Goal: Check status: Check status

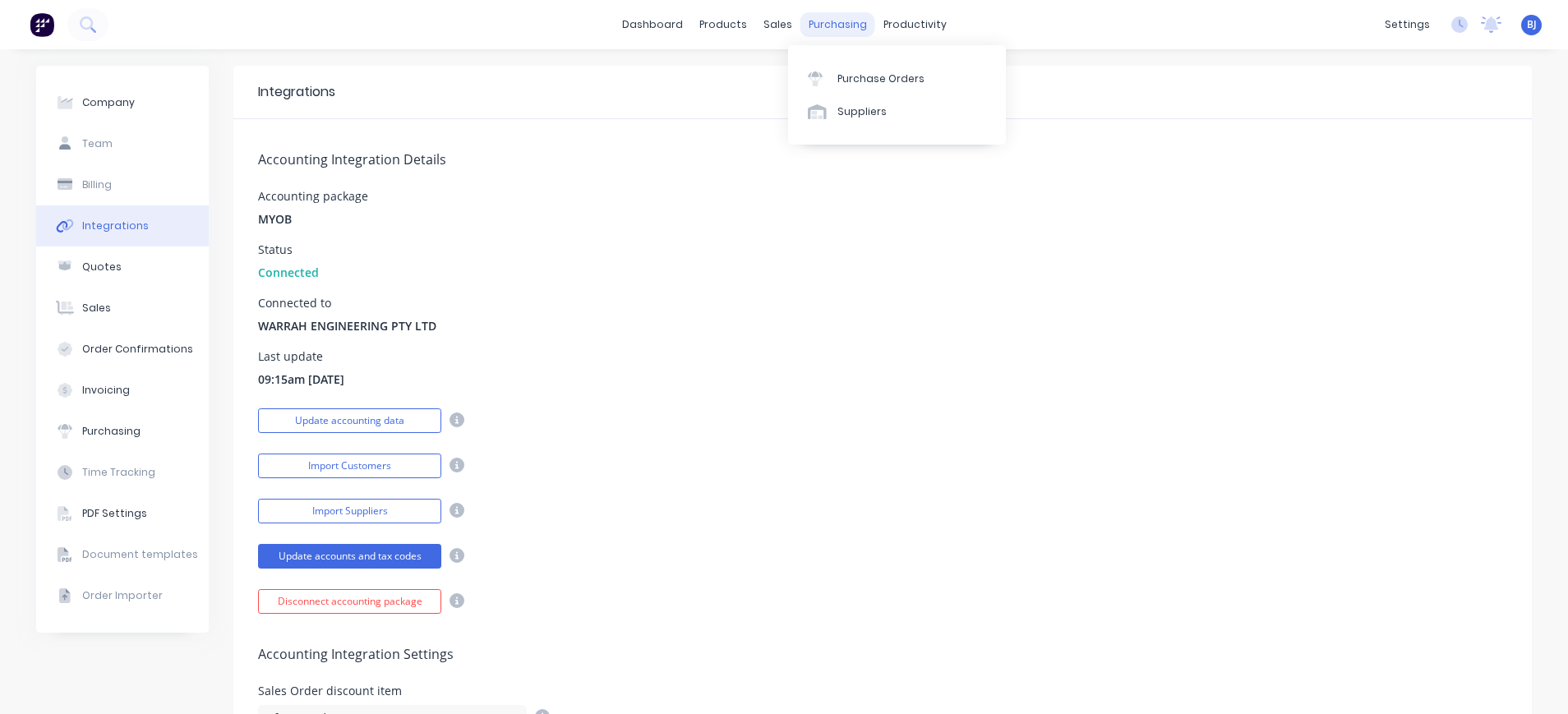
click at [823, 28] on div "purchasing" at bounding box center [838, 24] width 74 height 24
click at [849, 79] on div "Purchase Orders" at bounding box center [881, 79] width 87 height 15
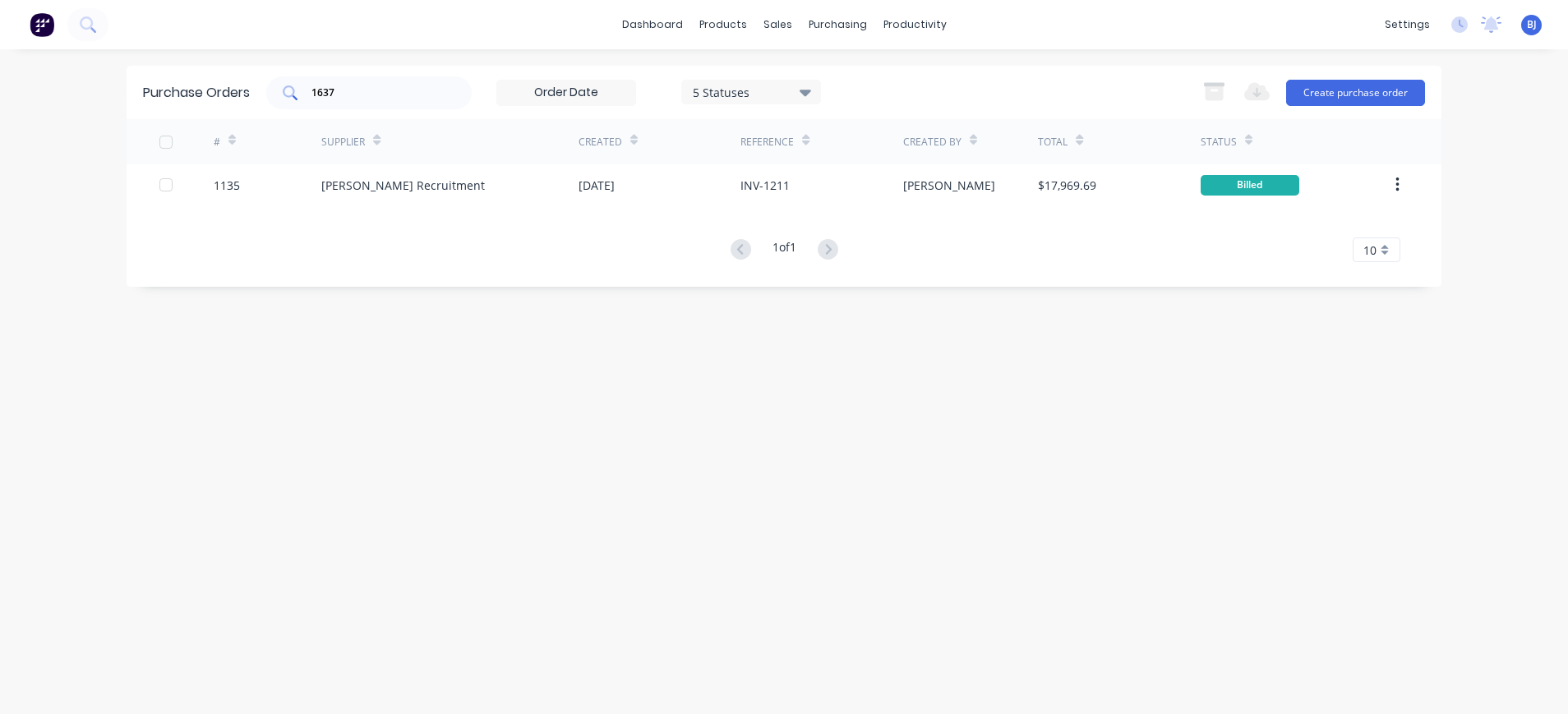
click at [375, 98] on input "1637" at bounding box center [378, 93] width 137 height 16
drag, startPoint x: 363, startPoint y: 95, endPoint x: 261, endPoint y: 92, distance: 102.0
click at [261, 92] on div "Purchase Orders 1637 5 Statuses 5 Statuses Export to Excel (XLSX) Create purcha…" at bounding box center [784, 93] width 1315 height 54
type input "1627"
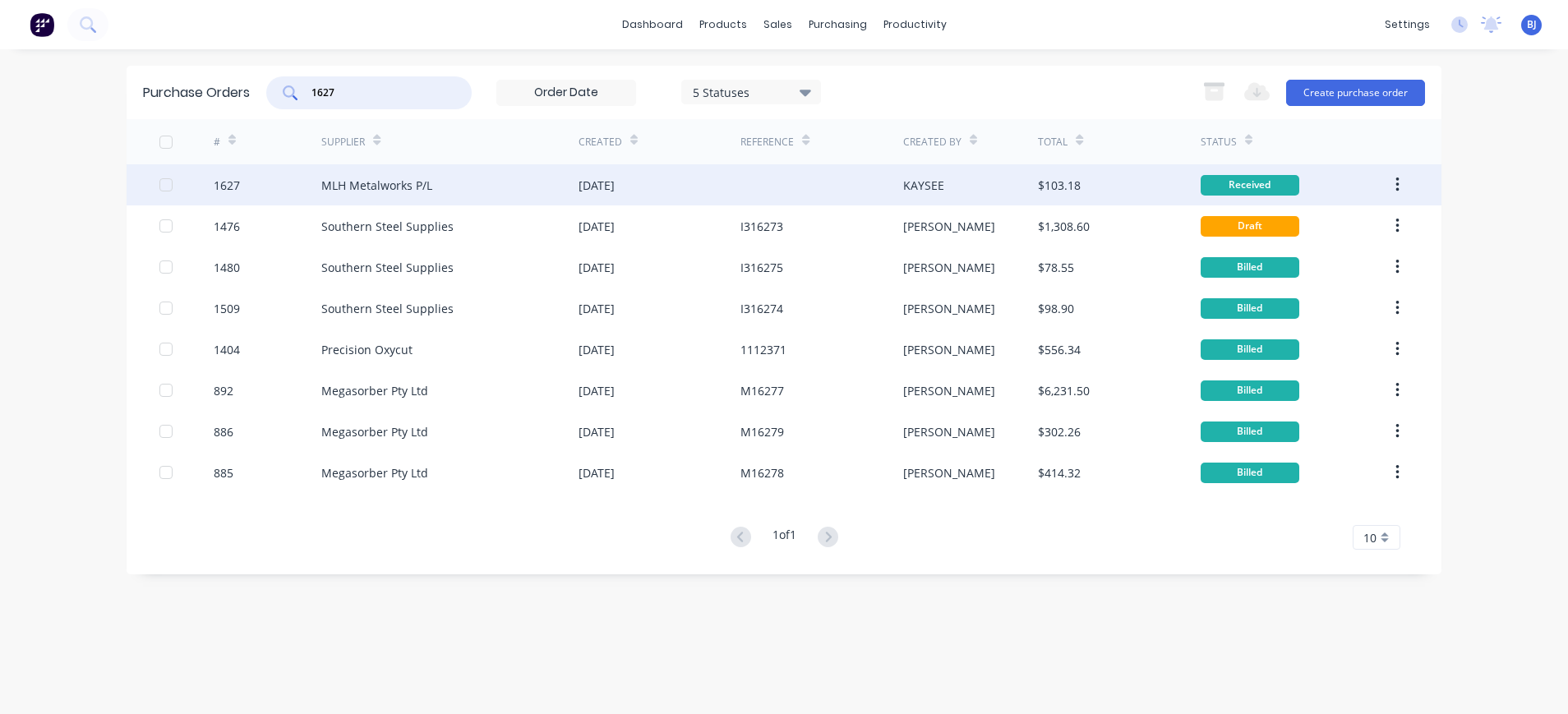
click at [396, 183] on div "MLH Metalworks P/L" at bounding box center [377, 185] width 111 height 17
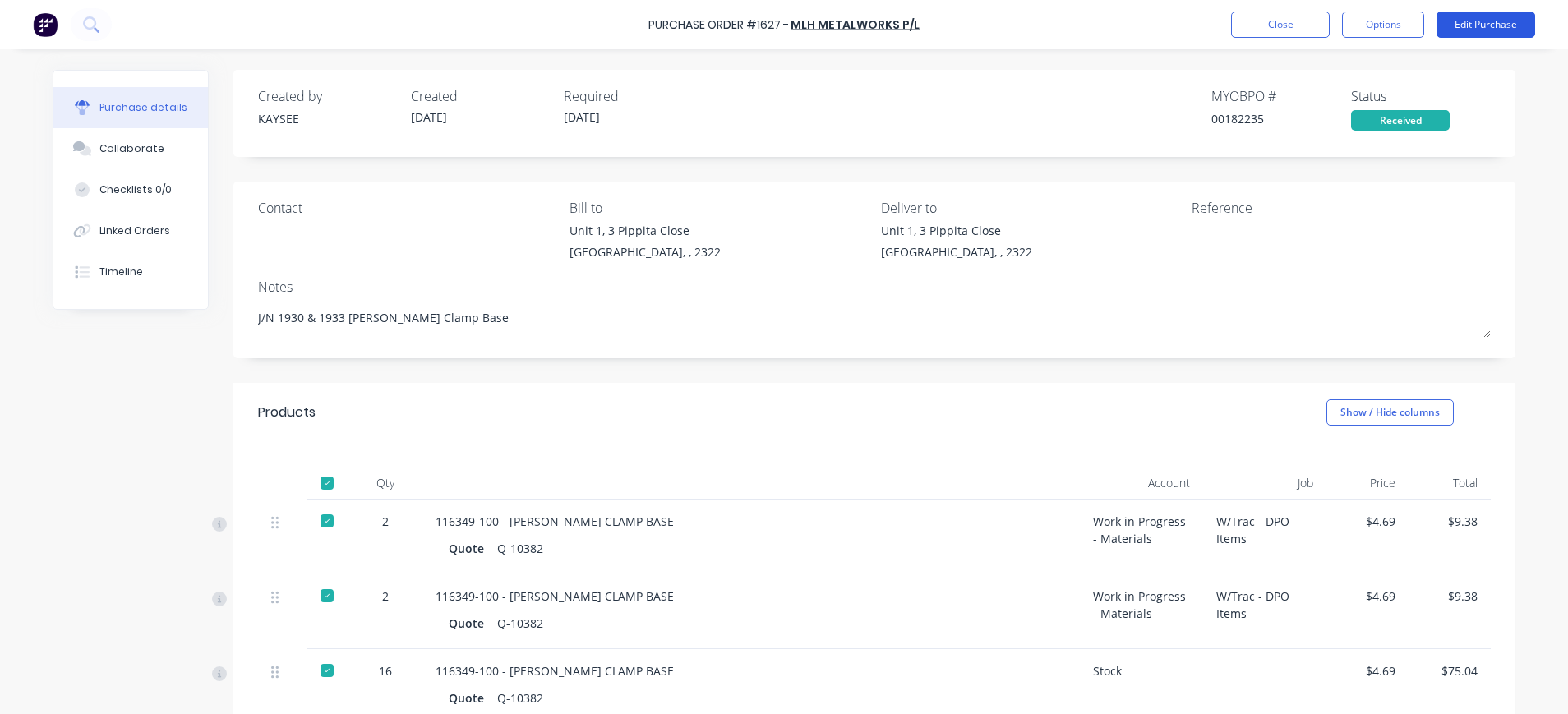
click at [1468, 23] on button "Edit Purchase" at bounding box center [1486, 24] width 99 height 26
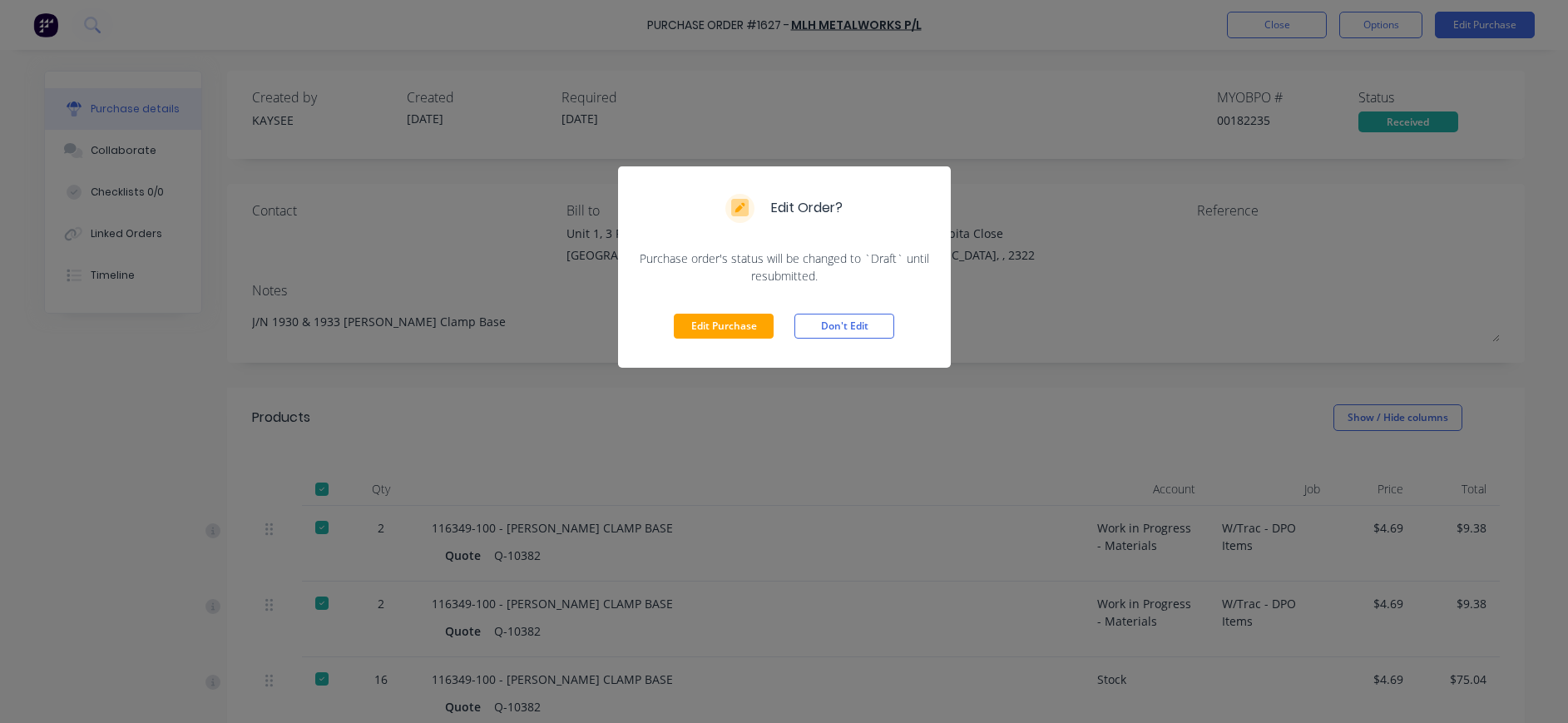
drag, startPoint x: 760, startPoint y: 321, endPoint x: 777, endPoint y: 319, distance: 17.1
click at [762, 321] on button "Edit Purchase" at bounding box center [724, 326] width 100 height 25
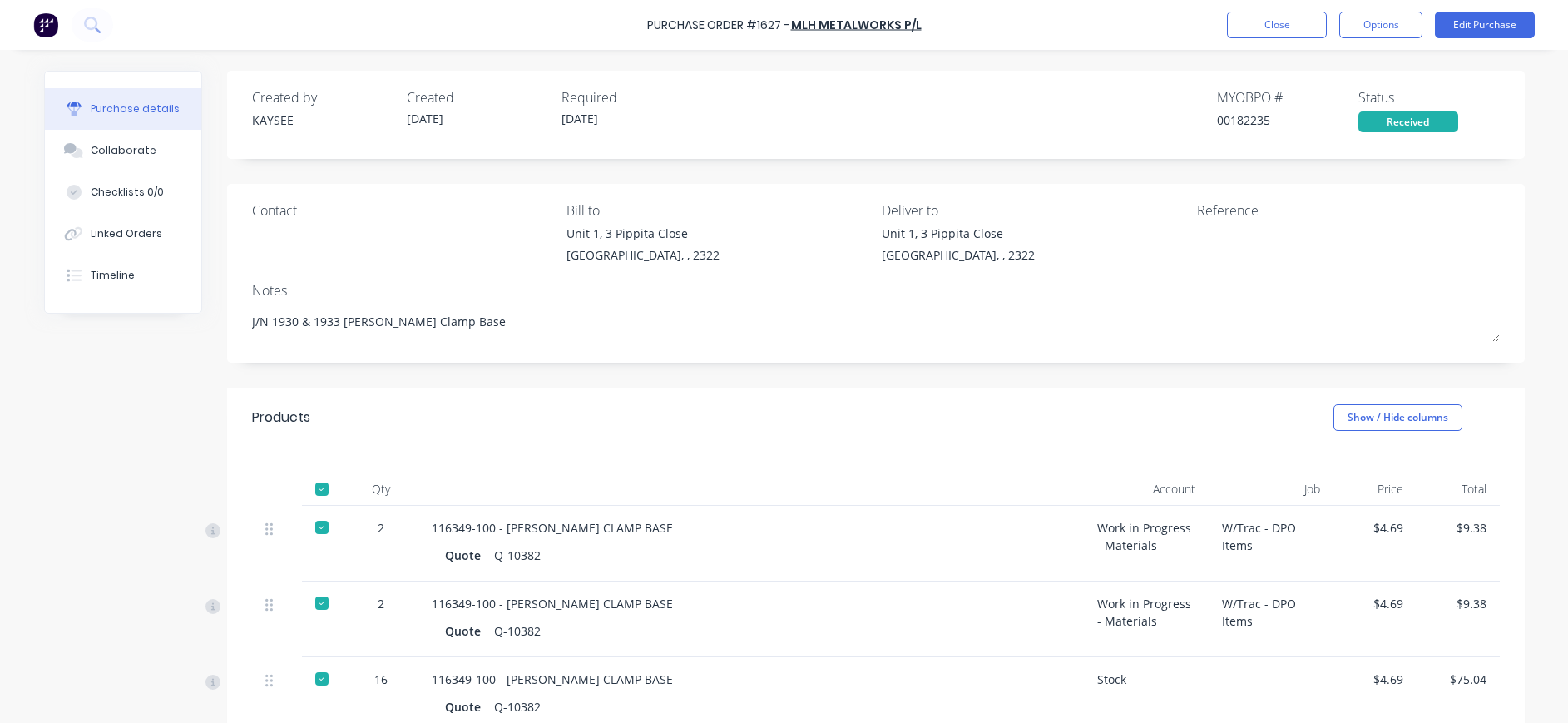
type textarea "x"
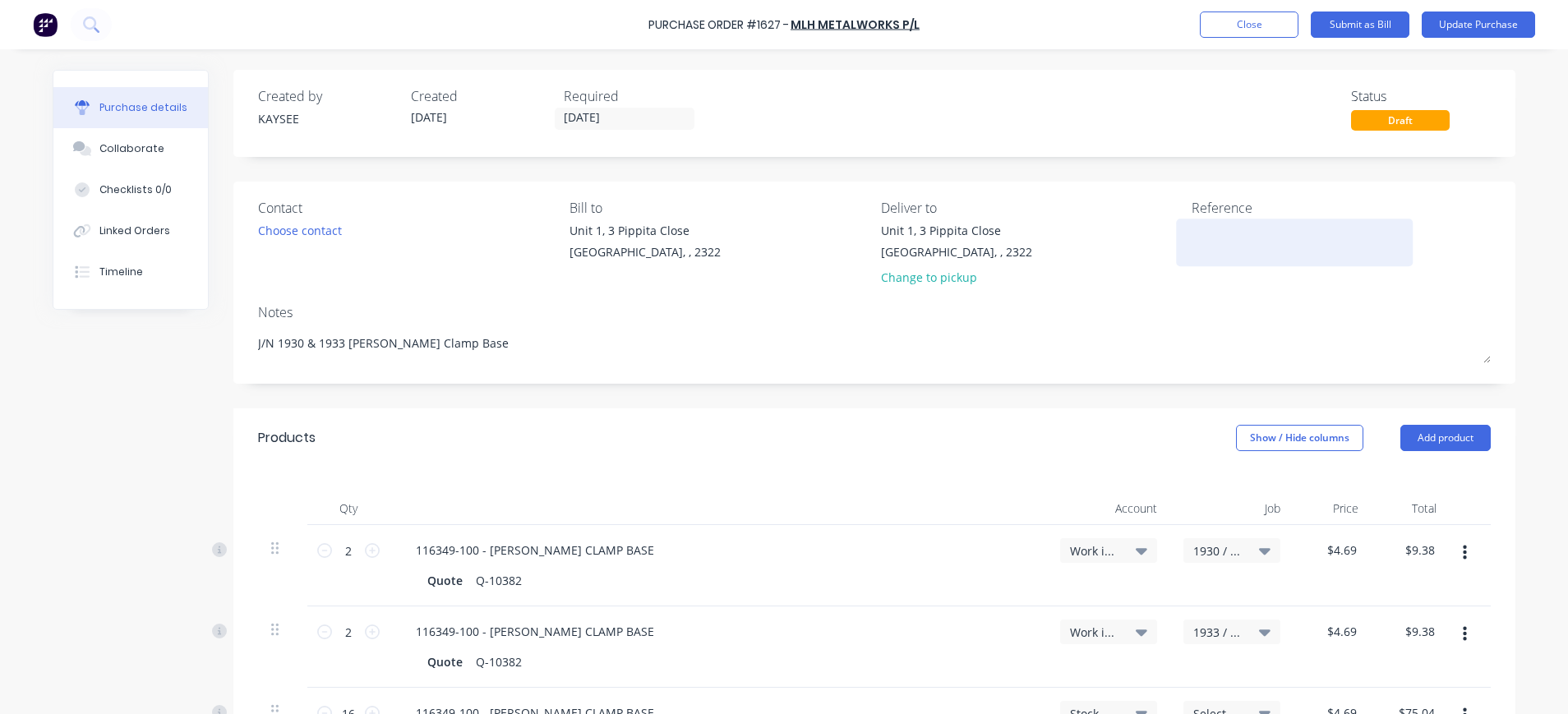
drag, startPoint x: 1205, startPoint y: 232, endPoint x: 1254, endPoint y: 222, distance: 50.0
click at [1205, 232] on textarea at bounding box center [1294, 240] width 205 height 37
type textarea "INV-518"
type textarea "x"
type textarea "INV-518"
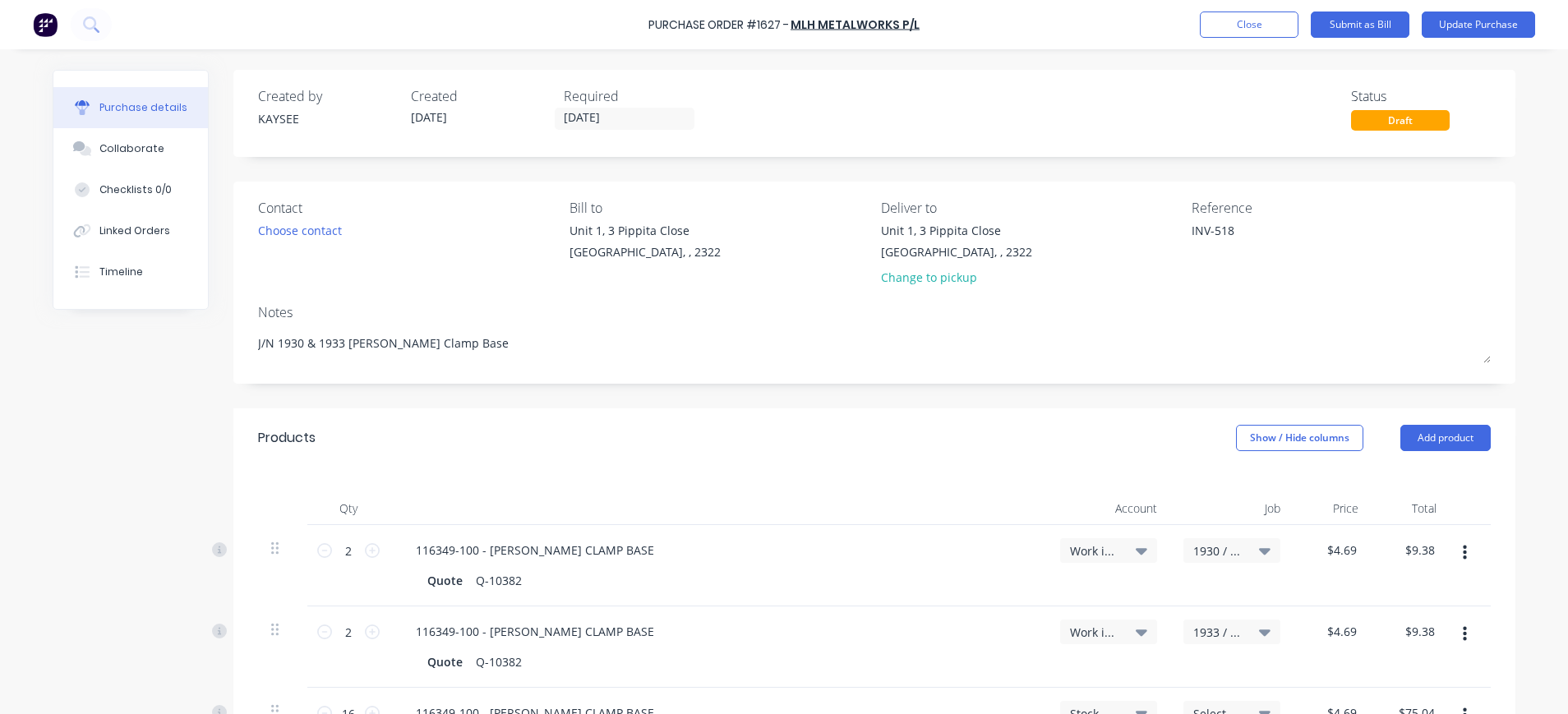
drag, startPoint x: 134, startPoint y: 148, endPoint x: 466, endPoint y: 148, distance: 332.0
click at [134, 147] on div "Collaborate" at bounding box center [132, 148] width 65 height 15
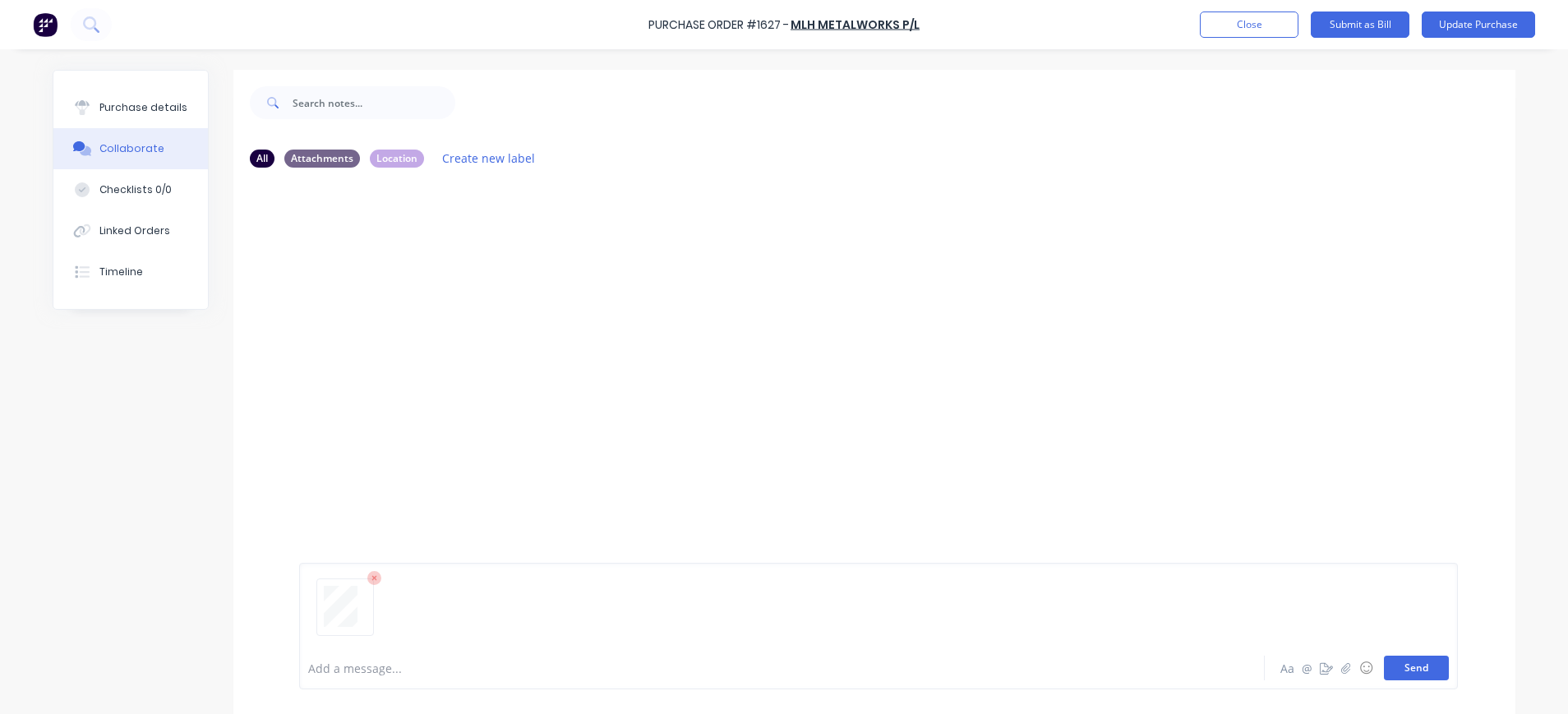
click at [1412, 669] on button "Send" at bounding box center [1416, 667] width 65 height 24
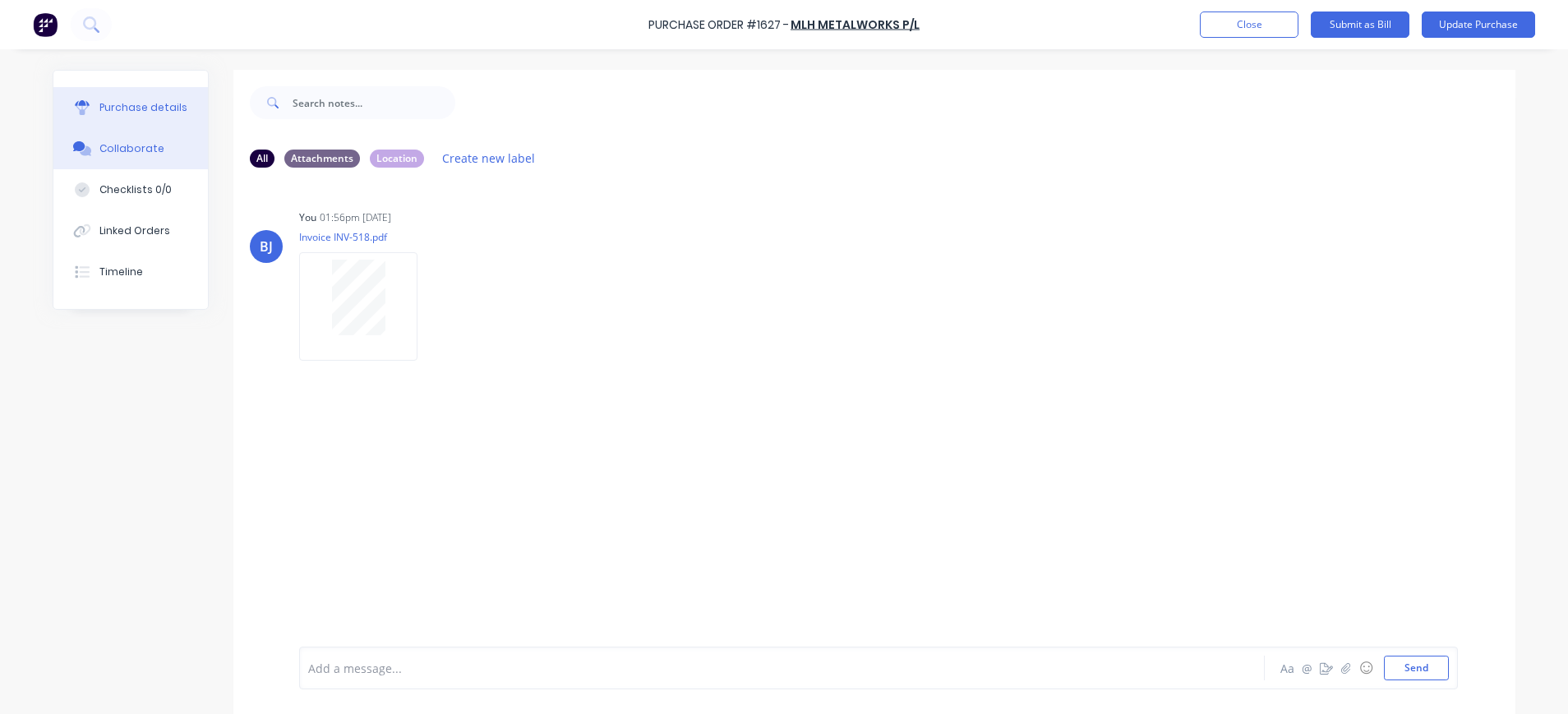
click at [124, 101] on div "Purchase details" at bounding box center [144, 107] width 88 height 15
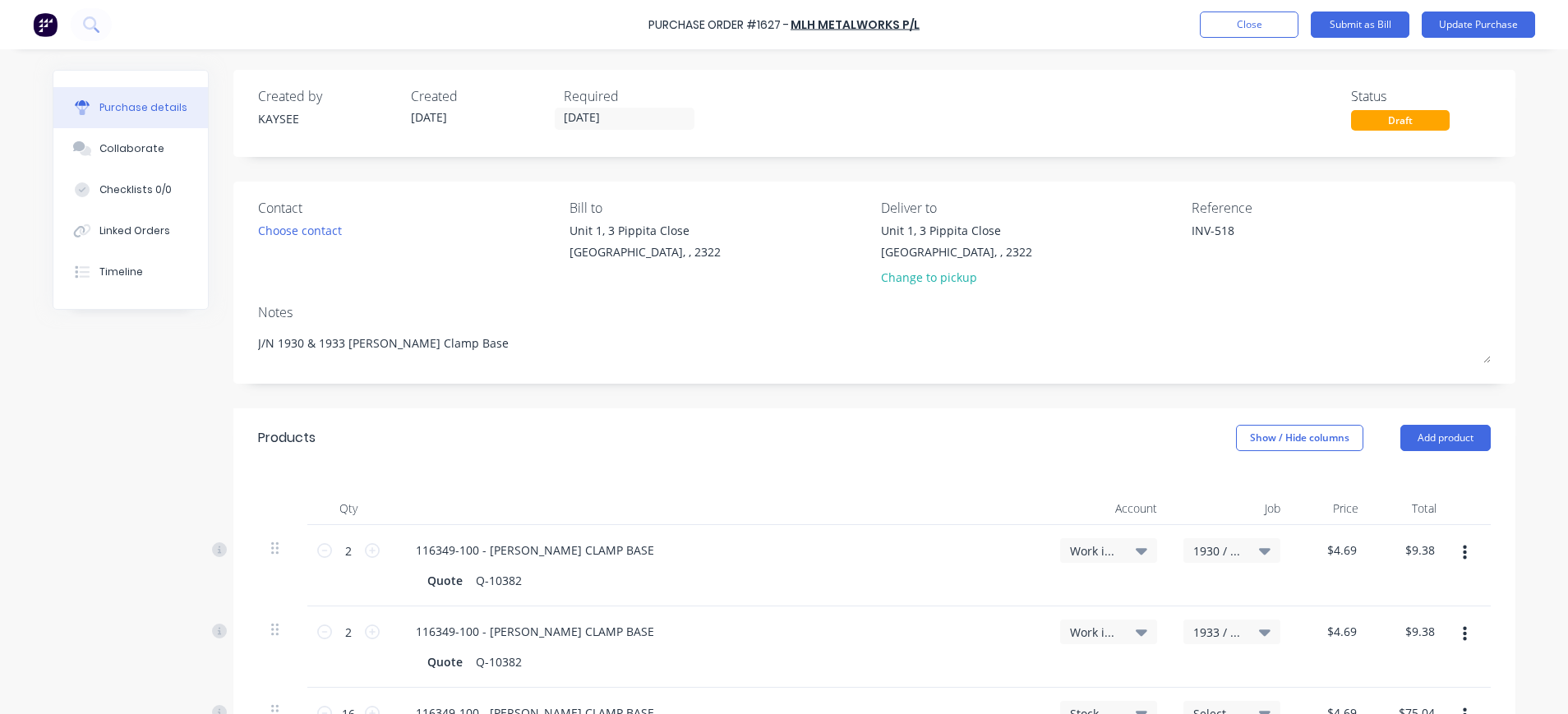
click at [1113, 552] on div "Work in Progress - Materials" at bounding box center [1108, 550] width 77 height 15
click at [1111, 596] on div at bounding box center [1042, 600] width 210 height 33
type textarea "x"
click at [1078, 596] on input at bounding box center [1055, 600] width 169 height 33
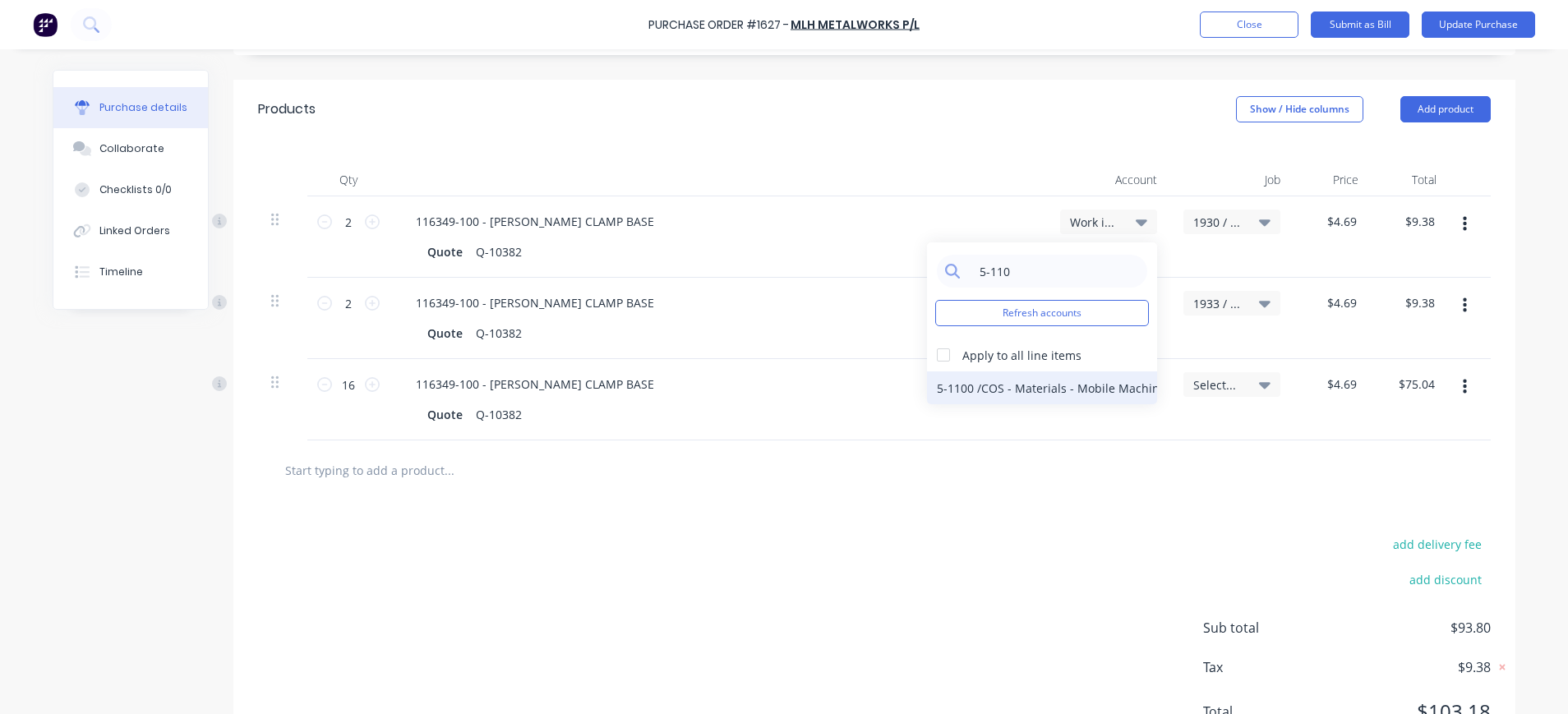
type input "5-110"
click at [1055, 391] on div "5-1100 / COS - Materials - Mobile Machines Sound" at bounding box center [1042, 388] width 230 height 33
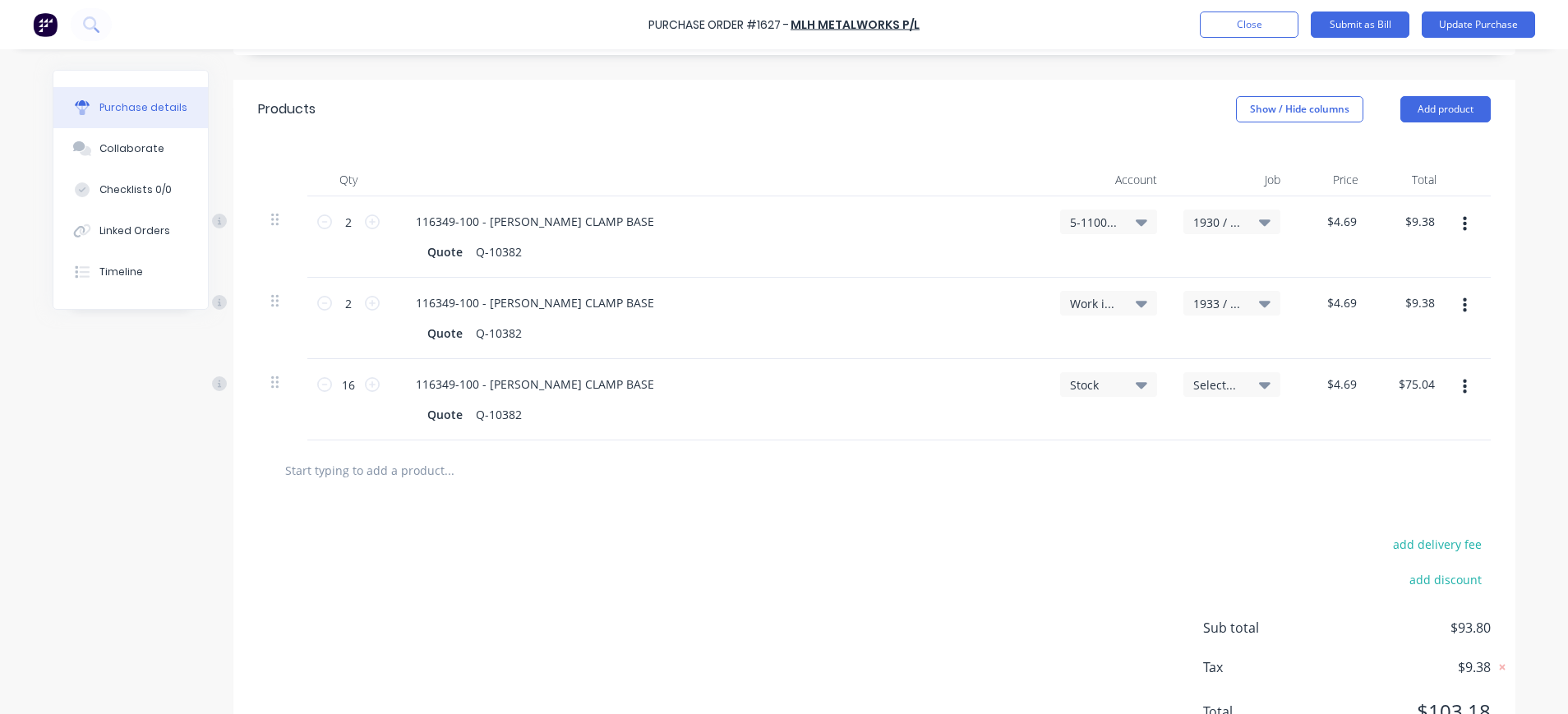
click at [1093, 299] on span "Work in Progress - Materials" at bounding box center [1094, 304] width 49 height 17
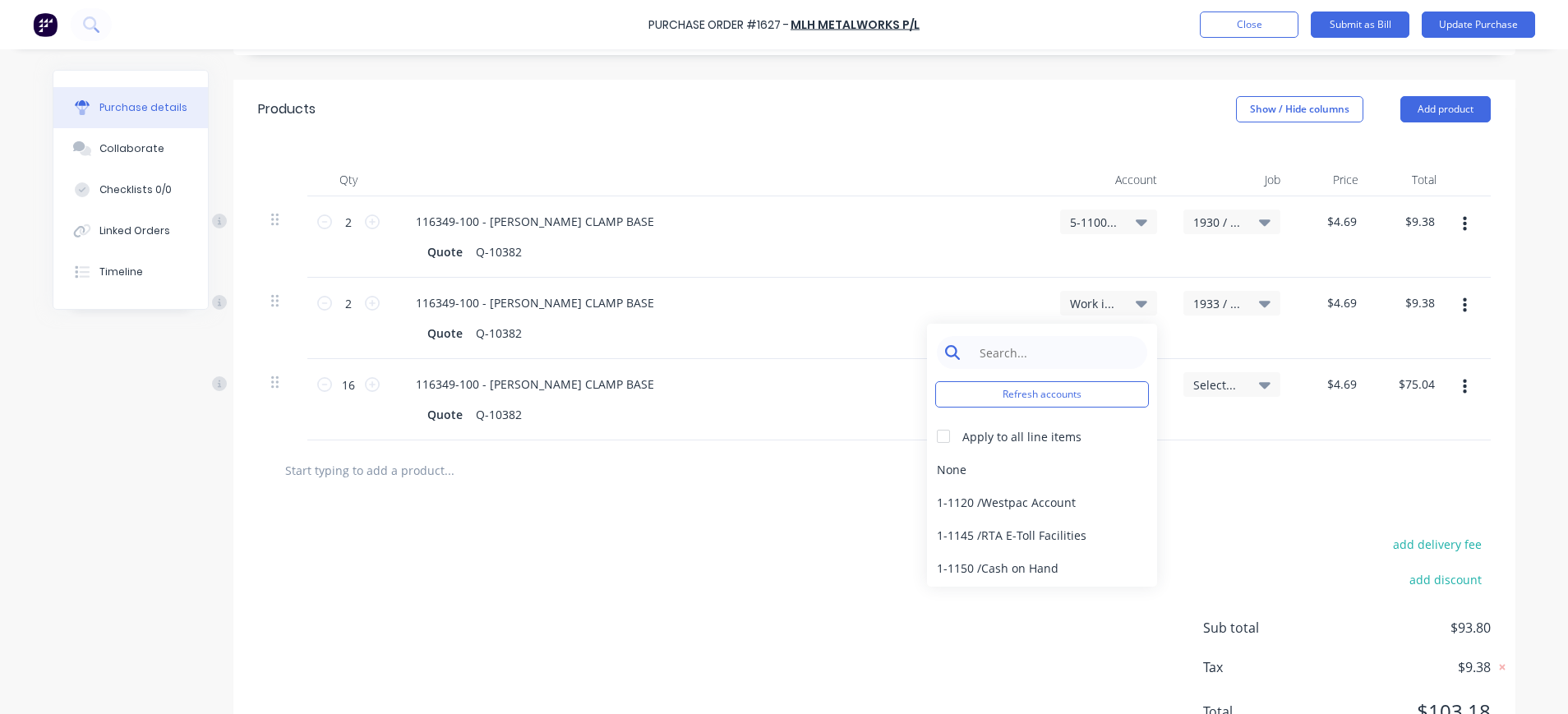
type textarea "x"
click at [1045, 357] on input at bounding box center [1055, 352] width 169 height 33
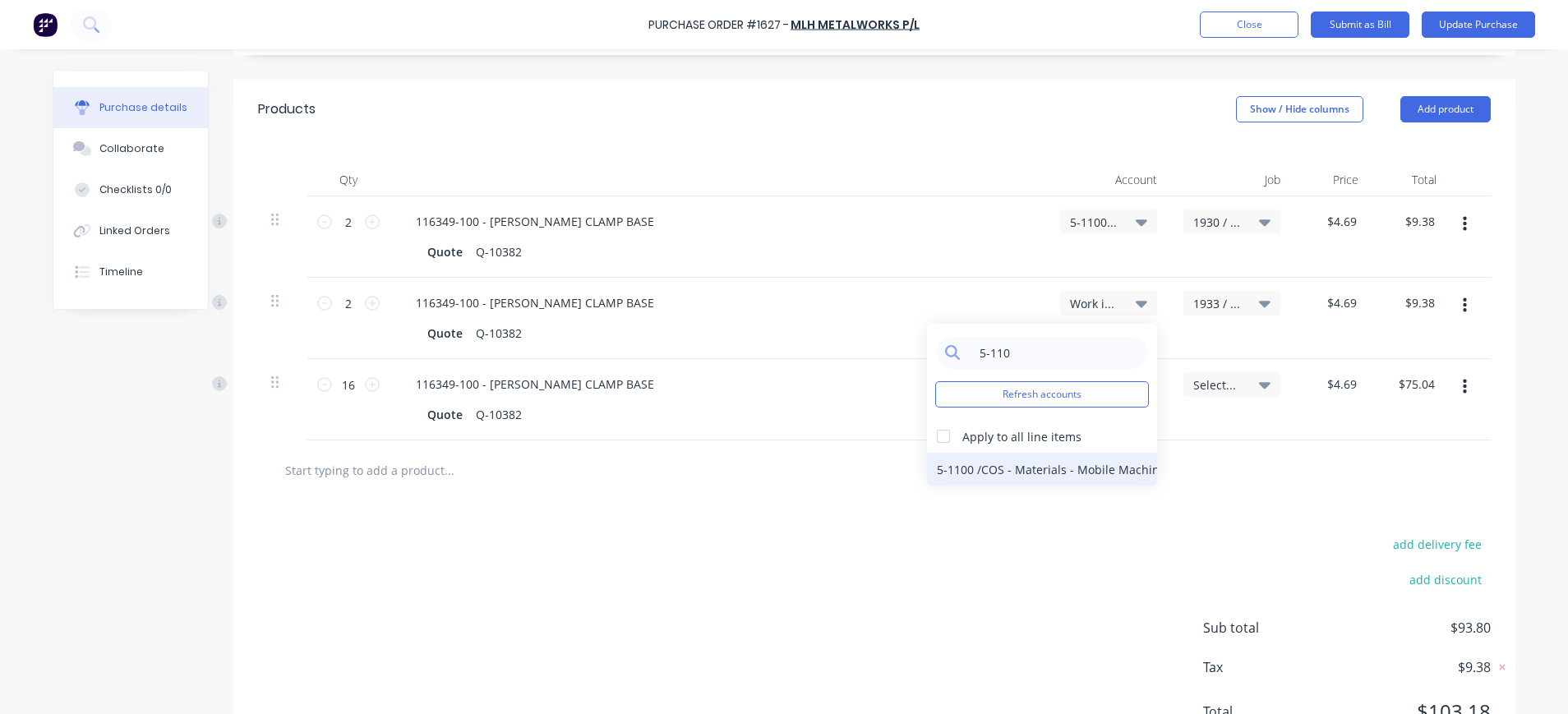
type input "5-110"
click at [1043, 473] on div "5-1100 / COS - Materials - Mobile Machines Sound" at bounding box center [1042, 469] width 230 height 33
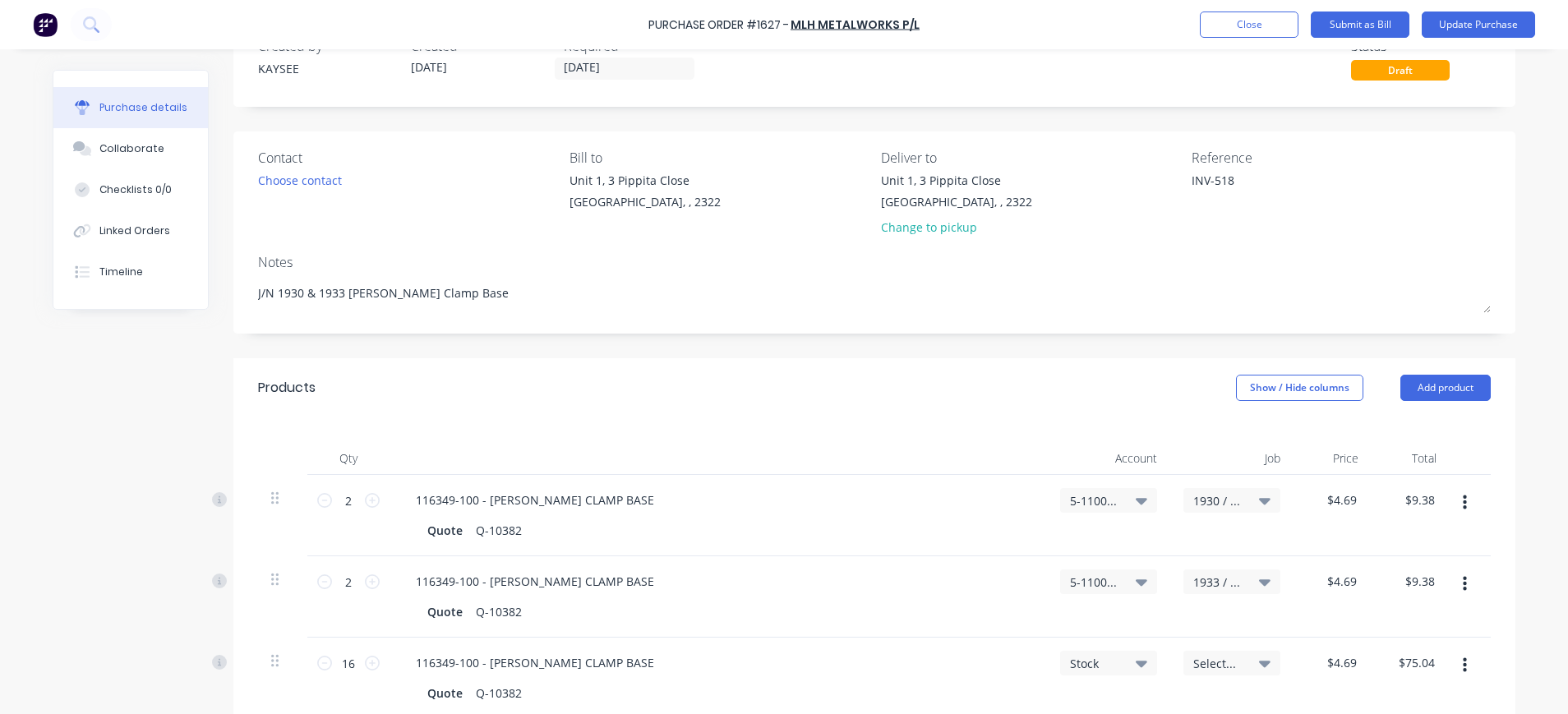
scroll to position [0, 0]
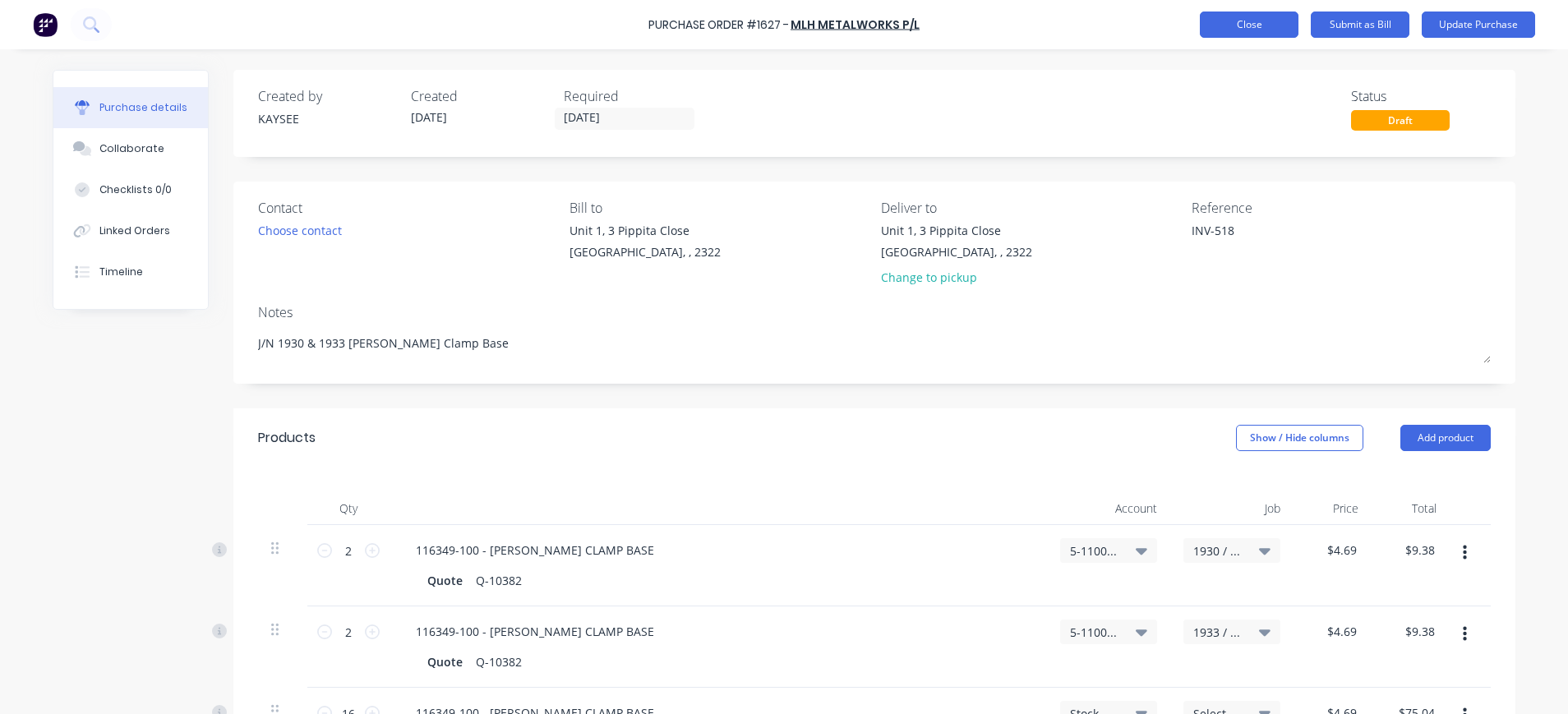
click at [1261, 24] on button "Close" at bounding box center [1249, 24] width 99 height 26
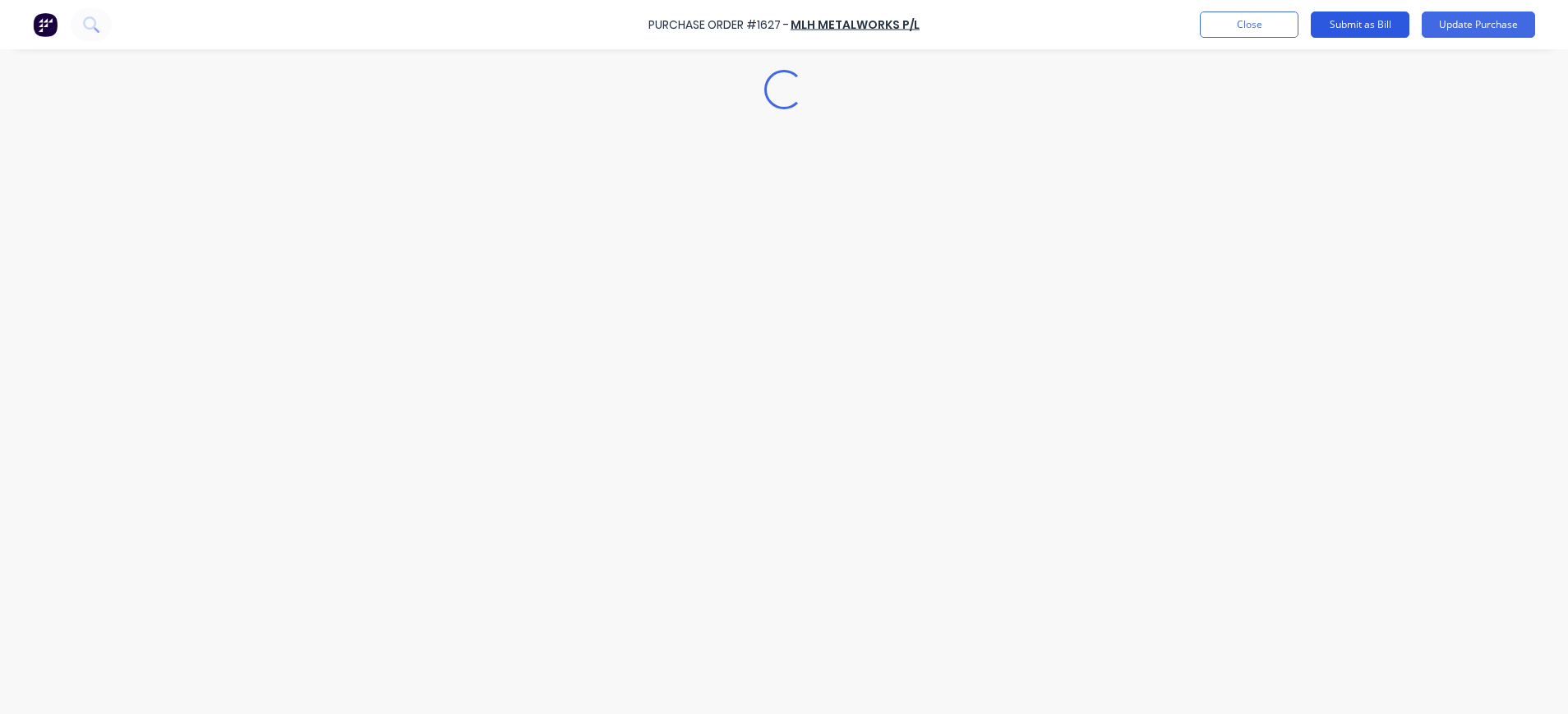
type textarea "x"
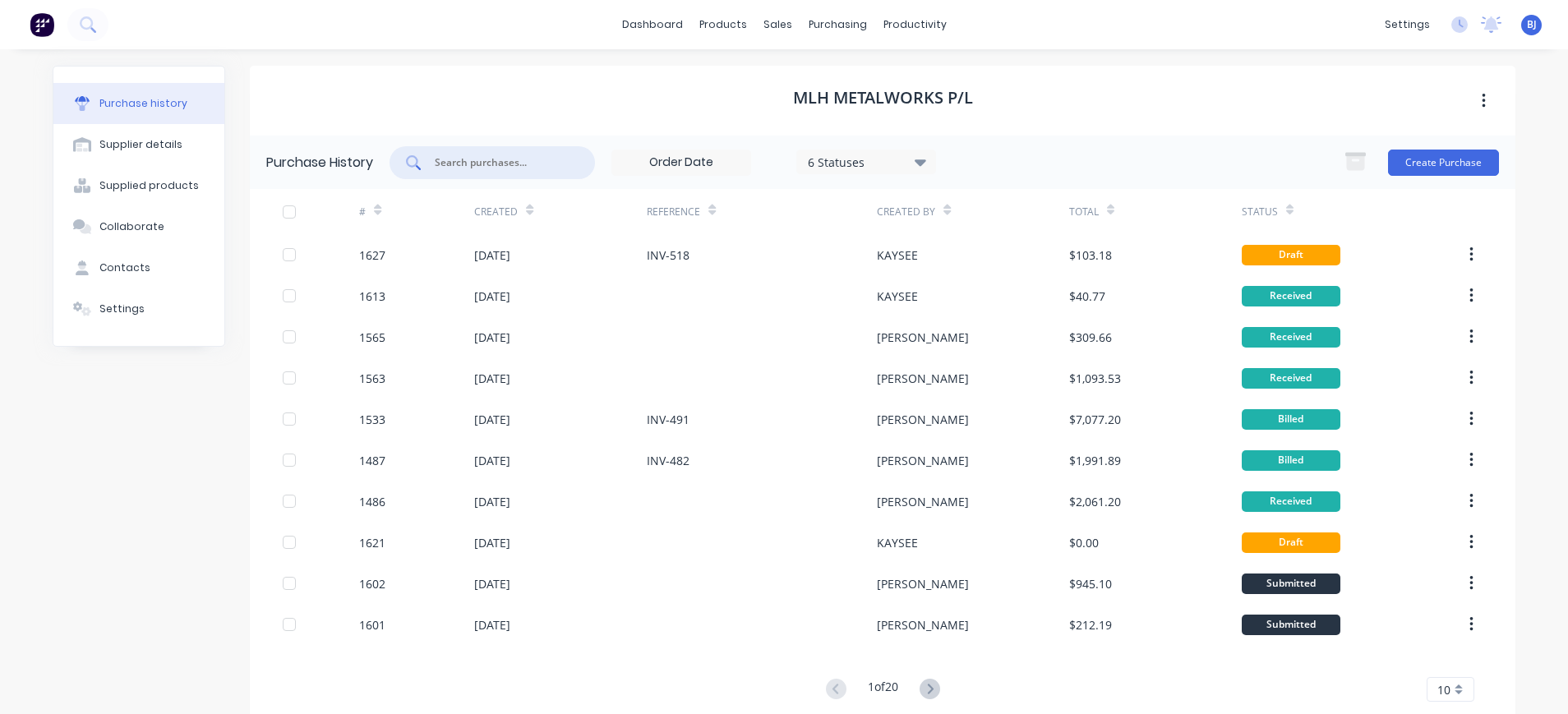
click at [507, 160] on input "text" at bounding box center [501, 162] width 137 height 16
click at [829, 23] on div "purchasing" at bounding box center [838, 24] width 74 height 24
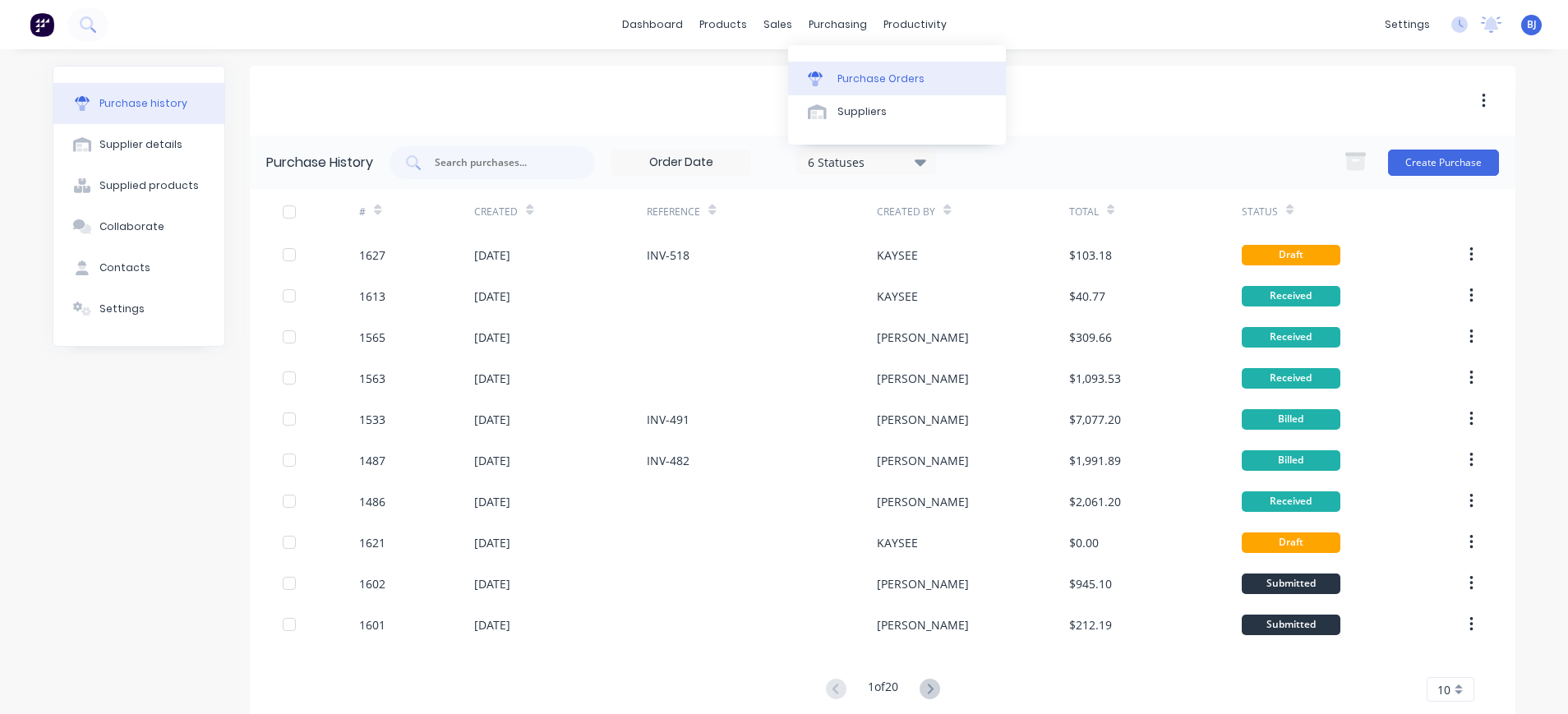
click at [849, 82] on div "Purchase Orders" at bounding box center [881, 79] width 87 height 15
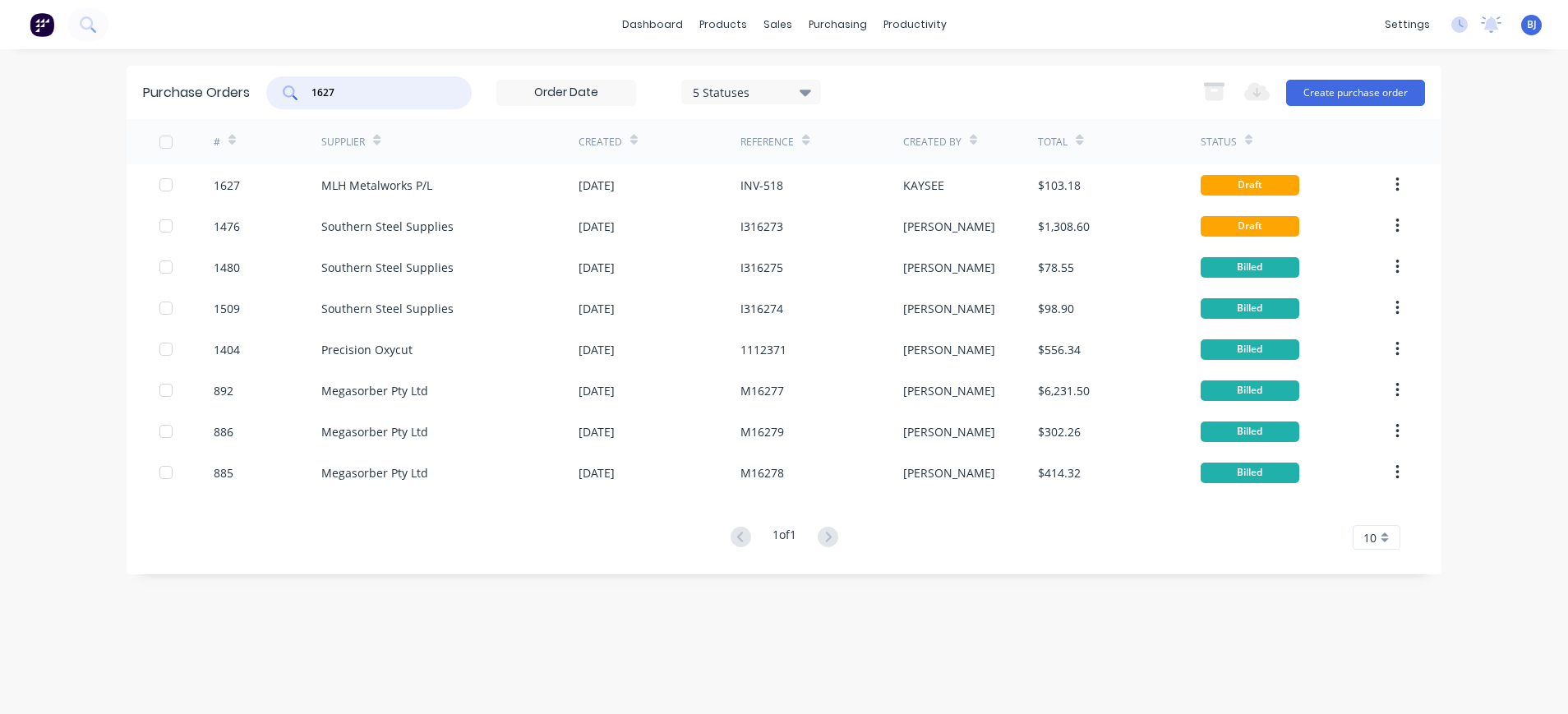
click at [410, 98] on input "1627" at bounding box center [378, 93] width 137 height 16
type input "1"
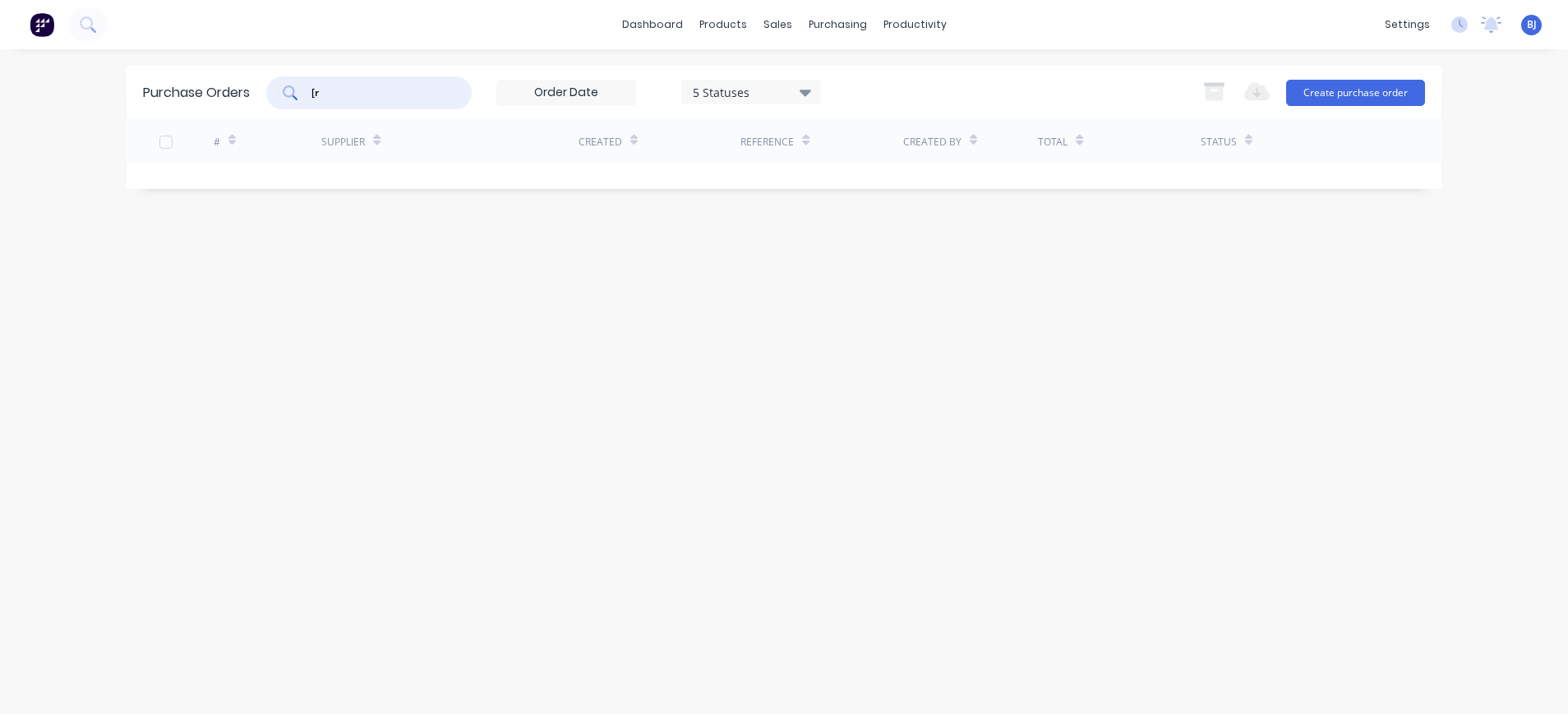
type input "["
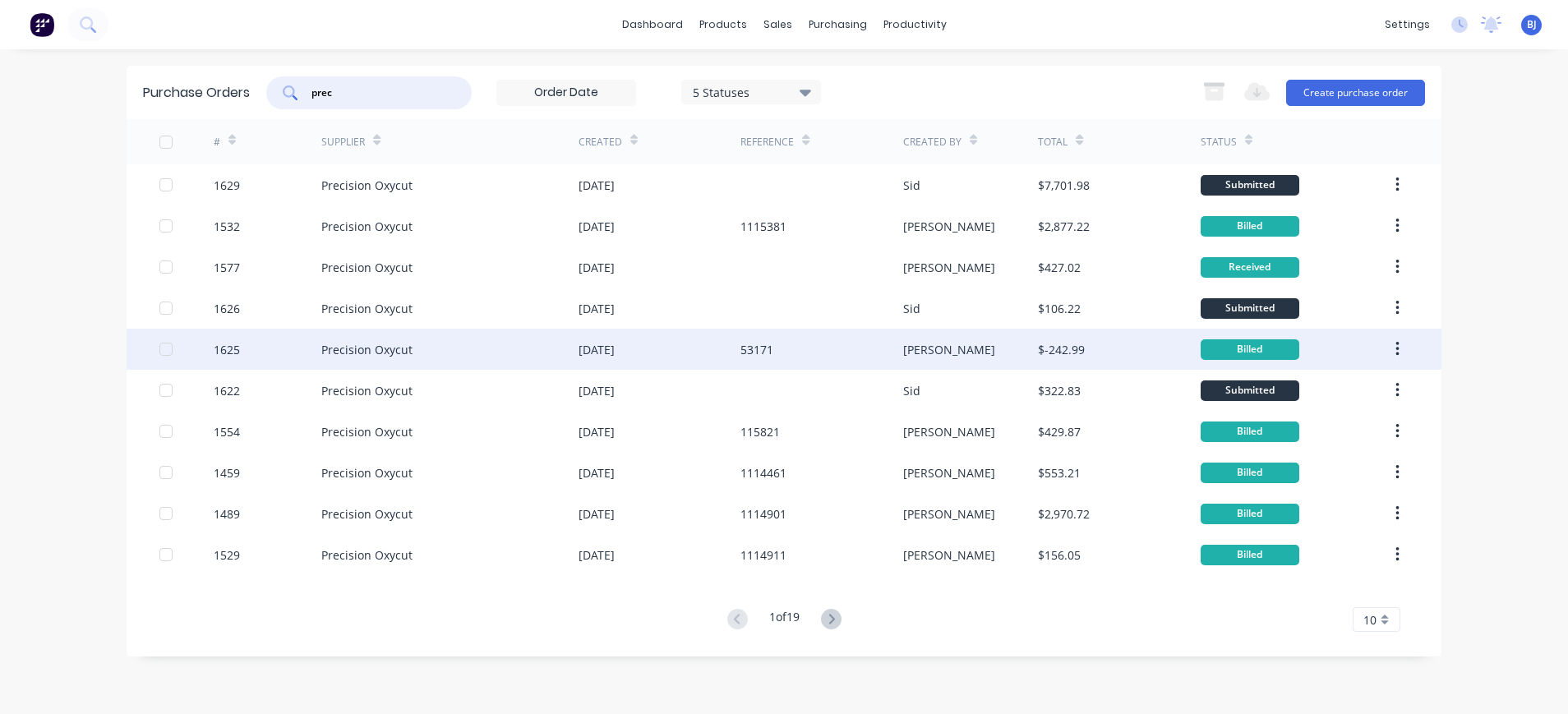
type input "prec"
click at [376, 349] on div "Precision Oxycut" at bounding box center [366, 350] width 91 height 17
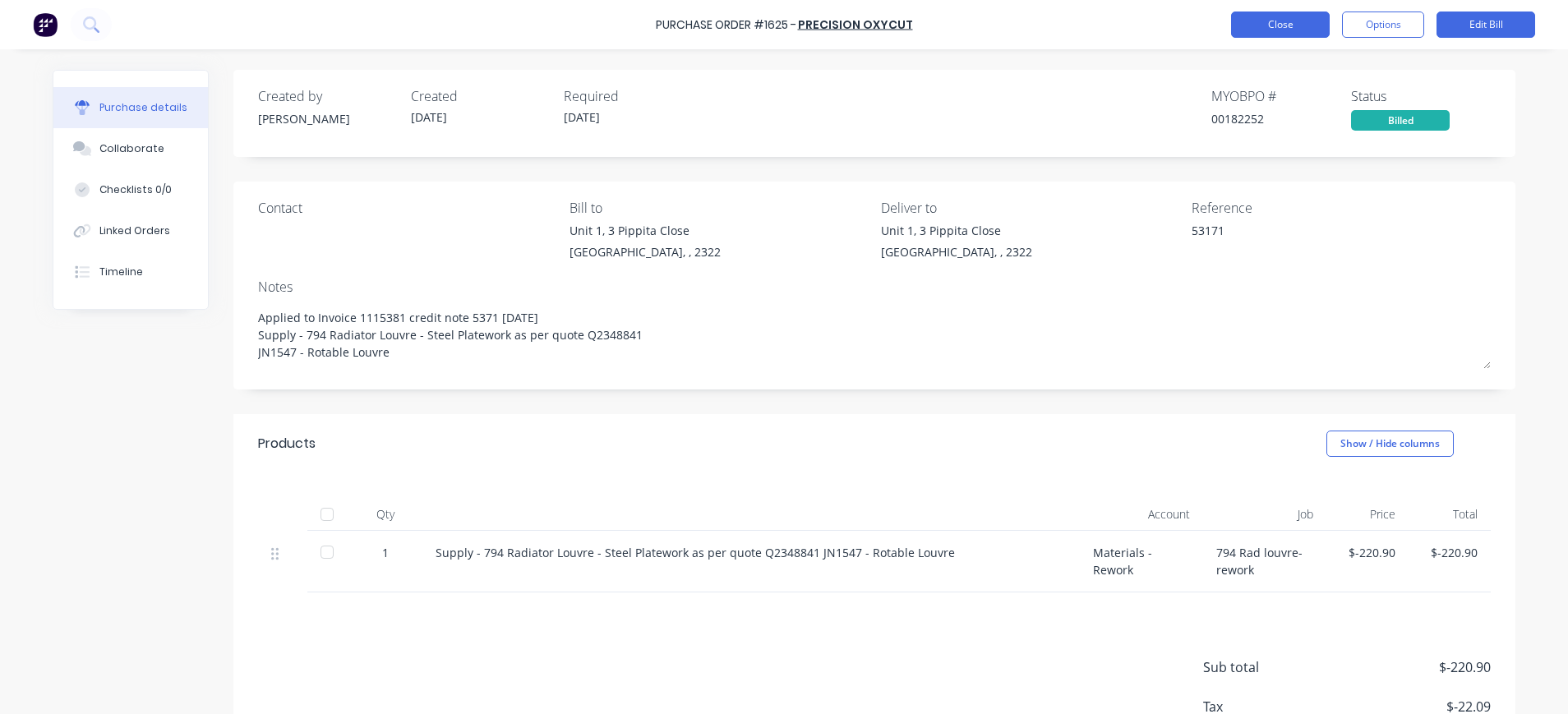
click at [1271, 24] on button "Close" at bounding box center [1281, 24] width 99 height 26
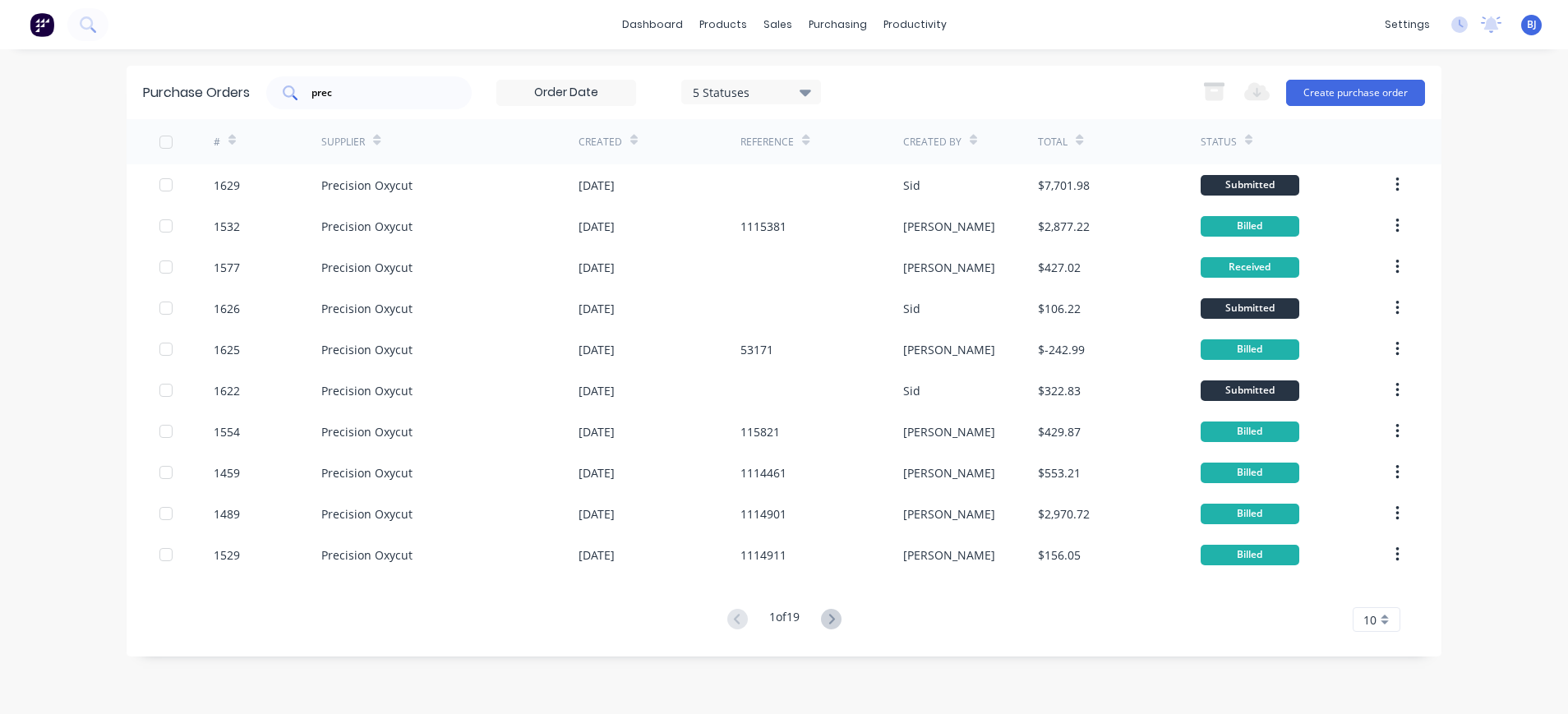
click at [360, 100] on div "prec" at bounding box center [369, 93] width 205 height 33
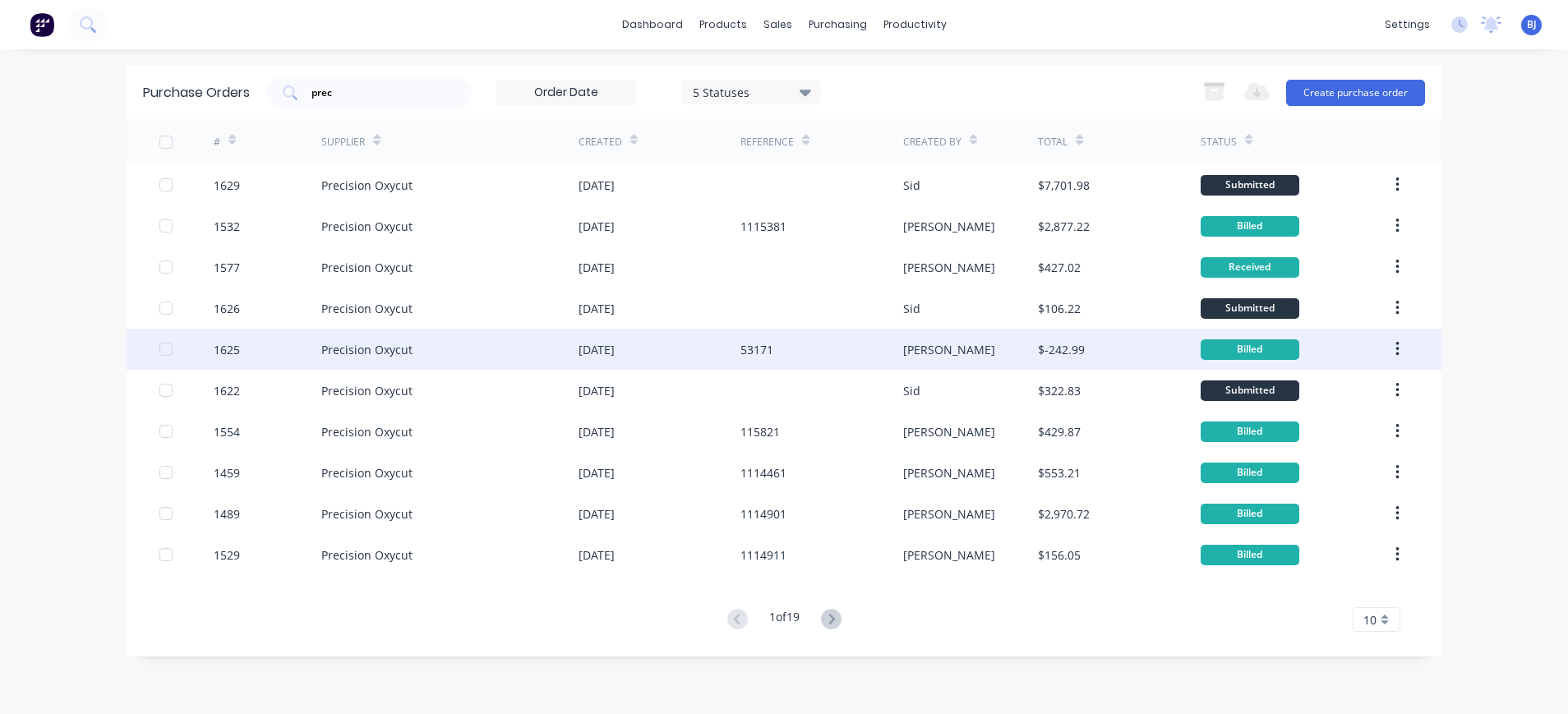
click at [322, 344] on div "Precision Oxycut" at bounding box center [366, 350] width 91 height 17
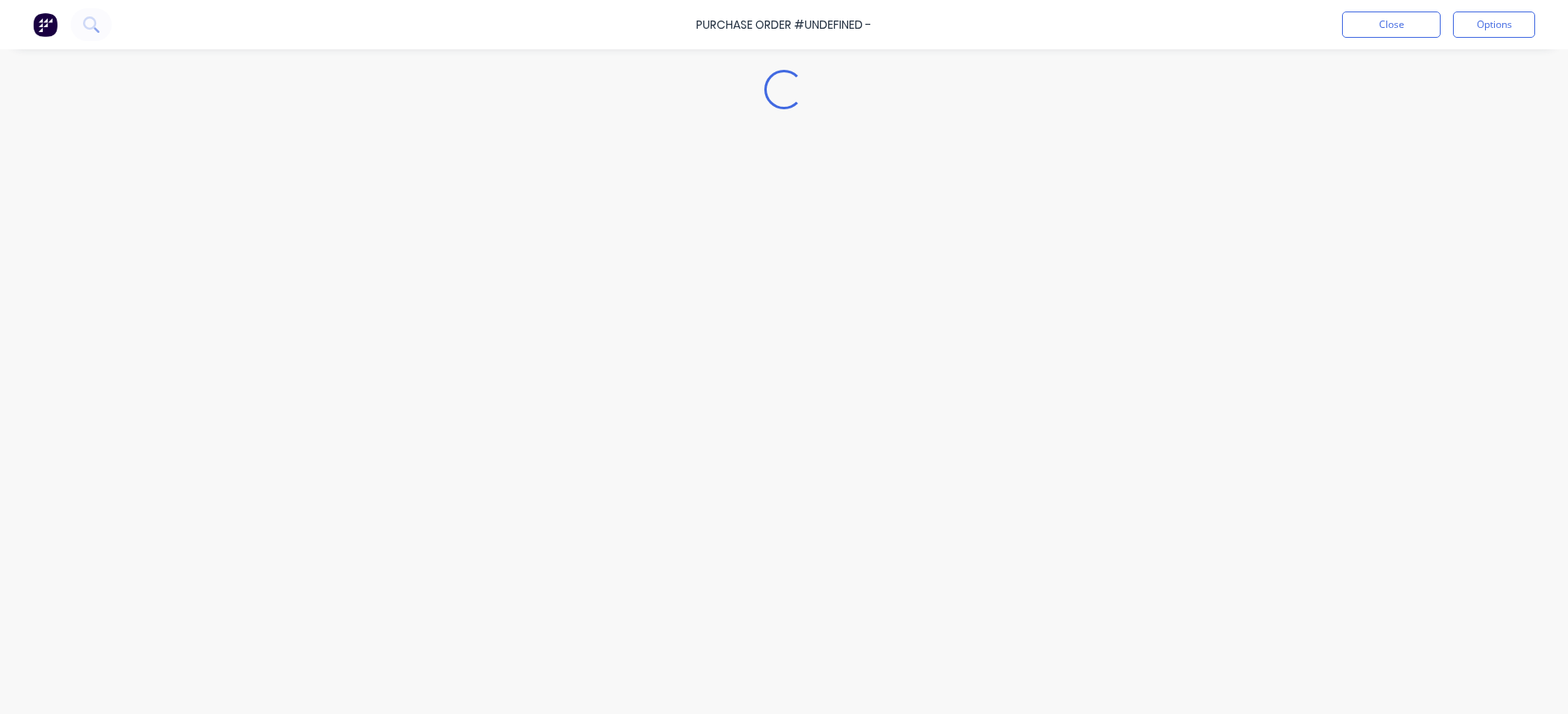
type textarea "x"
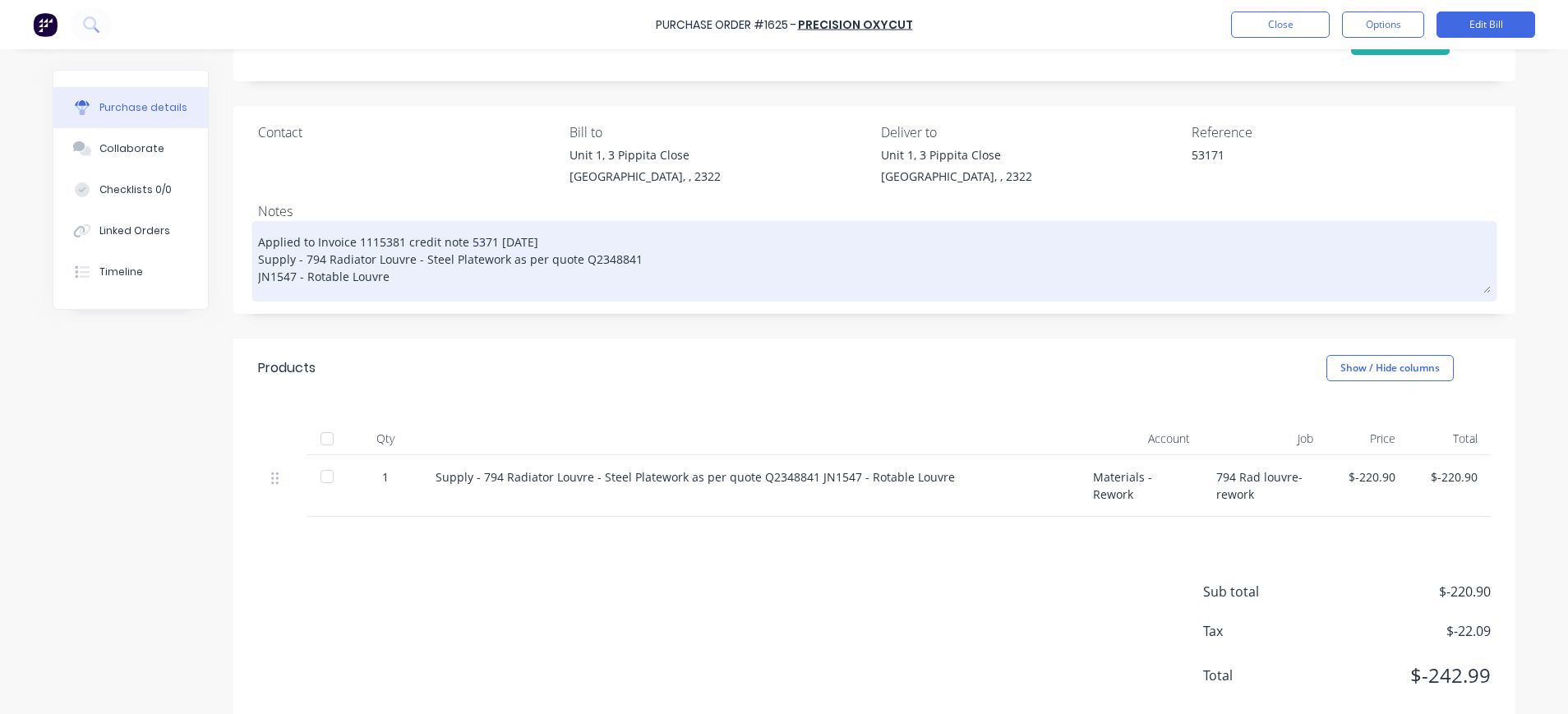
scroll to position [113, 0]
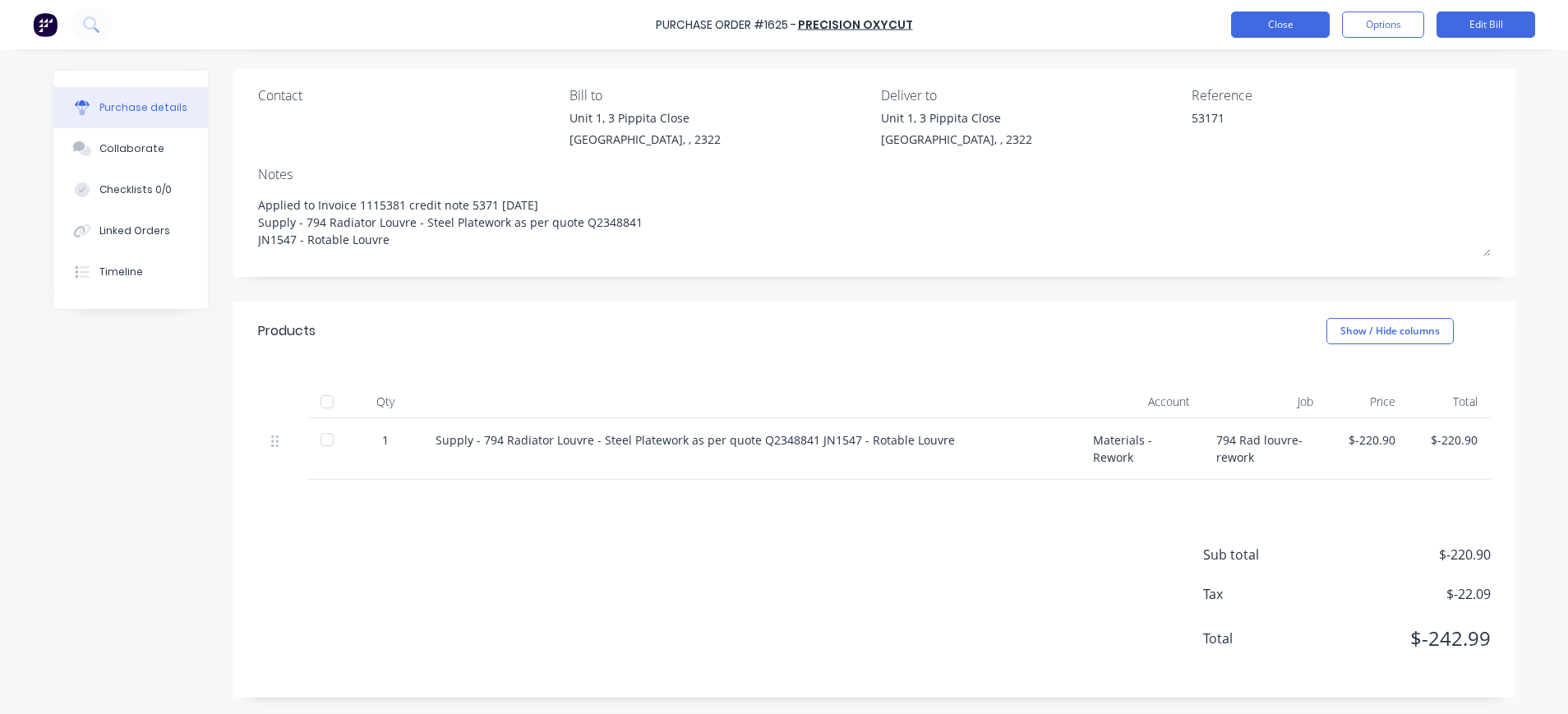
click at [1267, 28] on button "Close" at bounding box center [1281, 24] width 99 height 26
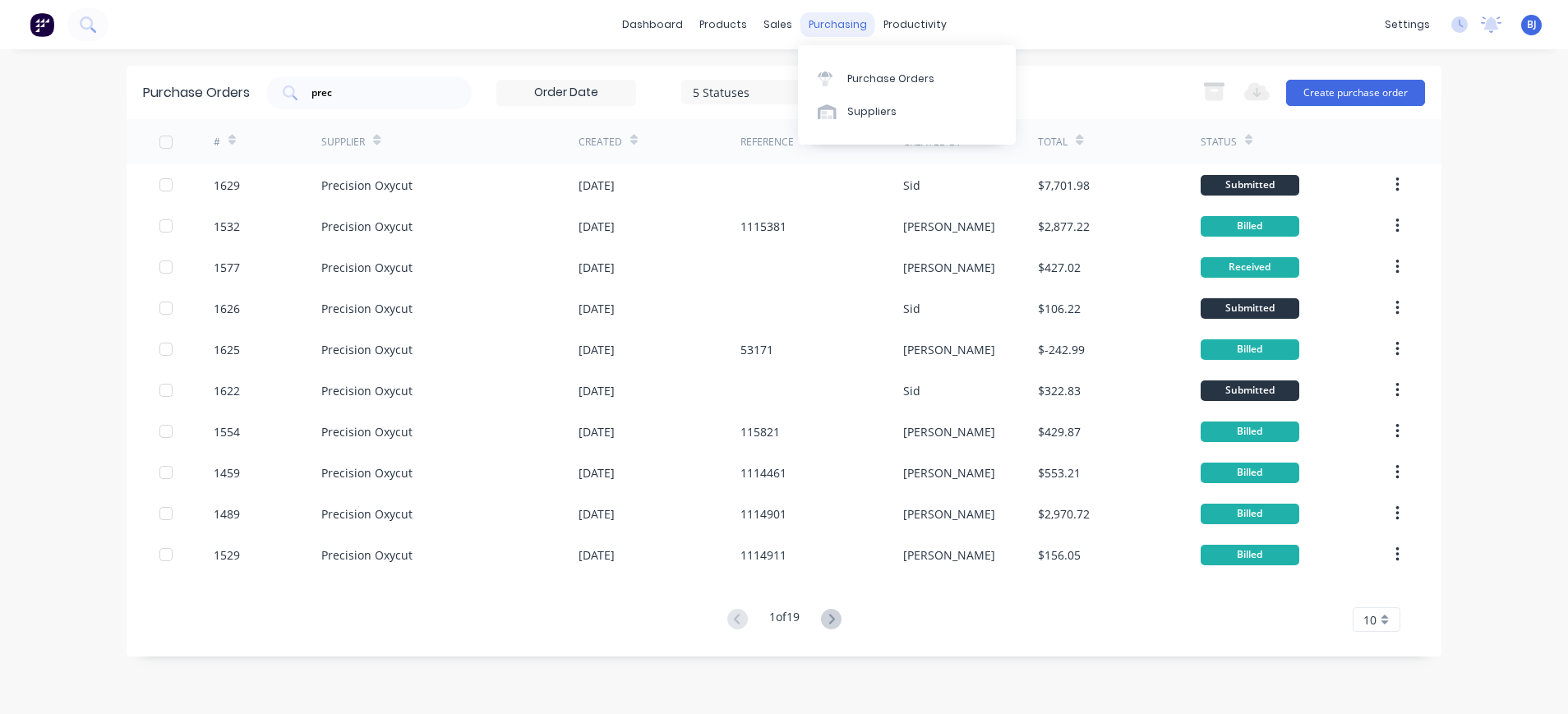
click at [815, 23] on div "purchasing" at bounding box center [838, 24] width 74 height 24
click at [855, 106] on div "Suppliers" at bounding box center [872, 112] width 49 height 15
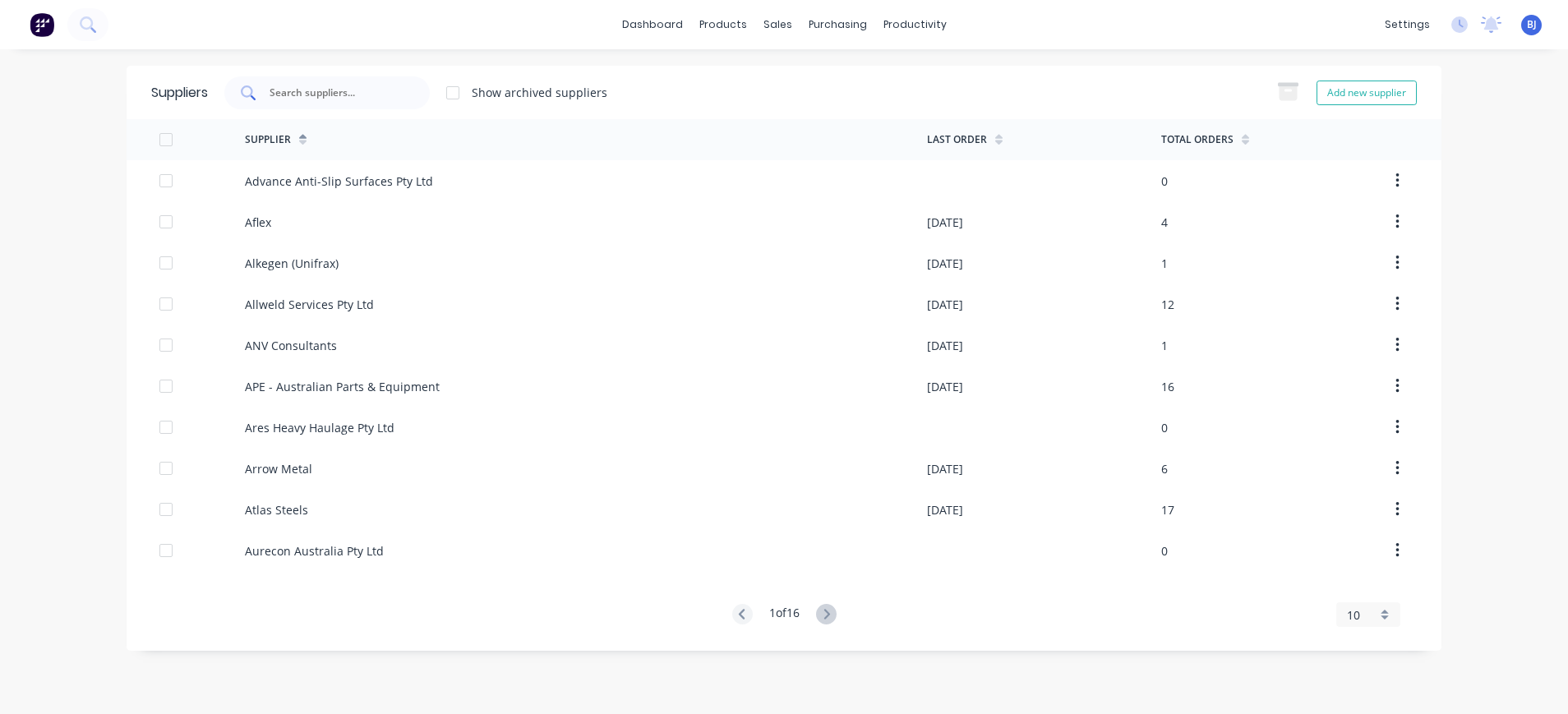
click at [361, 80] on div at bounding box center [326, 93] width 205 height 33
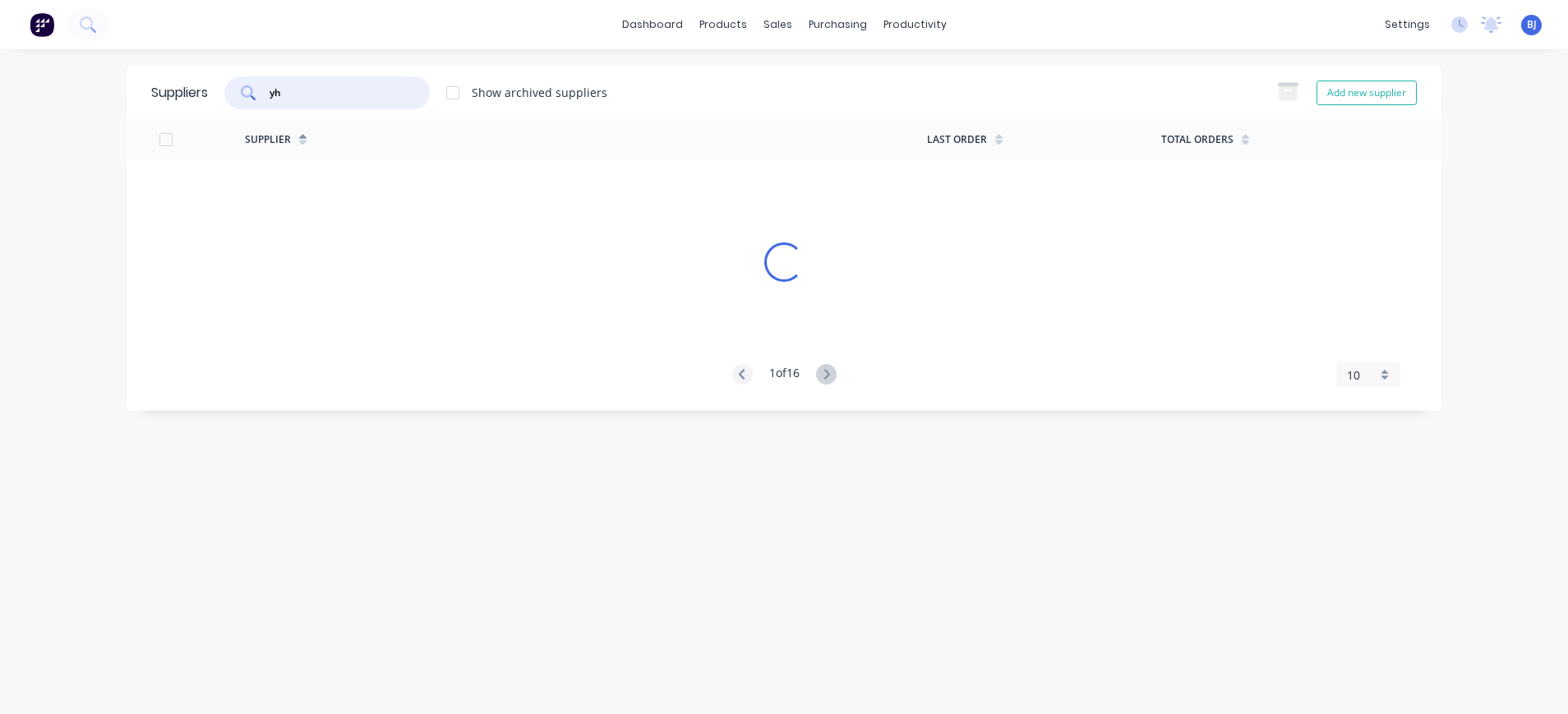
type input "y"
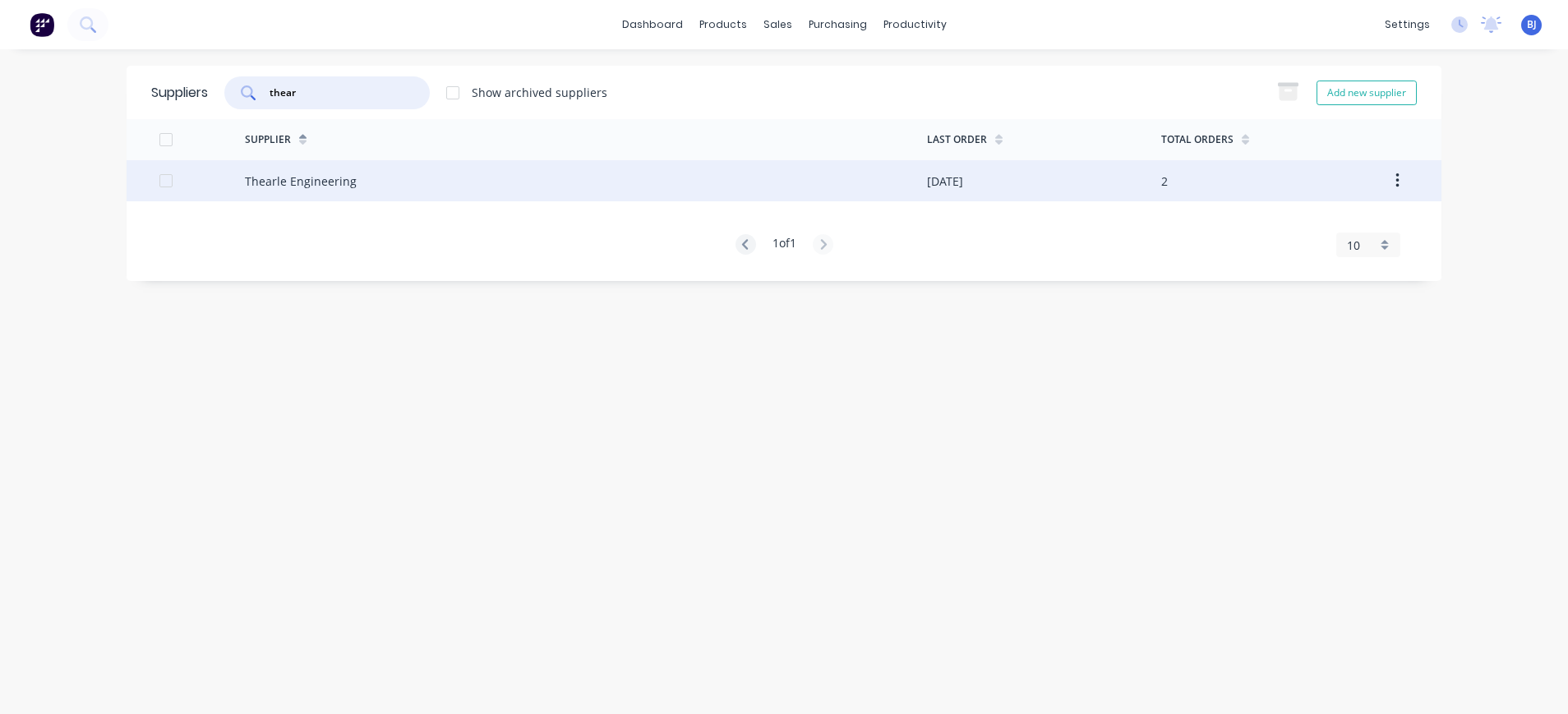
type input "thear"
click at [352, 180] on div "Thearle Engineering" at bounding box center [586, 180] width 682 height 41
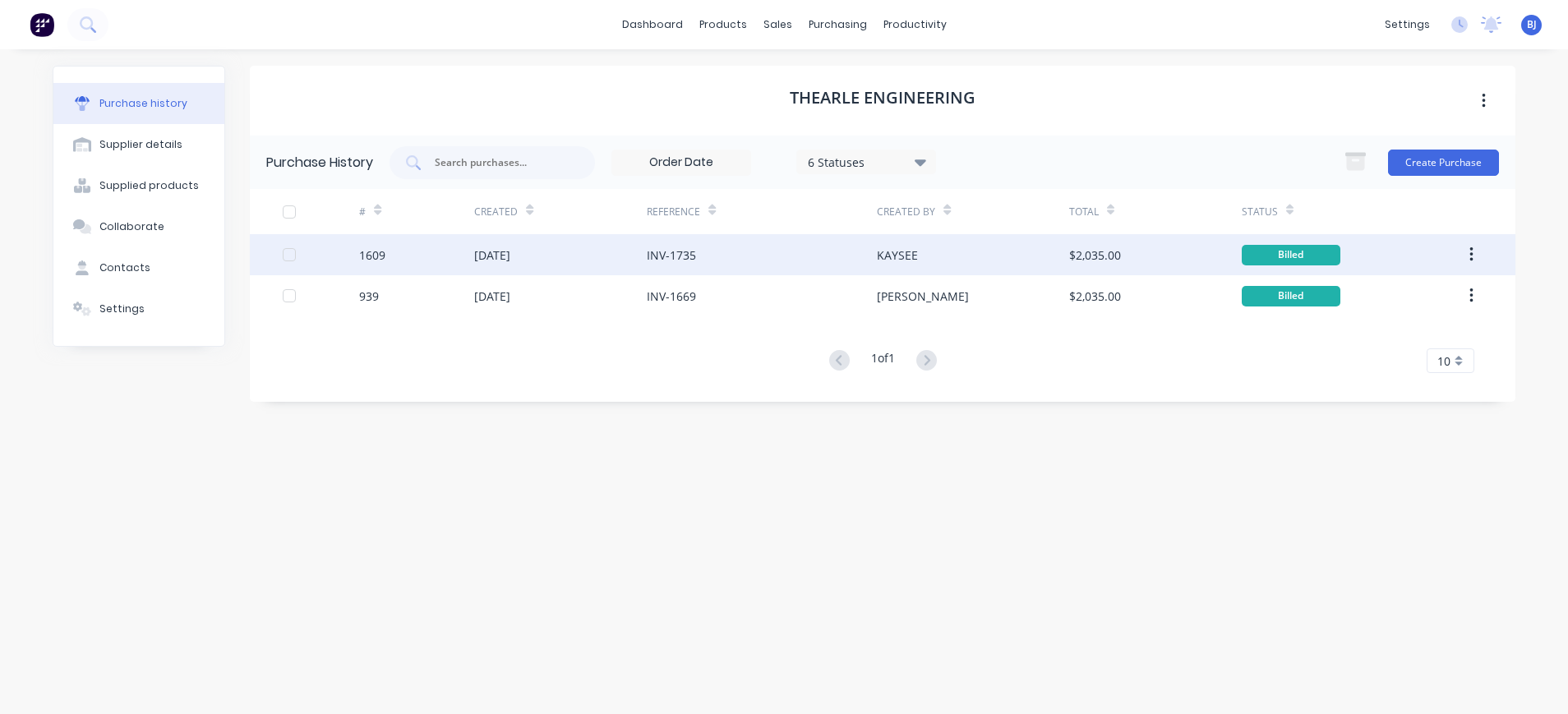
click at [676, 254] on div "INV-1735" at bounding box center [671, 255] width 49 height 17
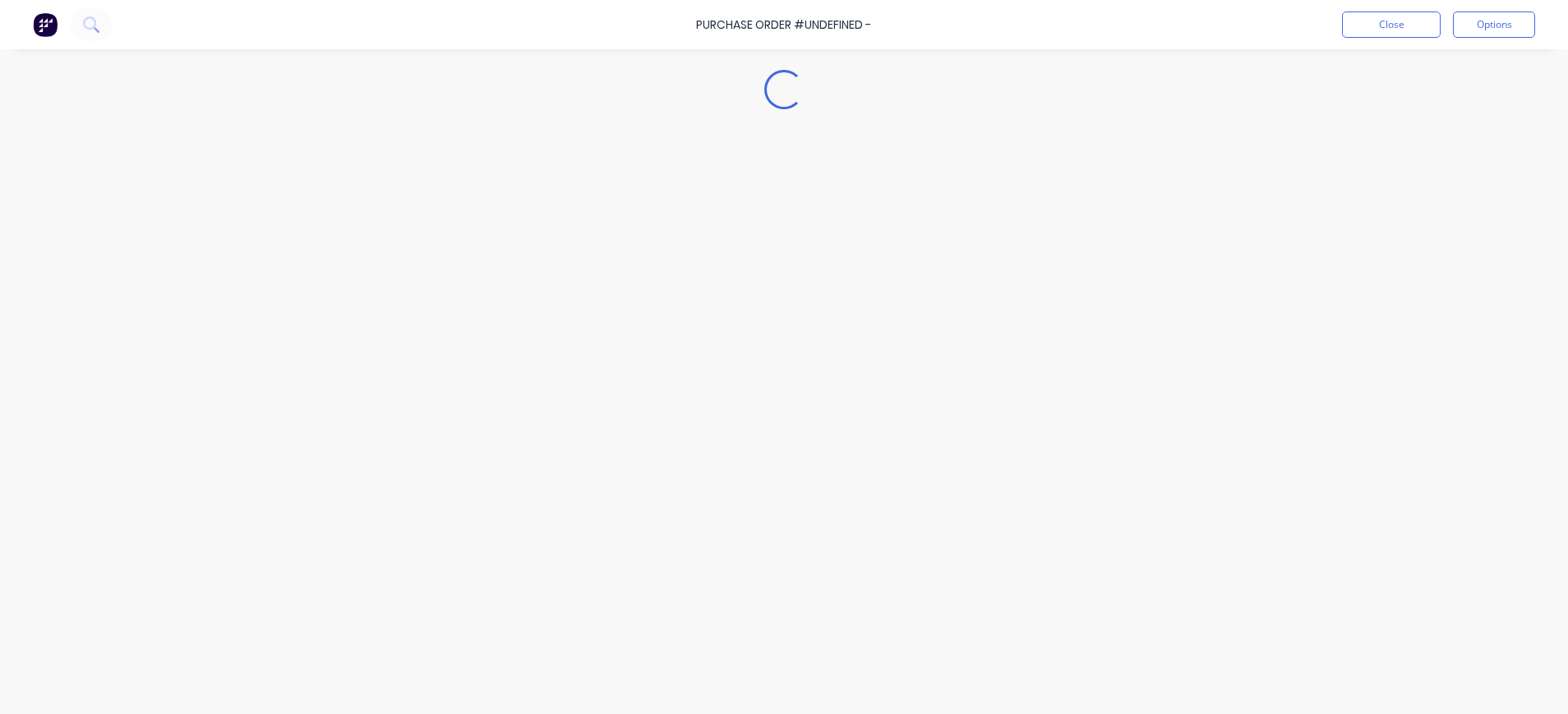
type textarea "x"
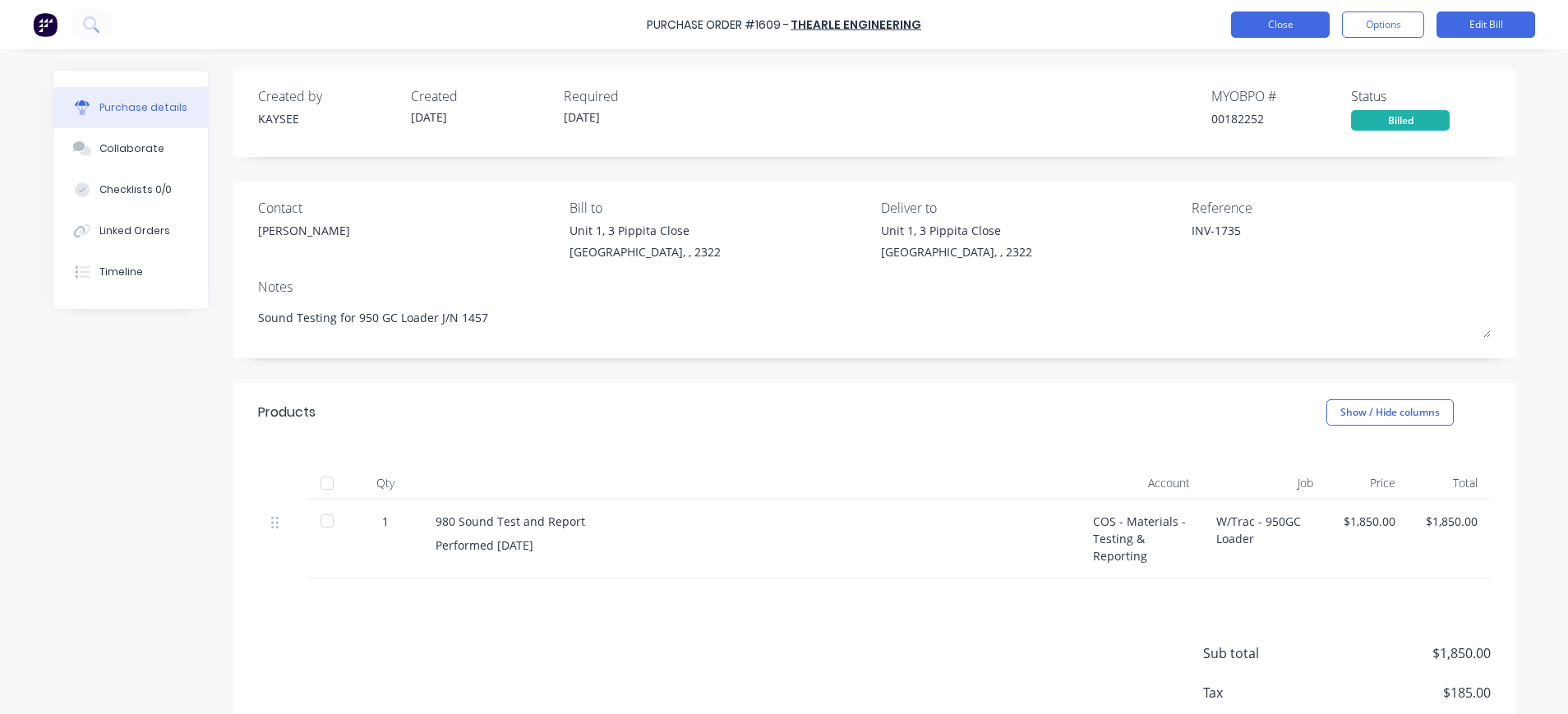
click at [1243, 25] on button "Close" at bounding box center [1281, 24] width 99 height 26
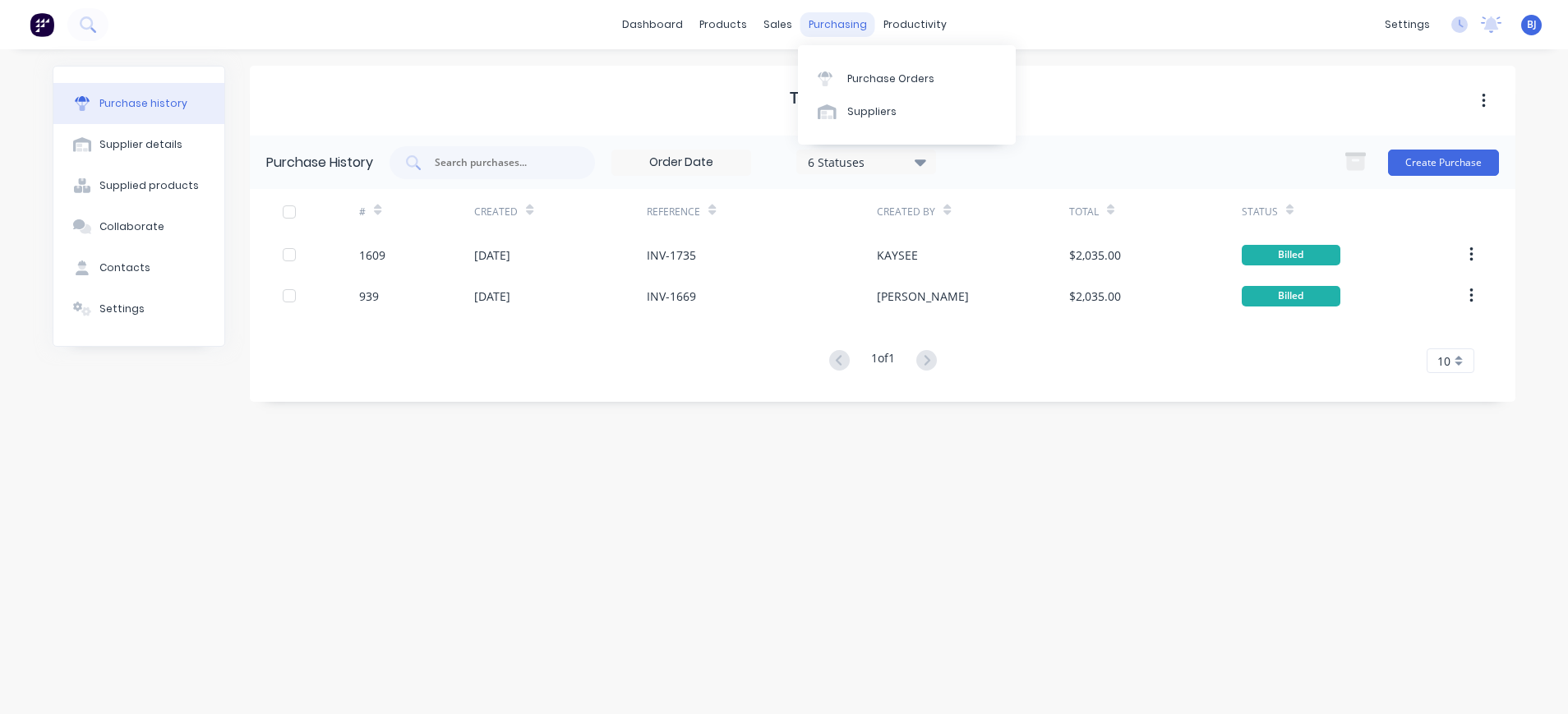
click at [849, 22] on div "purchasing" at bounding box center [838, 24] width 74 height 24
click at [866, 112] on div "Suppliers" at bounding box center [872, 112] width 49 height 15
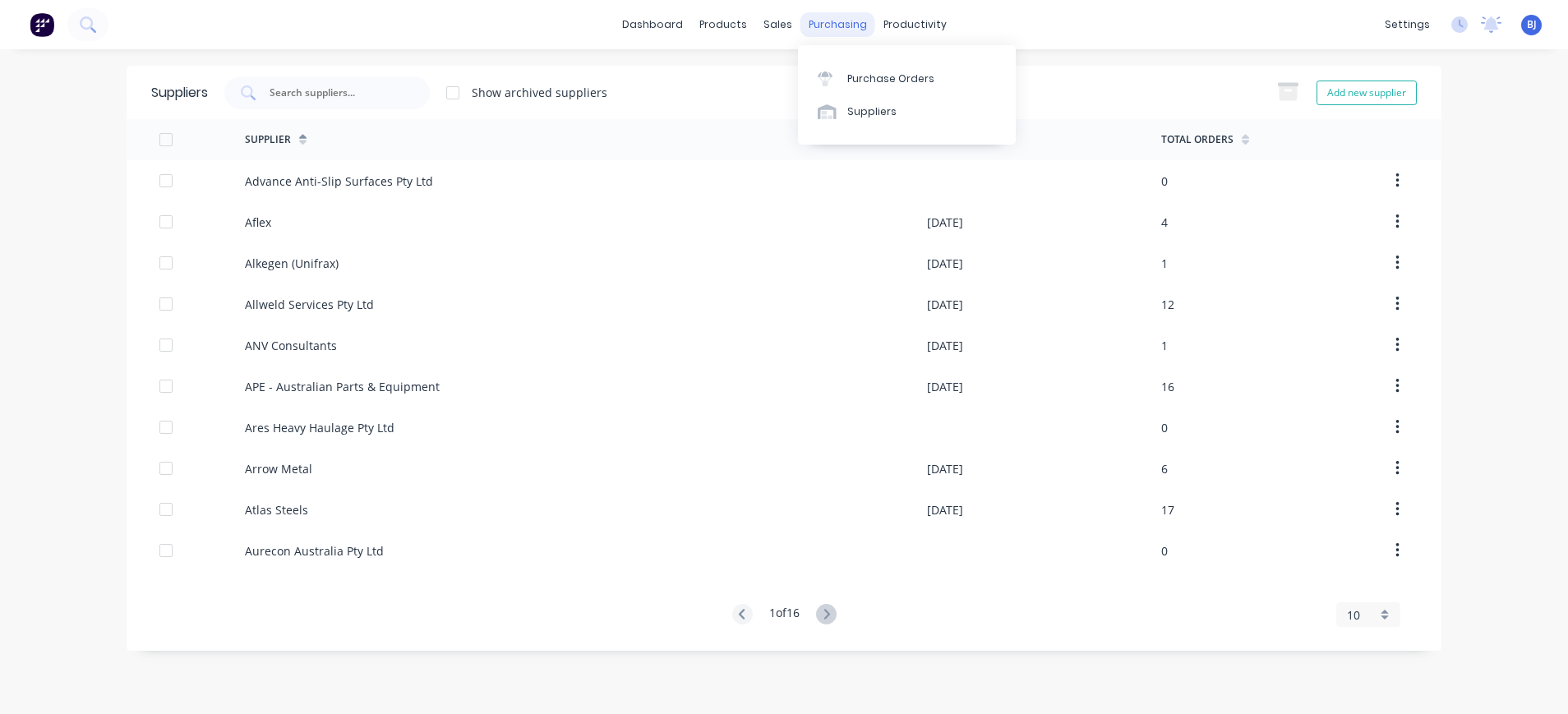
click at [837, 15] on div "purchasing" at bounding box center [838, 24] width 74 height 24
click at [857, 72] on div "Purchase Orders" at bounding box center [891, 79] width 87 height 15
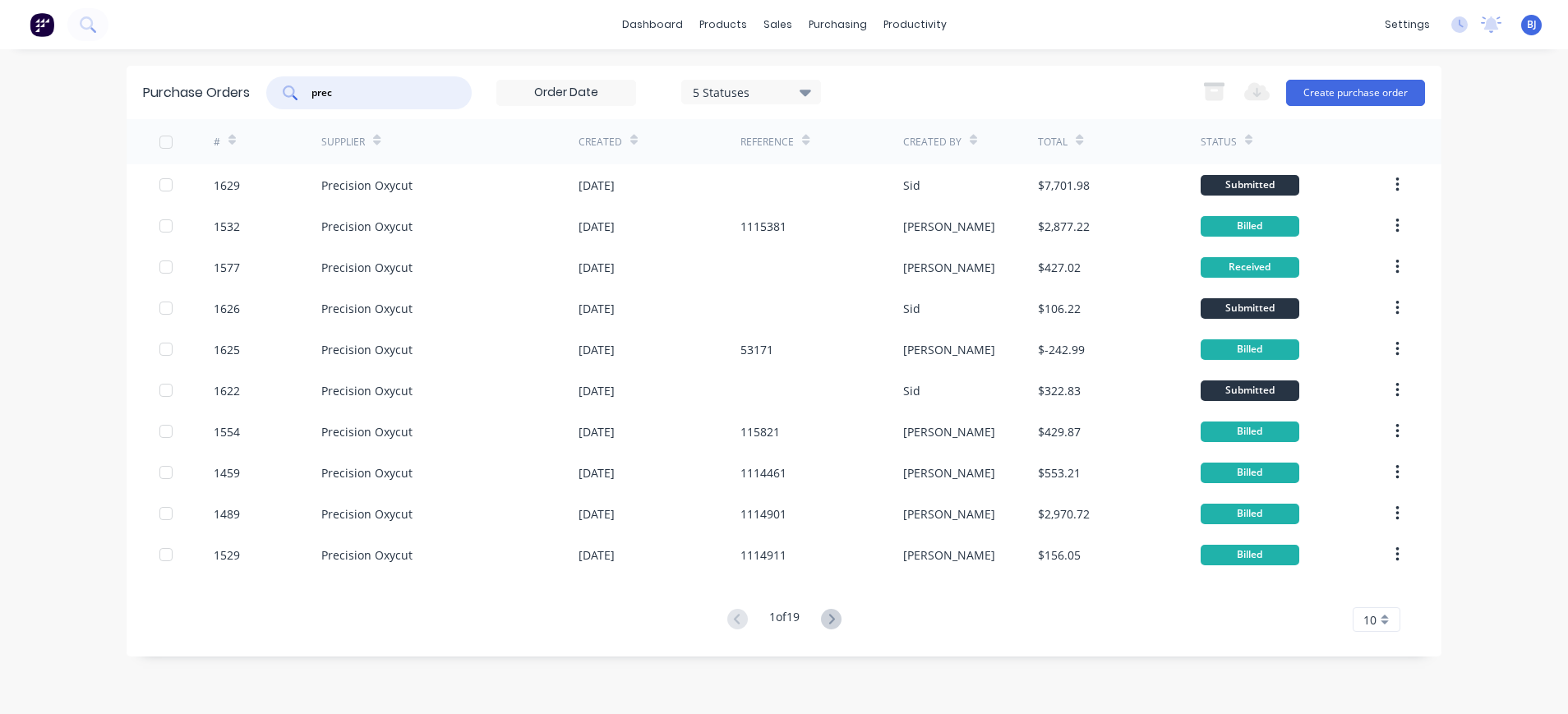
click at [358, 93] on input "prec" at bounding box center [378, 93] width 137 height 16
drag, startPoint x: 294, startPoint y: 100, endPoint x: 280, endPoint y: 101, distance: 14.0
click at [280, 101] on div "prec" at bounding box center [369, 93] width 205 height 33
type input "prec"
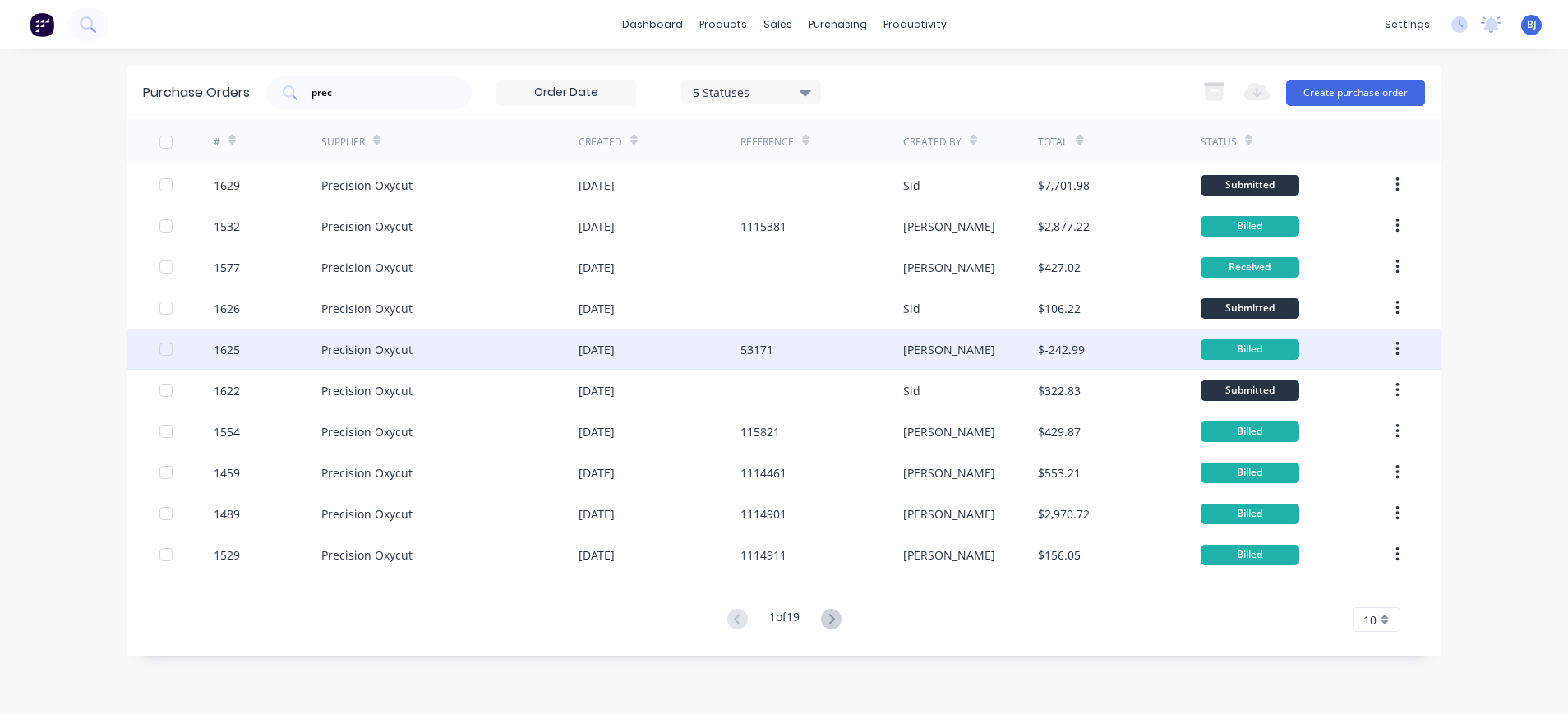
click at [365, 347] on div "Precision Oxycut" at bounding box center [366, 350] width 91 height 17
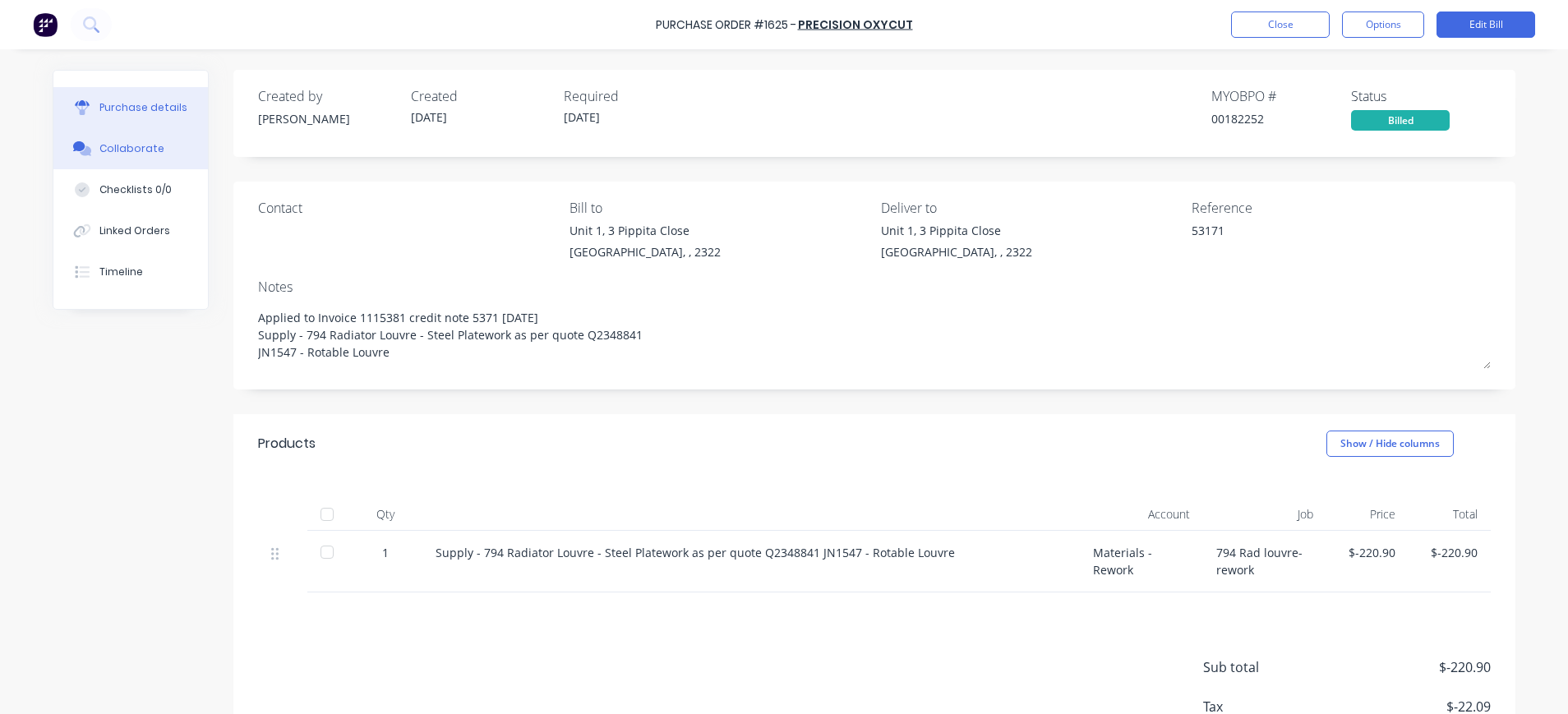
click at [137, 145] on div "Collaborate" at bounding box center [132, 148] width 65 height 15
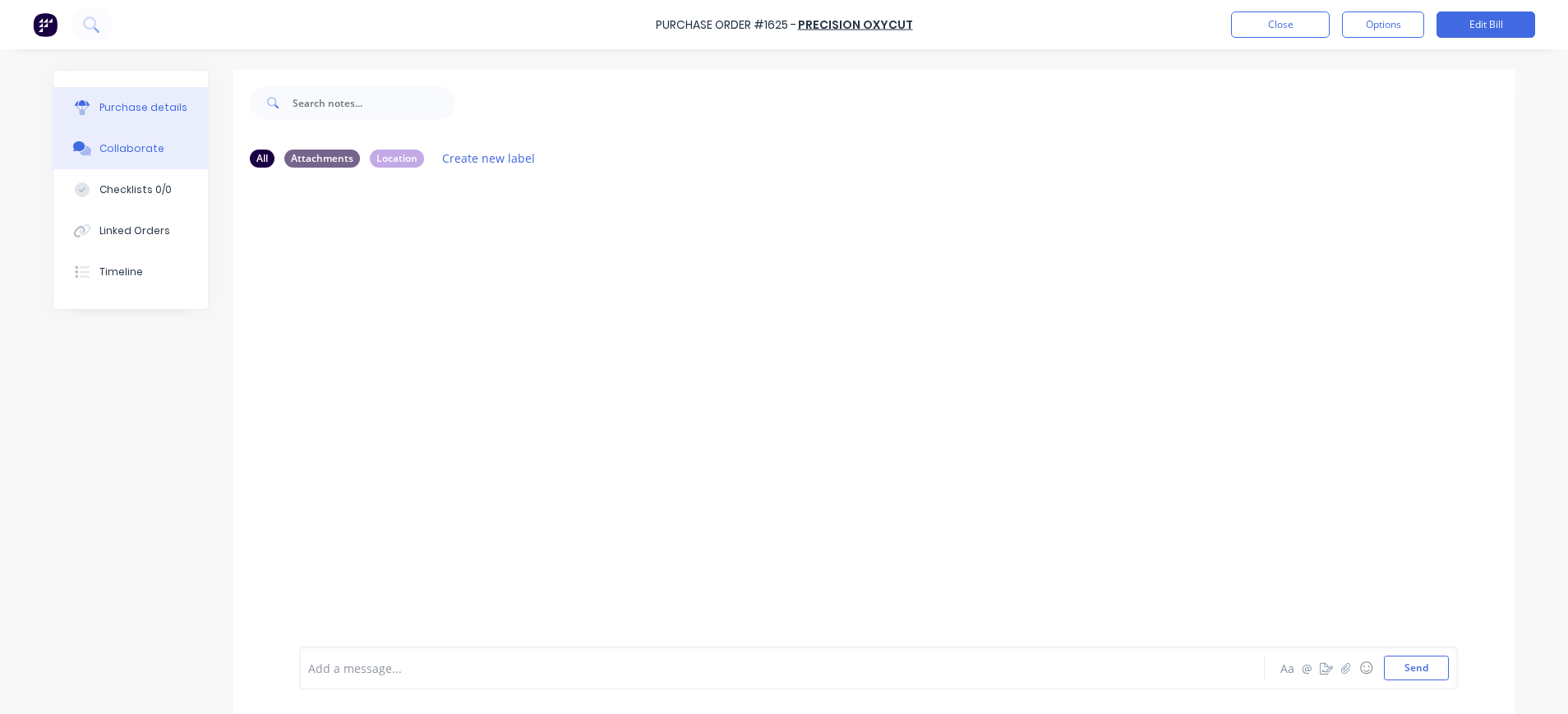
click at [161, 105] on div "Purchase details" at bounding box center [144, 107] width 88 height 15
type textarea "x"
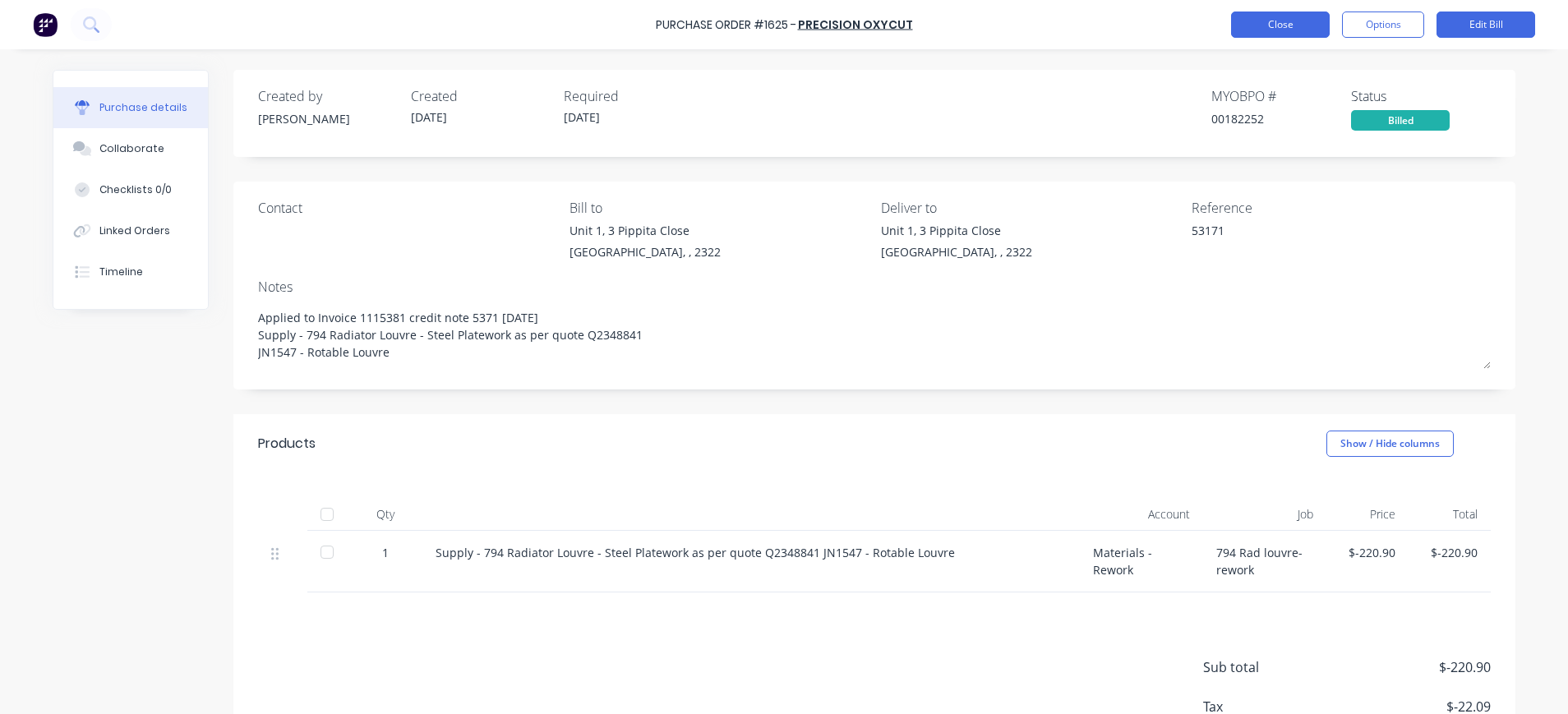
click at [1243, 27] on button "Close" at bounding box center [1281, 24] width 99 height 26
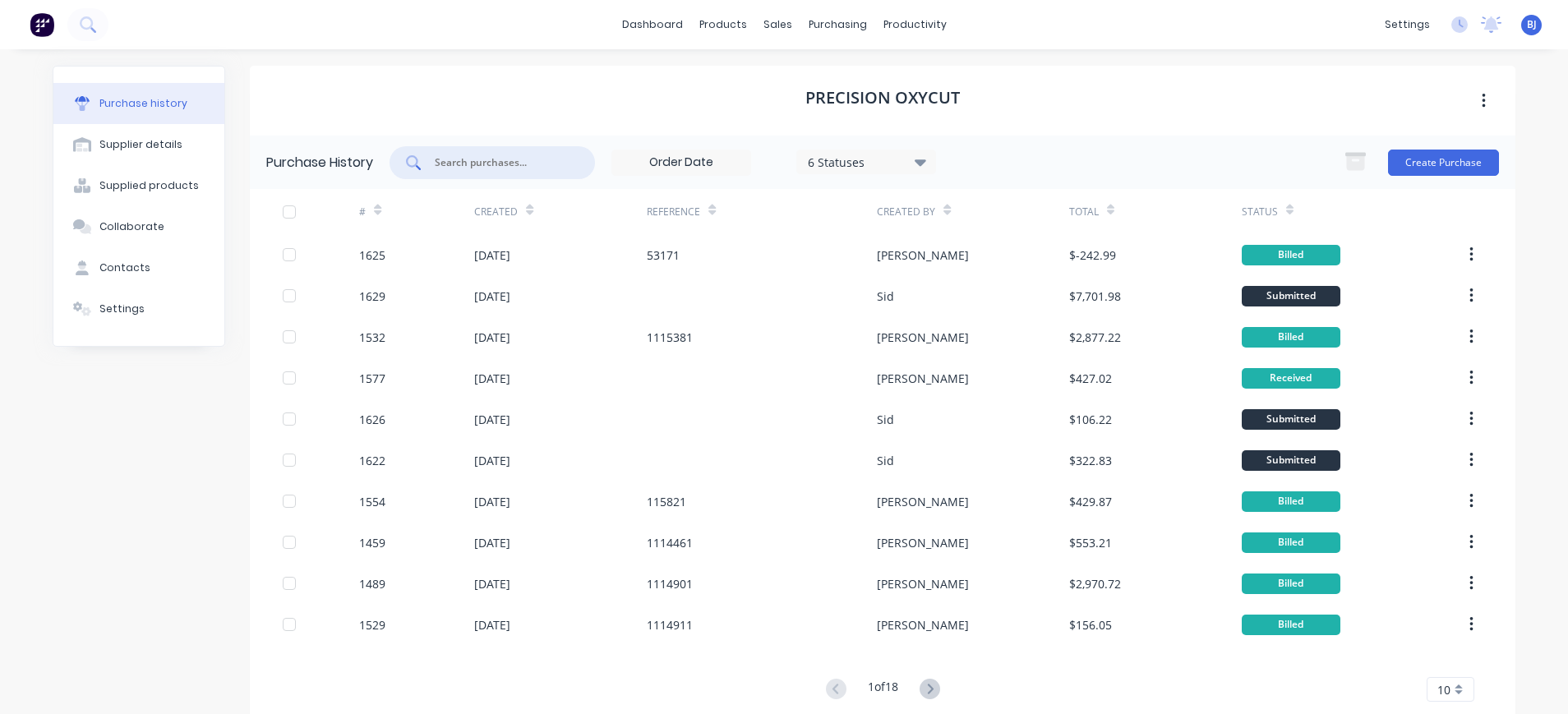
click at [540, 154] on input "text" at bounding box center [501, 162] width 137 height 16
type input "1532"
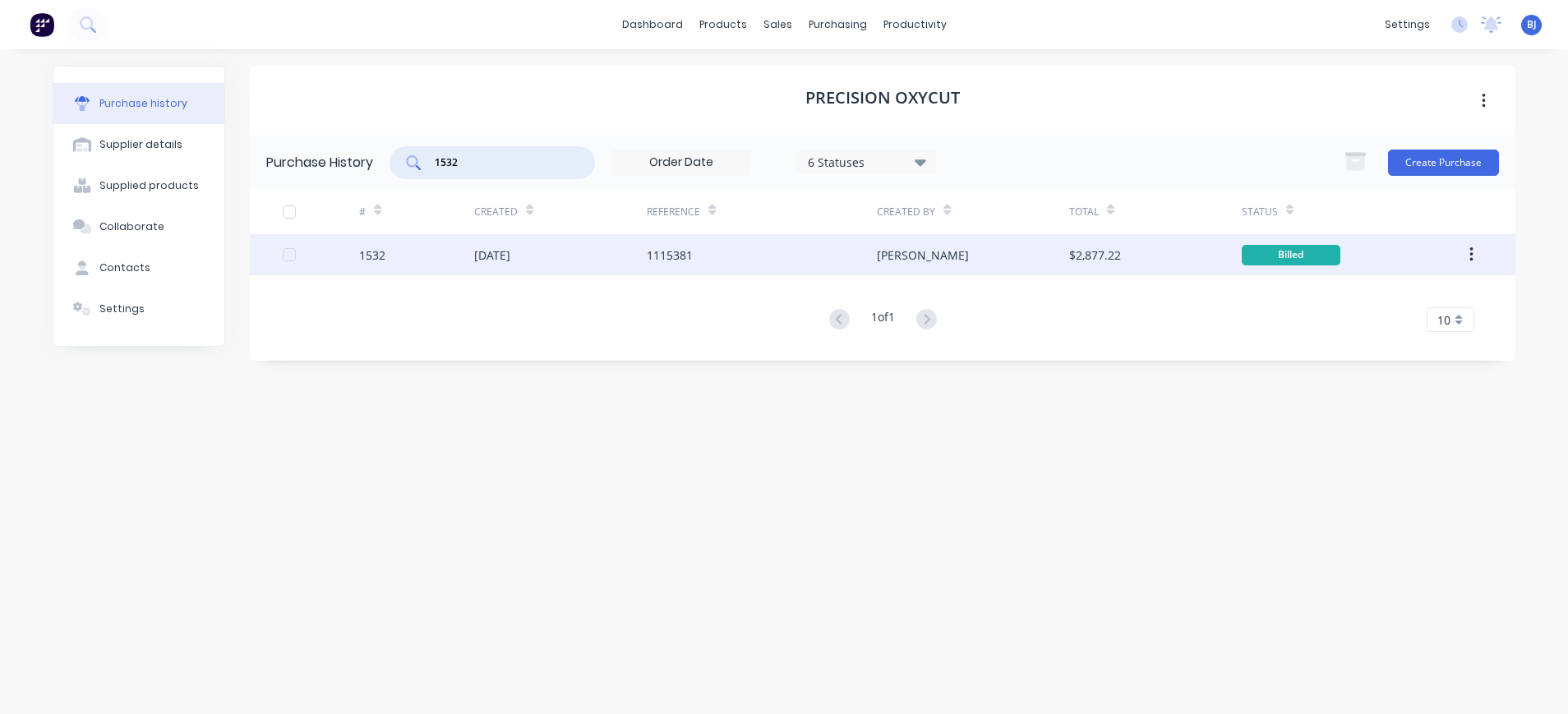
click at [510, 258] on div "[DATE]" at bounding box center [493, 255] width 36 height 17
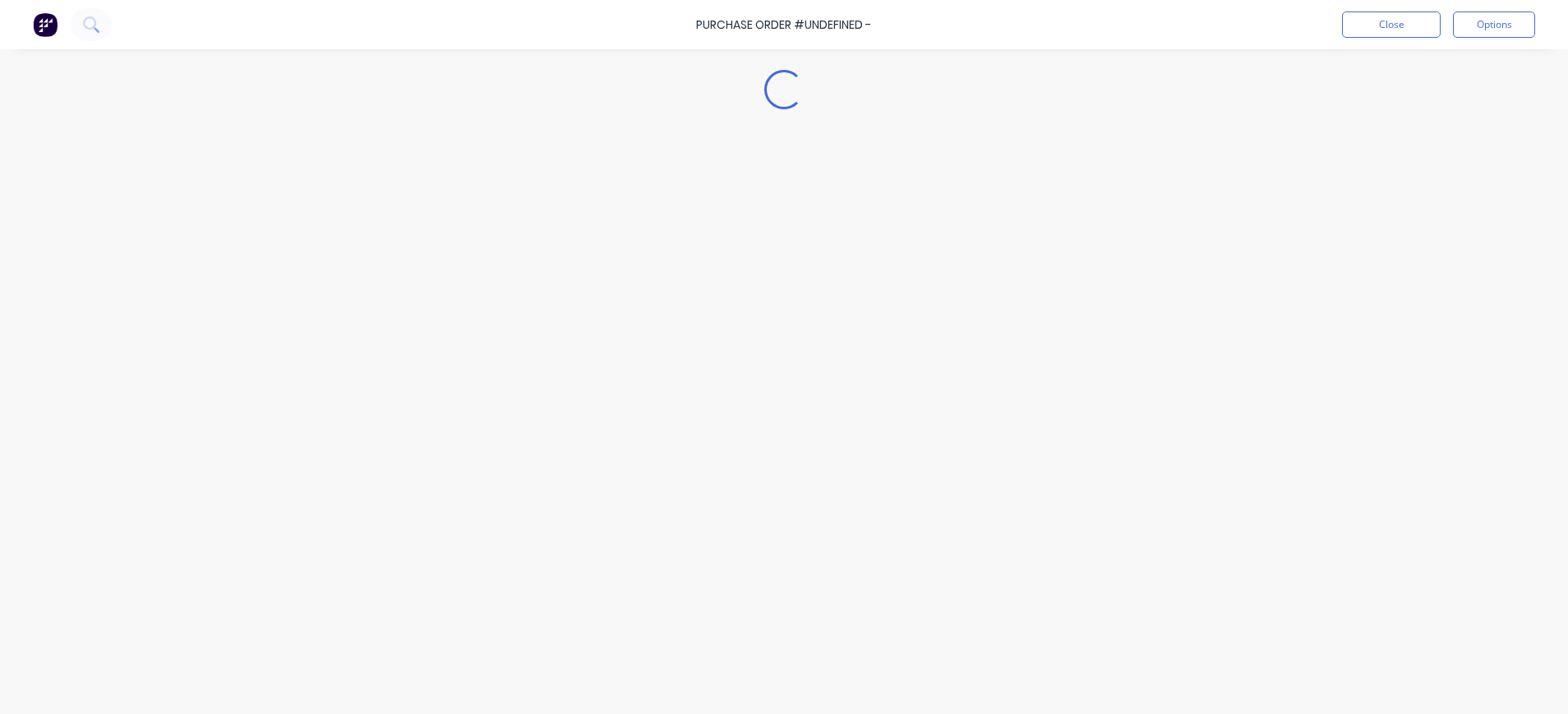
type textarea "x"
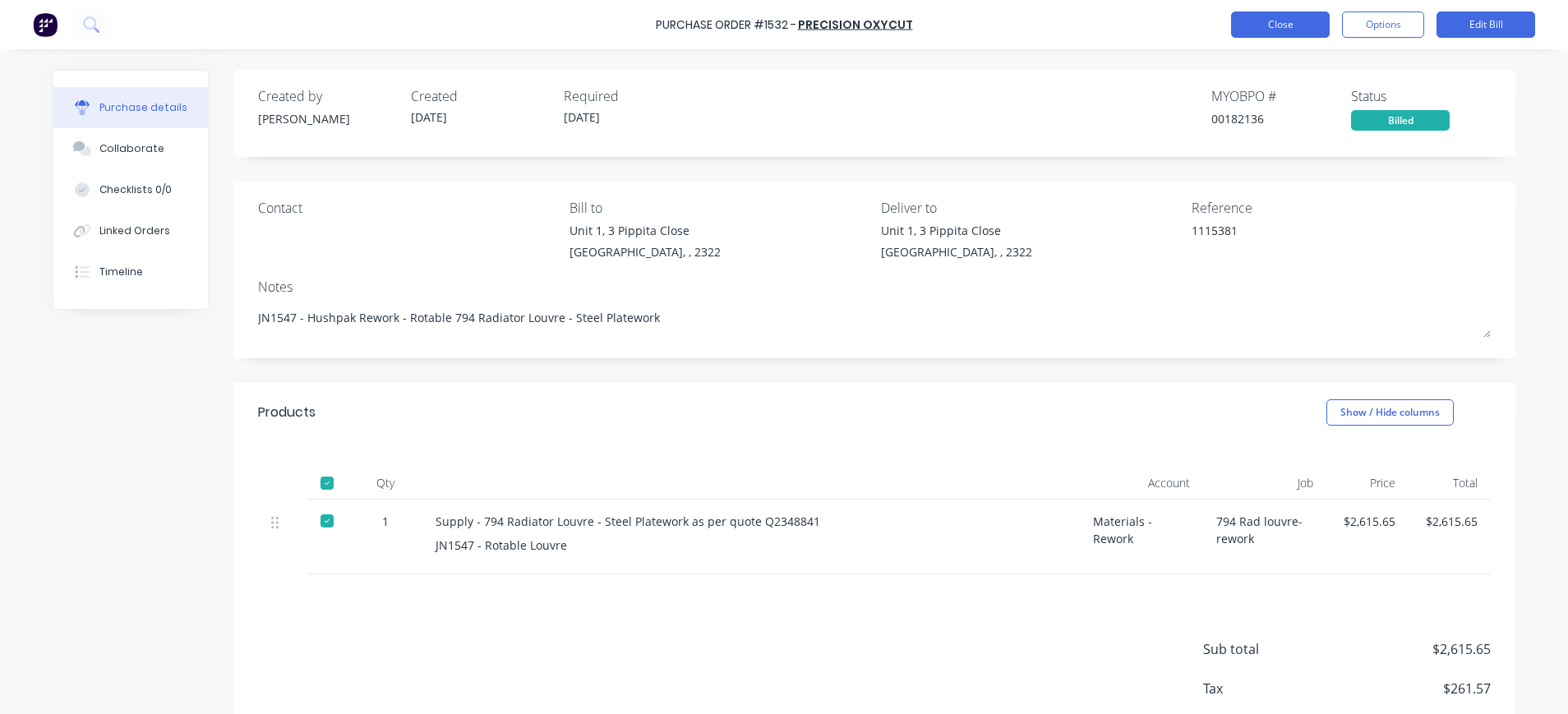
click at [1256, 24] on button "Close" at bounding box center [1281, 24] width 99 height 26
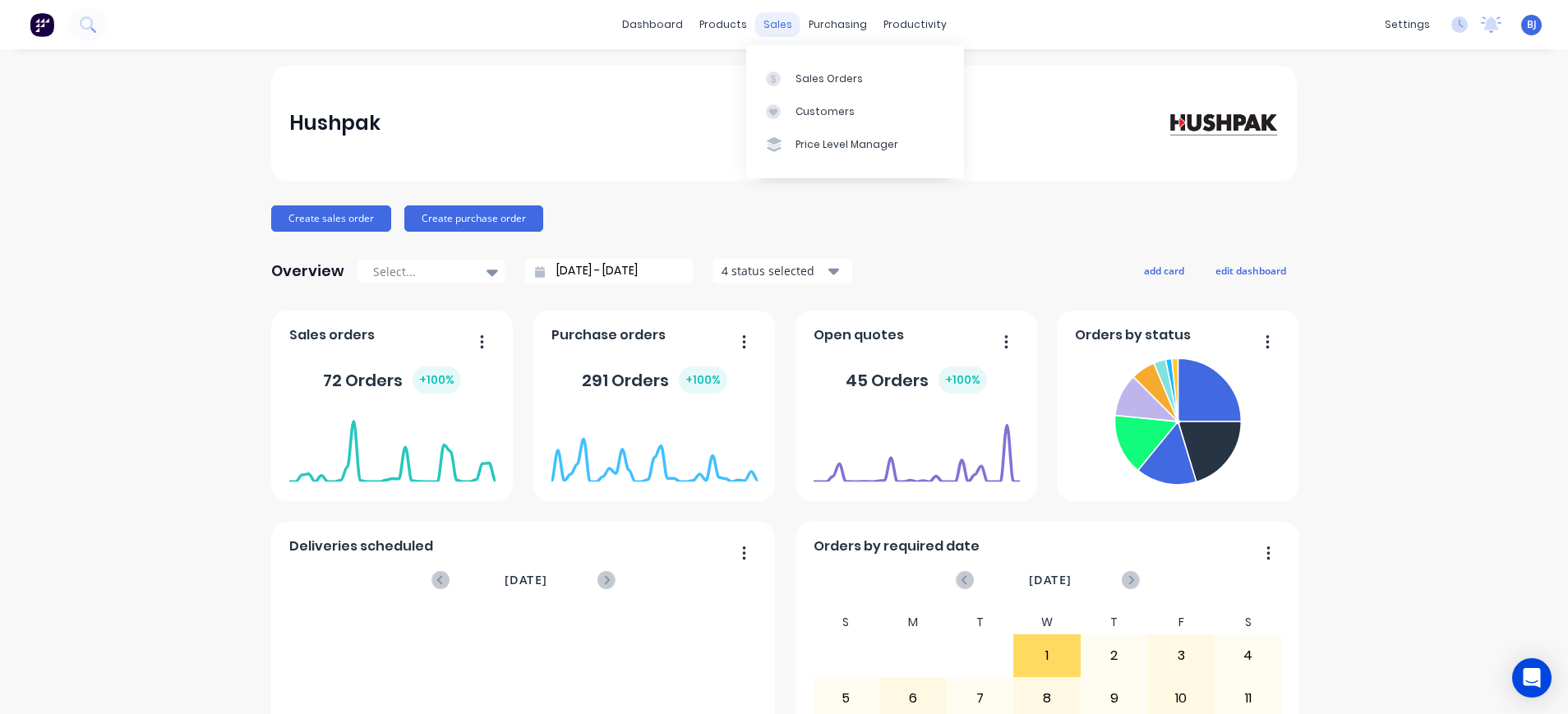
click at [767, 24] on div "sales" at bounding box center [778, 24] width 45 height 24
click at [777, 27] on div "sales" at bounding box center [778, 24] width 45 height 24
click at [798, 72] on div "Sales Orders" at bounding box center [829, 79] width 68 height 15
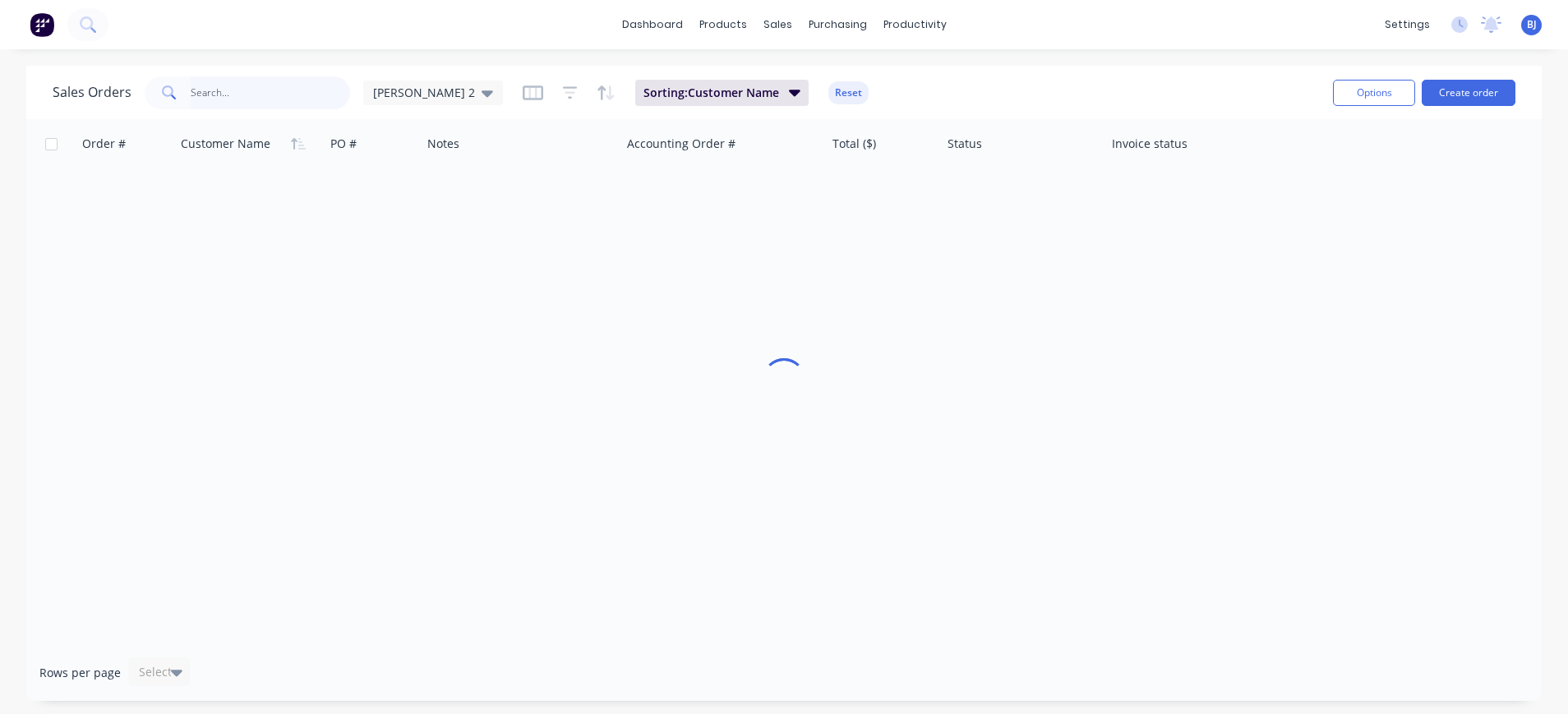
click at [282, 96] on input "text" at bounding box center [270, 93] width 160 height 33
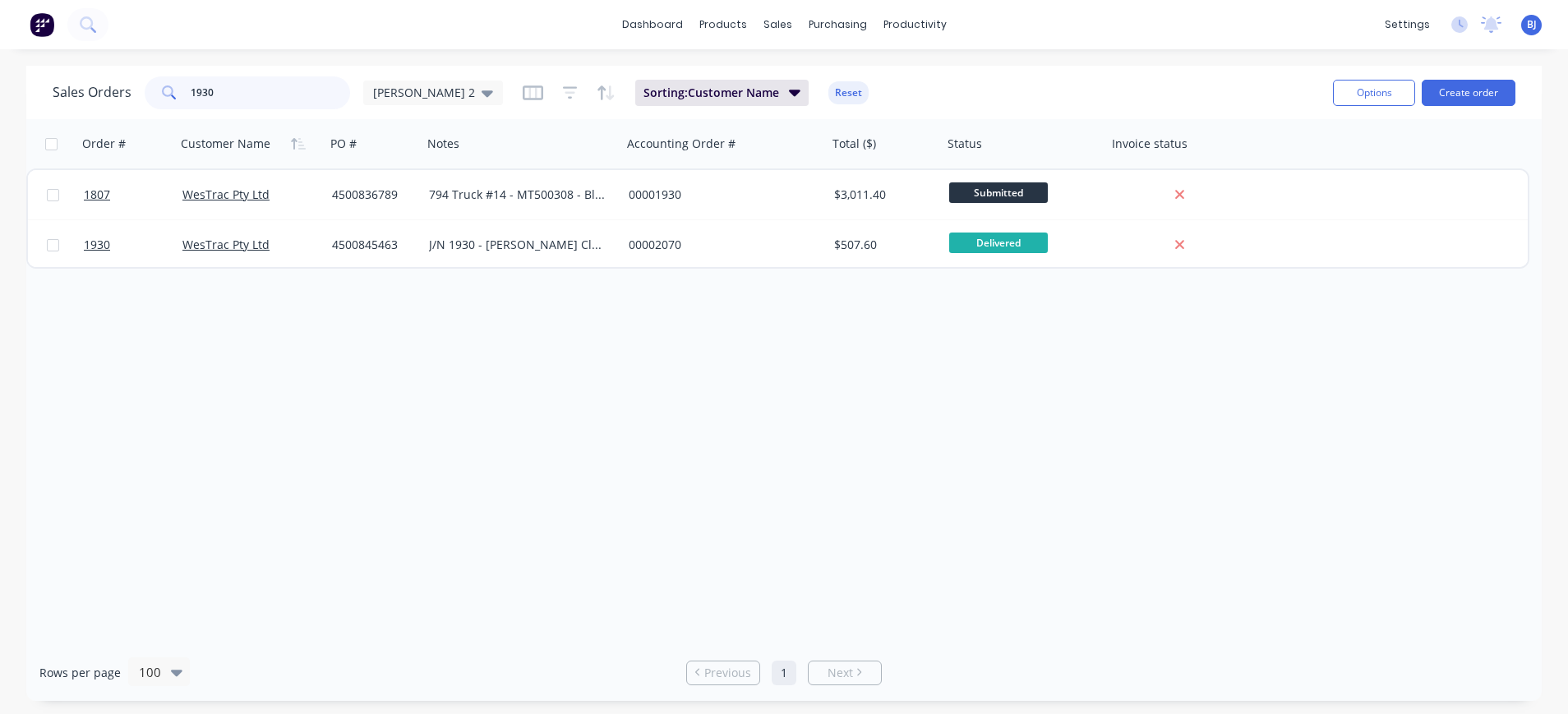
click at [242, 89] on input "1930" at bounding box center [270, 93] width 160 height 33
type input "1933"
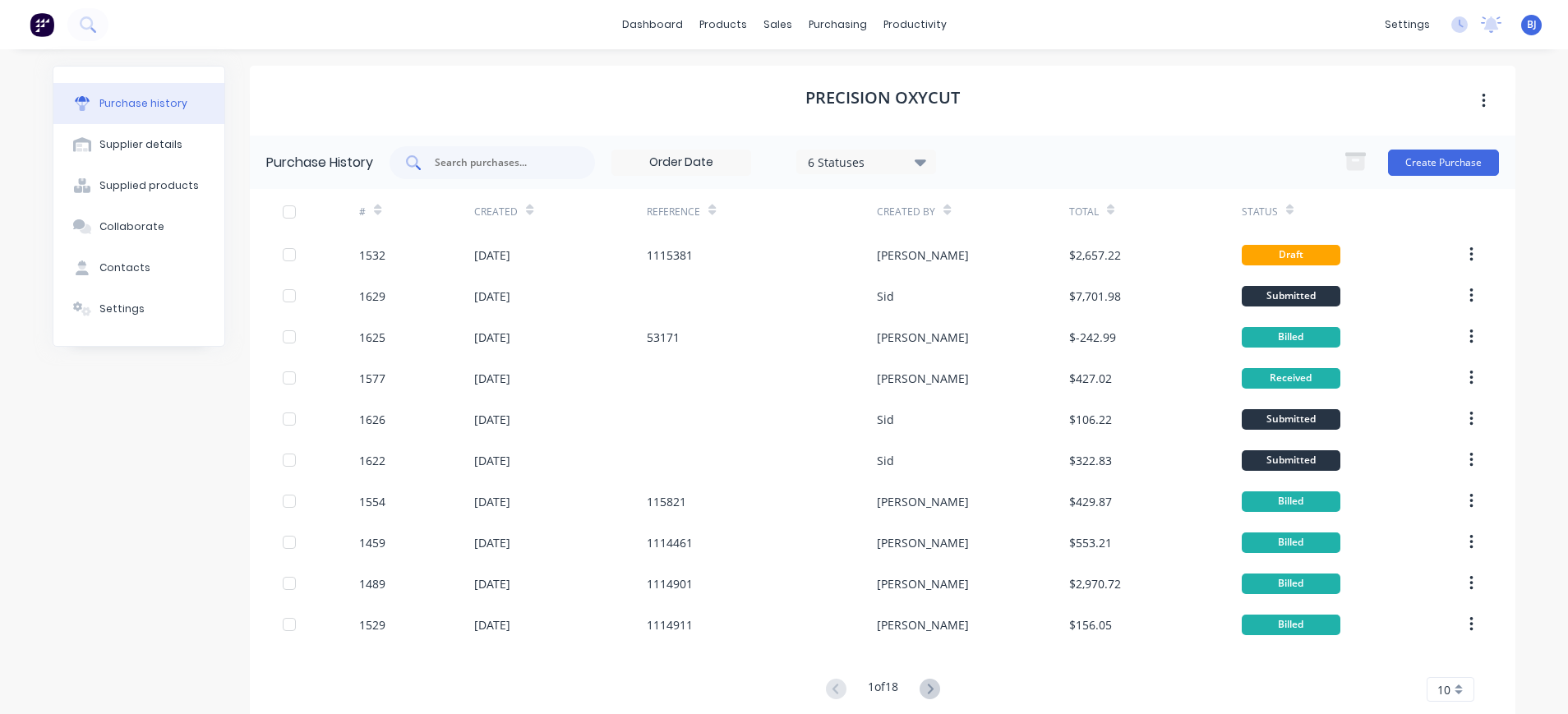
click at [485, 166] on input "text" at bounding box center [501, 162] width 137 height 16
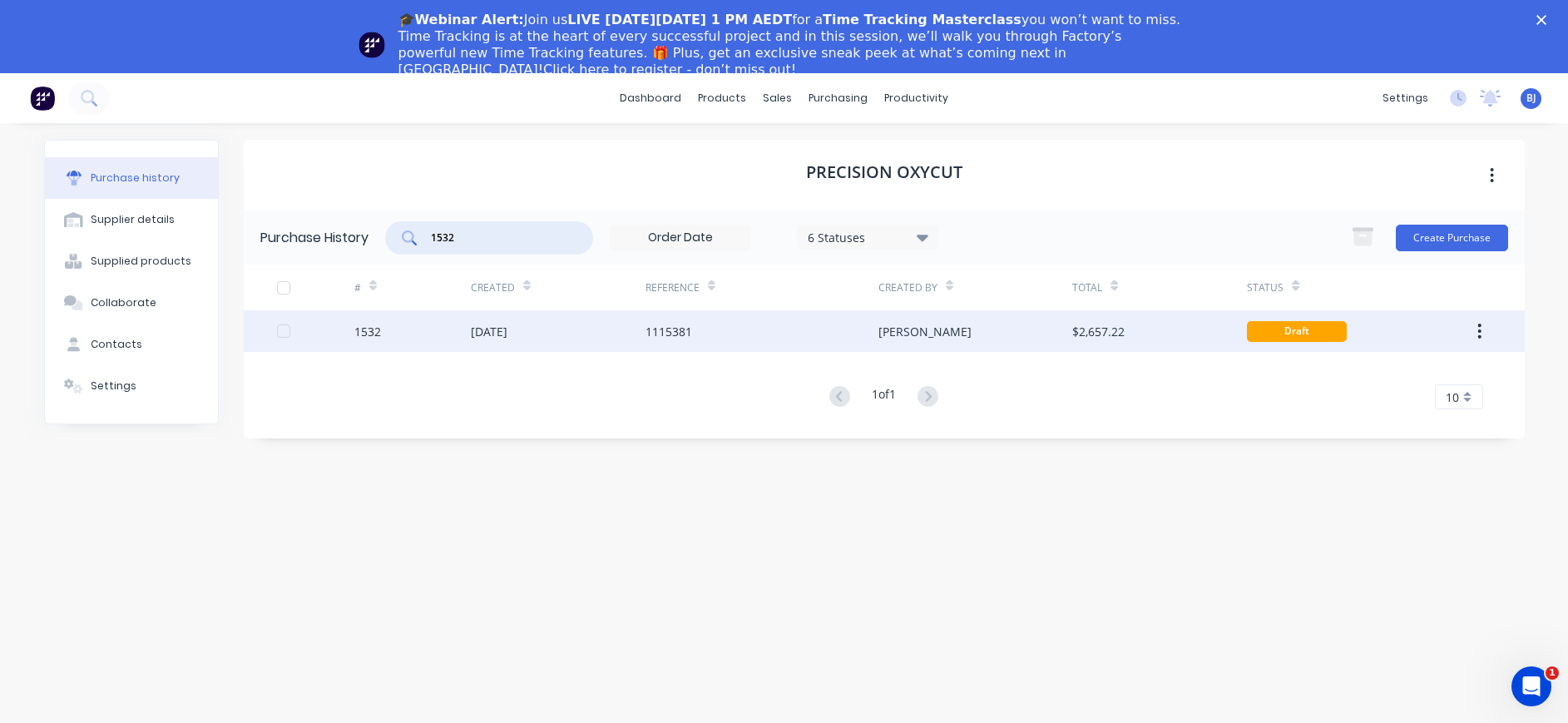
type input "1532"
click at [507, 333] on div "[DATE]" at bounding box center [489, 331] width 37 height 18
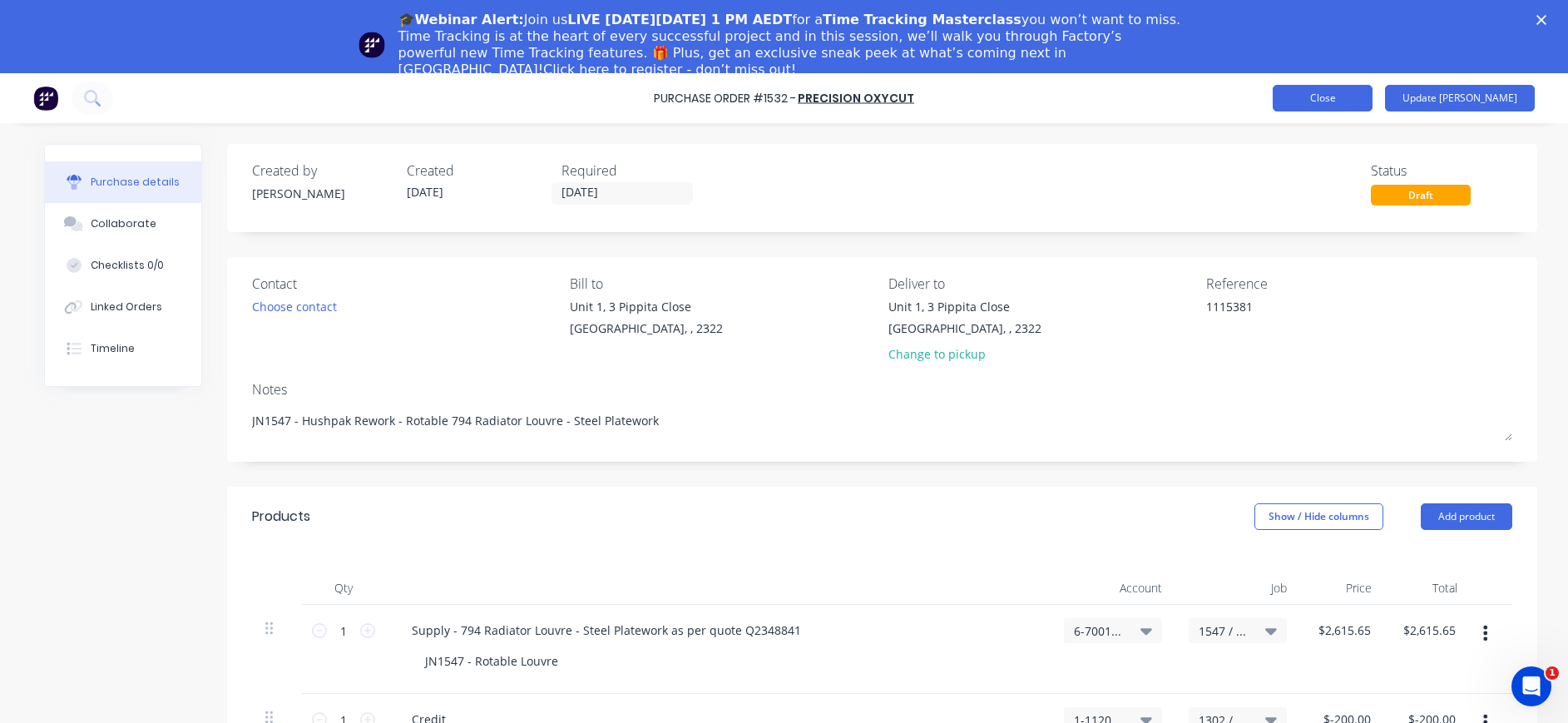
type textarea "x"
click at [1333, 93] on button "Close" at bounding box center [1323, 98] width 100 height 26
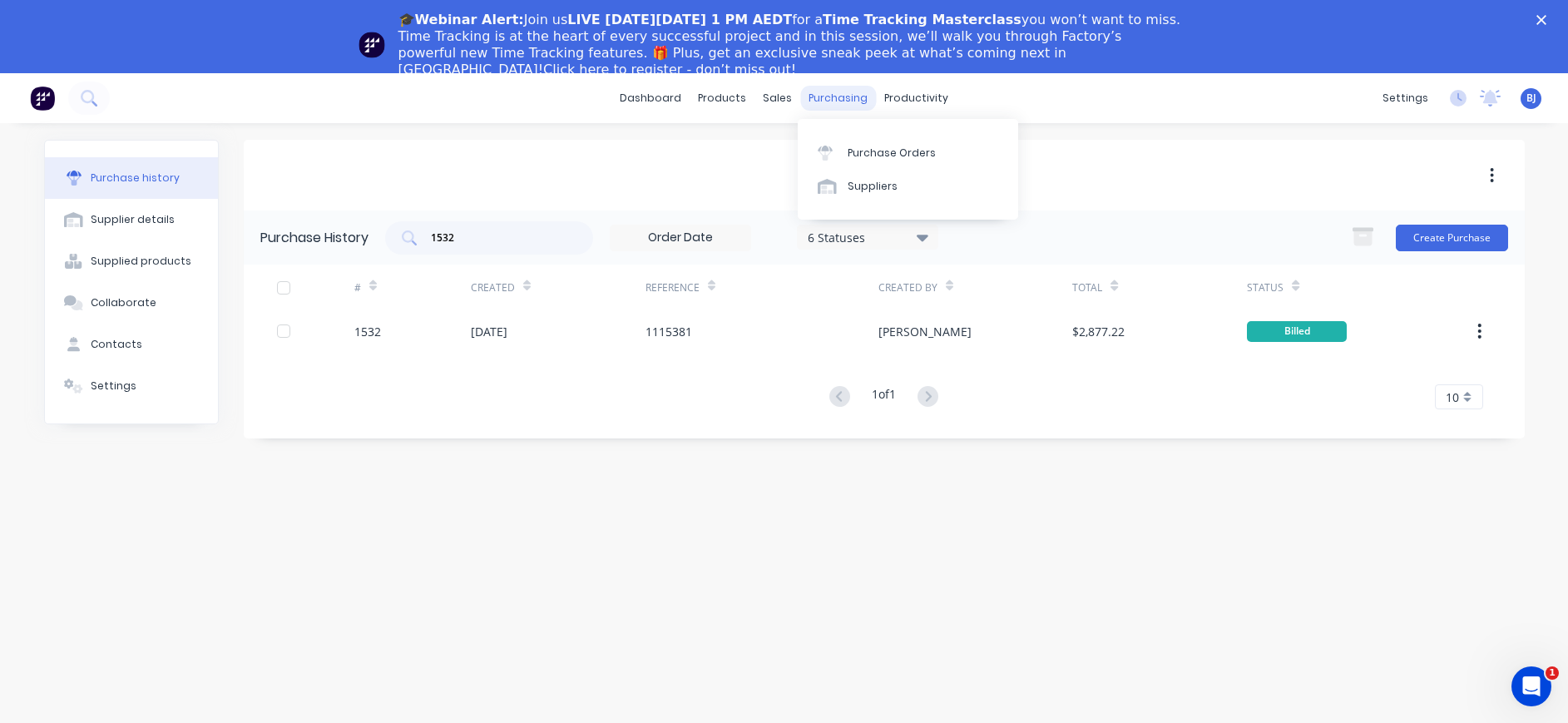
click at [836, 95] on div "purchasing" at bounding box center [838, 98] width 75 height 25
click at [869, 155] on div "Purchase Orders" at bounding box center [891, 152] width 89 height 15
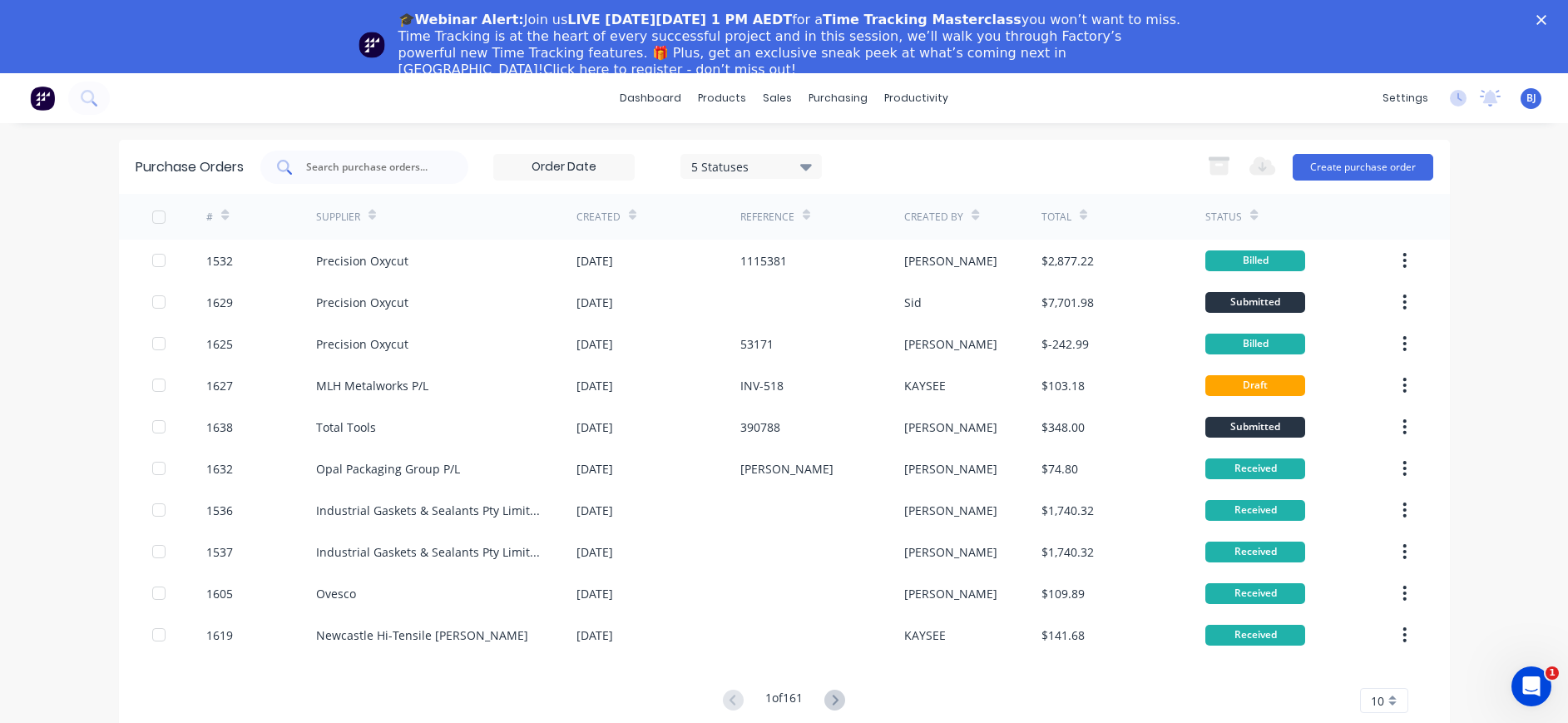
click at [412, 162] on input "text" at bounding box center [373, 167] width 138 height 17
click at [403, 163] on input "text" at bounding box center [373, 167] width 138 height 17
type input "1635"
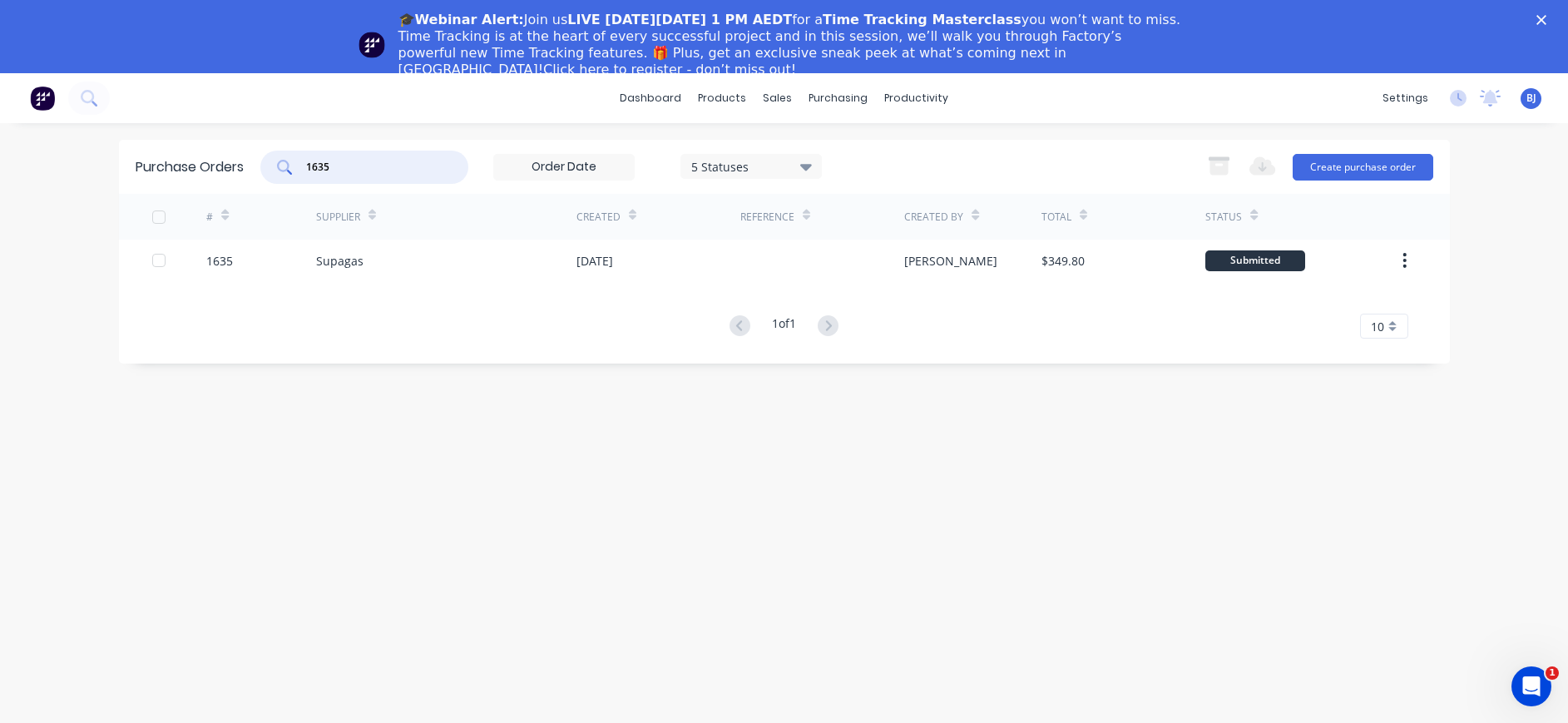
drag, startPoint x: 357, startPoint y: 163, endPoint x: 280, endPoint y: 167, distance: 77.1
click at [264, 163] on div "1635" at bounding box center [364, 167] width 208 height 33
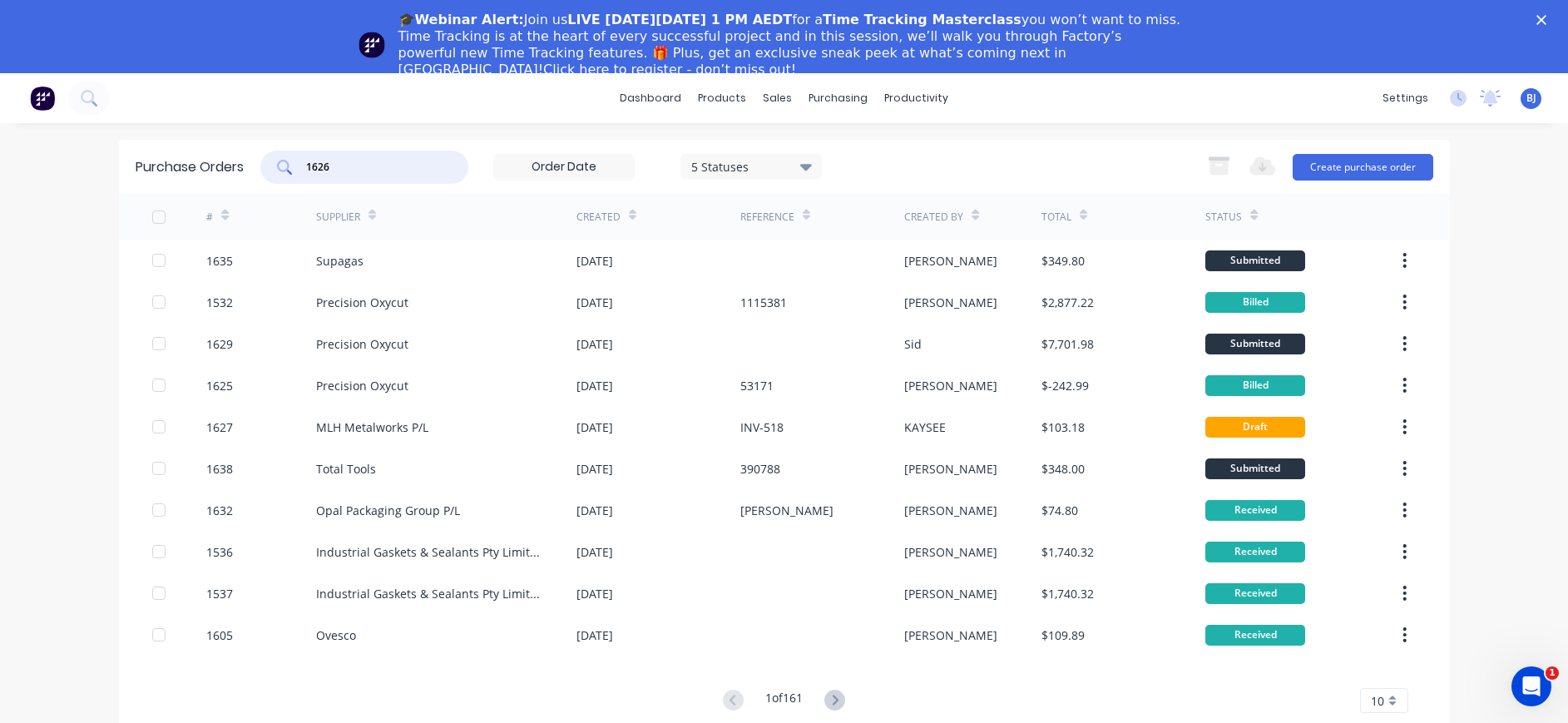
type input "1626"
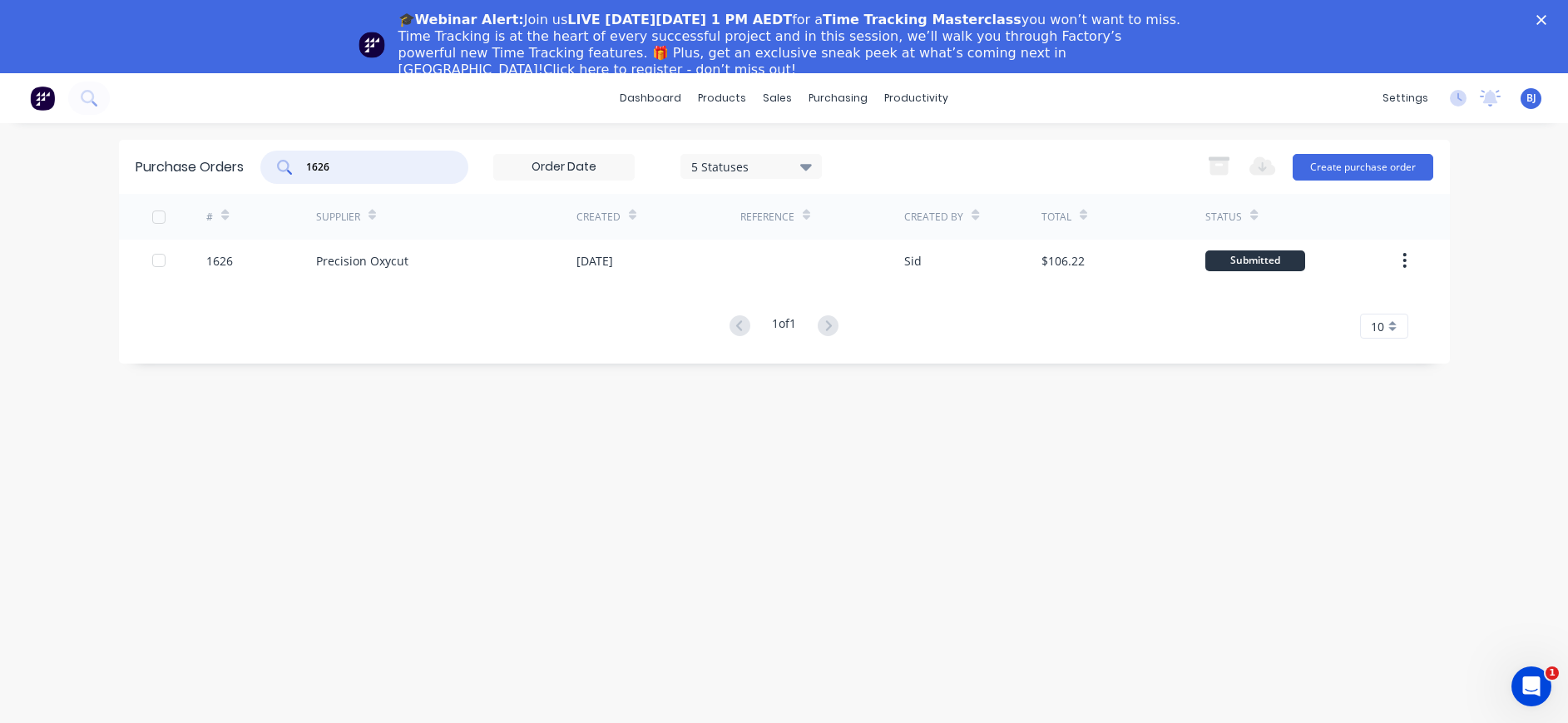
click at [387, 164] on input "1626" at bounding box center [373, 167] width 138 height 17
drag, startPoint x: 356, startPoint y: 169, endPoint x: 265, endPoint y: 168, distance: 91.0
click at [265, 168] on div "1626" at bounding box center [364, 167] width 208 height 33
click at [355, 162] on input "1626" at bounding box center [373, 167] width 138 height 17
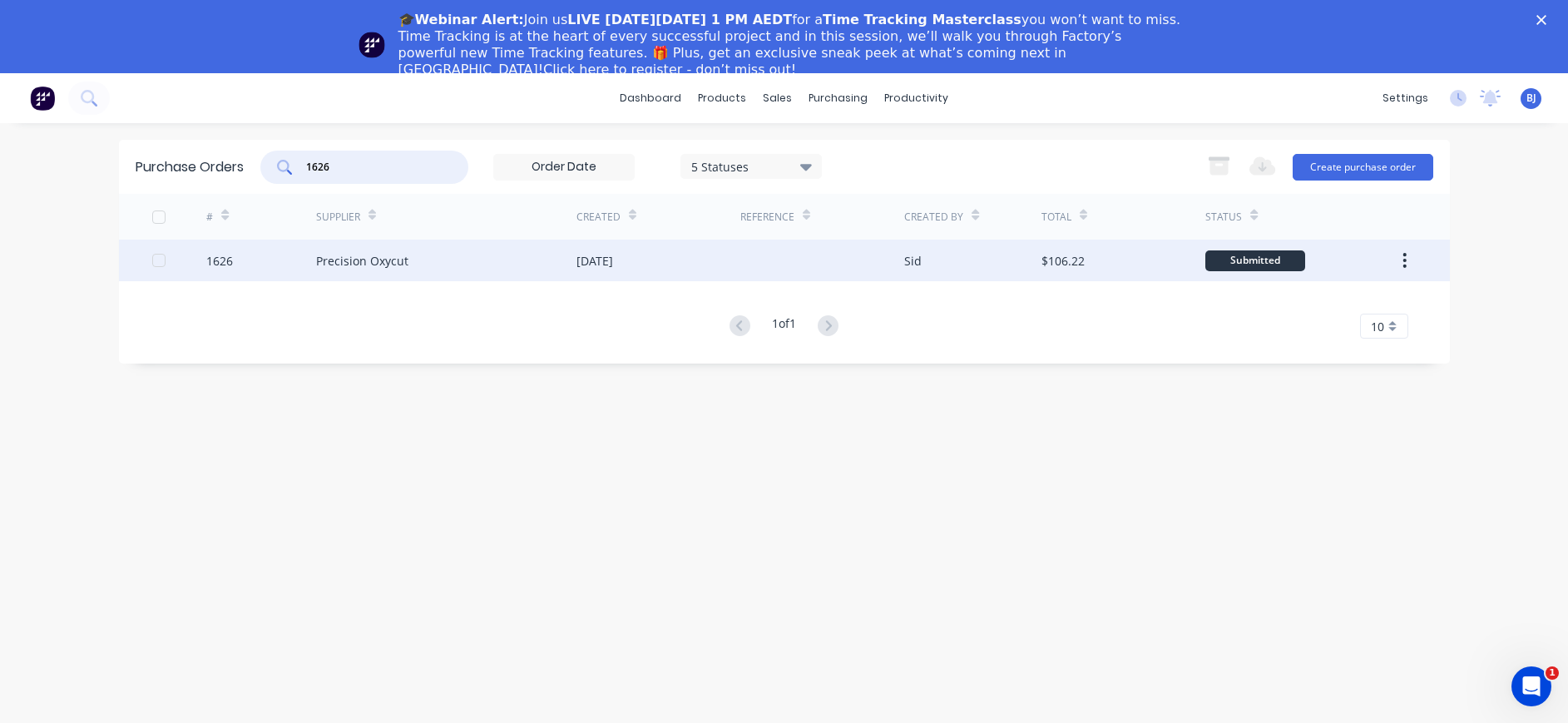
click at [384, 259] on div "Precision Oxycut" at bounding box center [362, 261] width 92 height 18
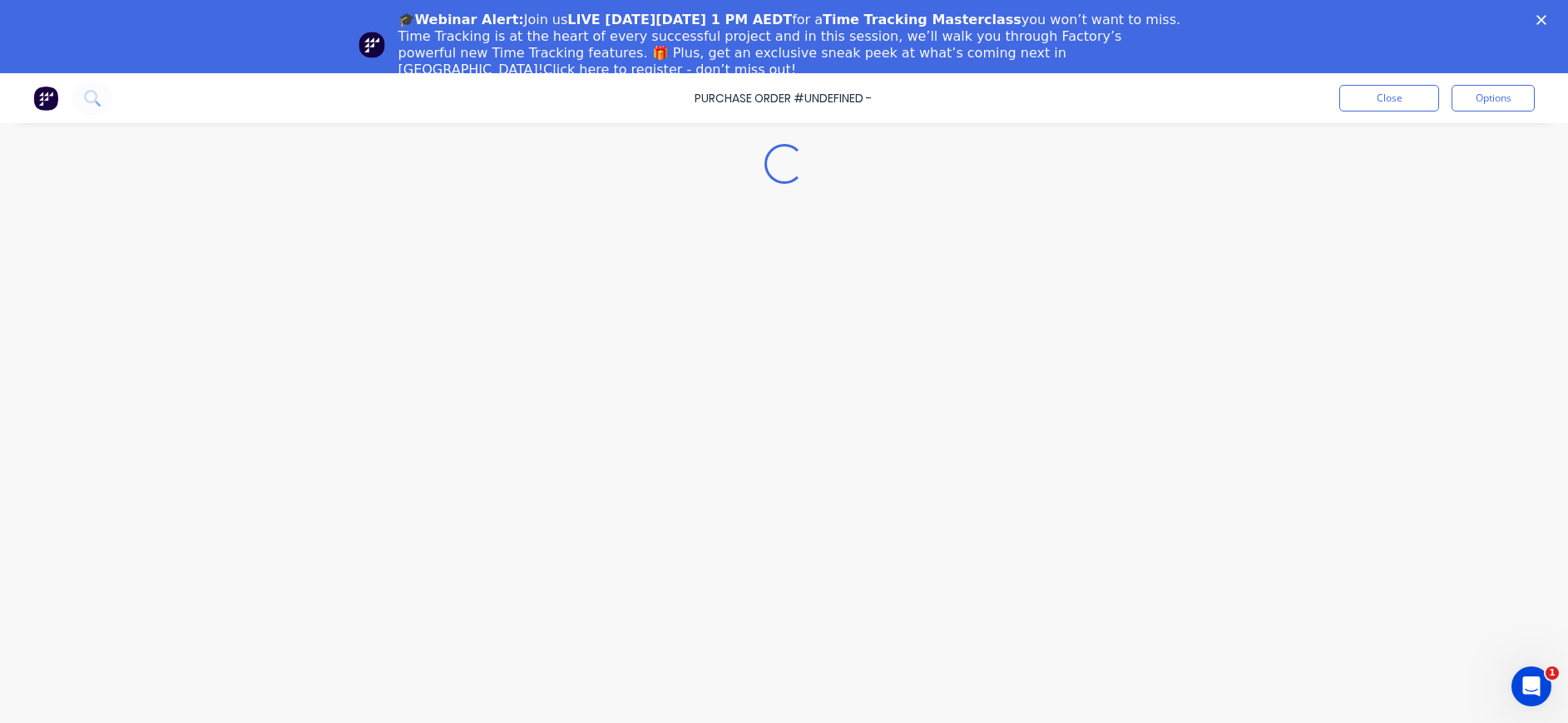
type textarea "x"
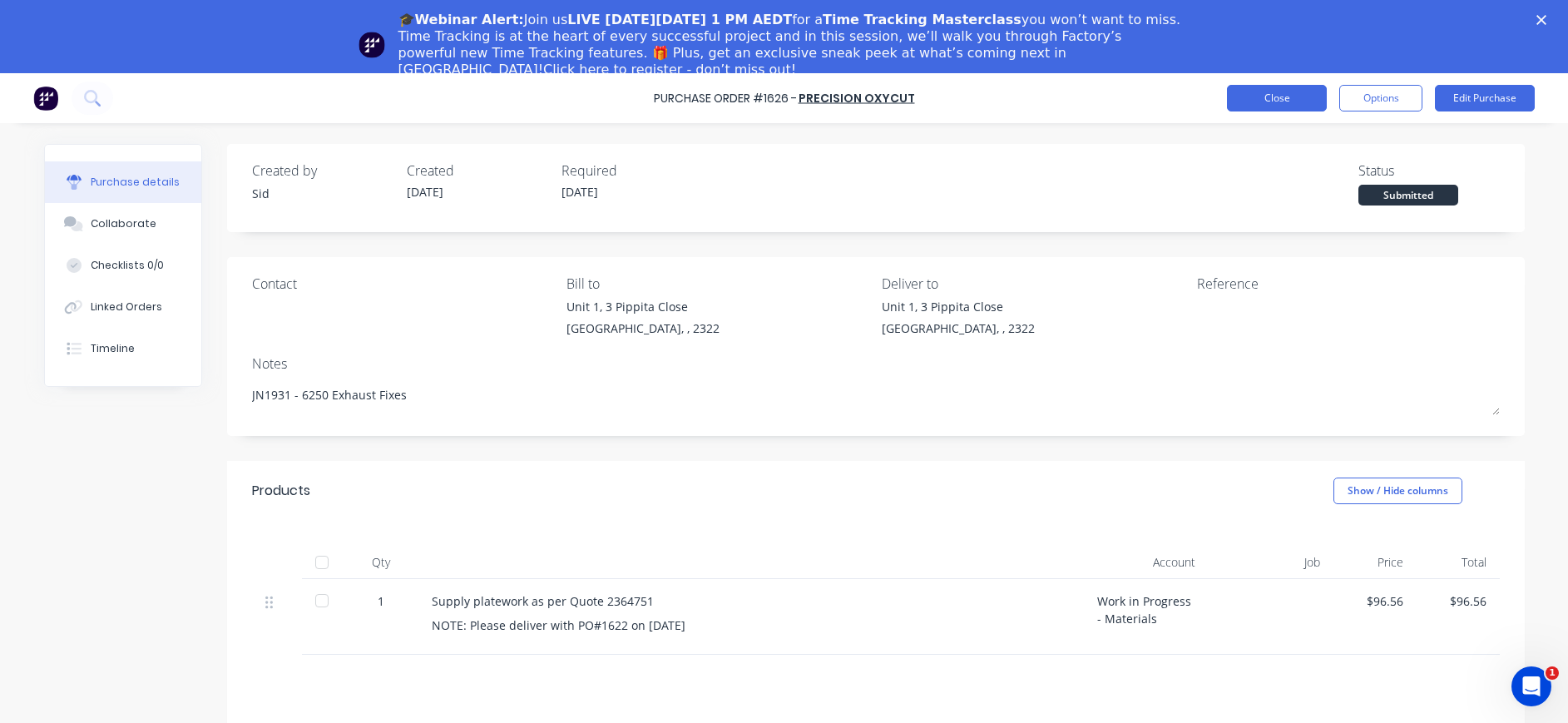
click at [1276, 95] on button "Close" at bounding box center [1277, 98] width 100 height 26
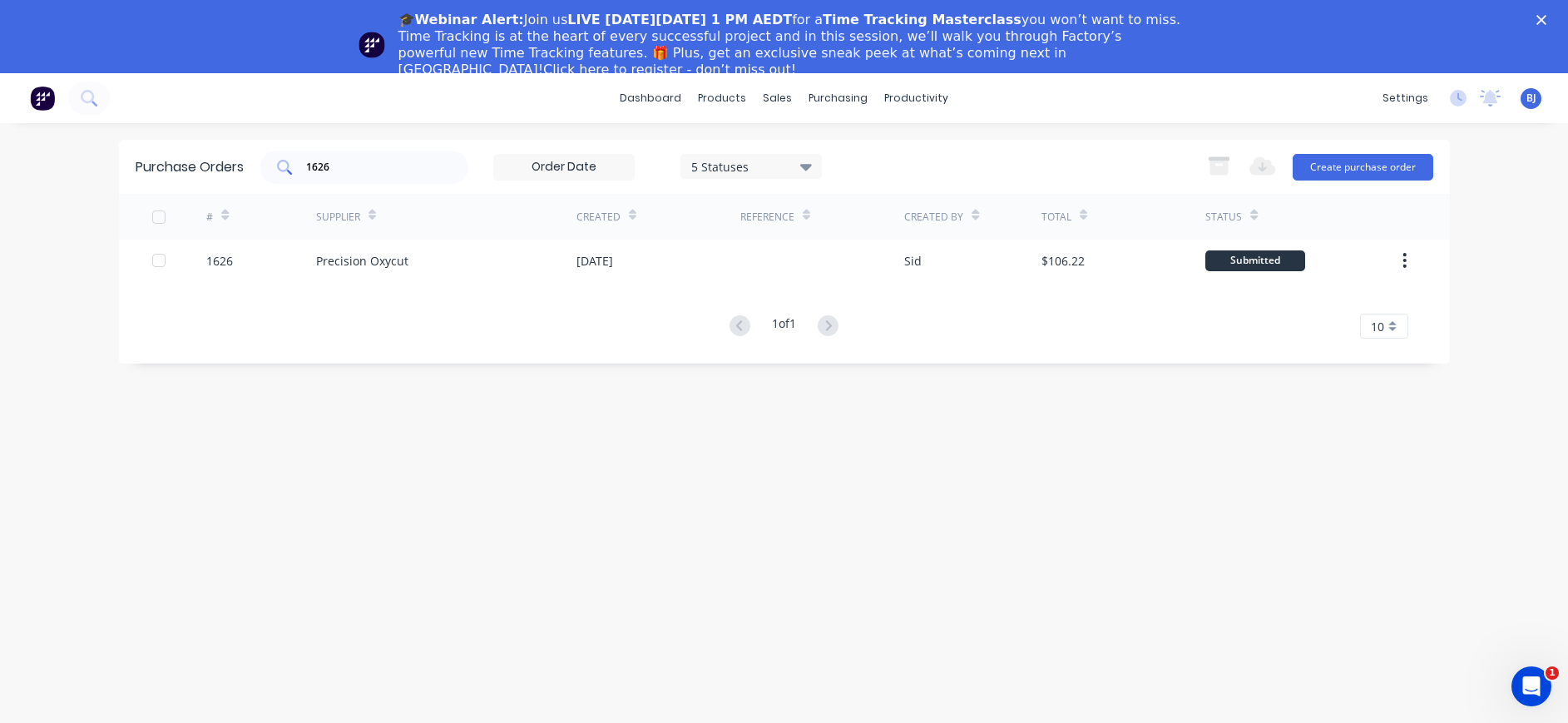
click at [406, 169] on input "1626" at bounding box center [373, 167] width 138 height 17
drag, startPoint x: 406, startPoint y: 168, endPoint x: 204, endPoint y: 176, distance: 202.2
click at [204, 175] on div "Purchase Orders 1626 5 Statuses 5 Statuses Export to Excel (XLSX) Create purcha…" at bounding box center [784, 167] width 1331 height 54
drag, startPoint x: 885, startPoint y: 487, endPoint x: 909, endPoint y: 407, distance: 83.5
click at [886, 487] on div "Purchase Orders 1725 5 Statuses 5 Statuses Export to Excel (XLSX) Create purcha…" at bounding box center [784, 459] width 1331 height 640
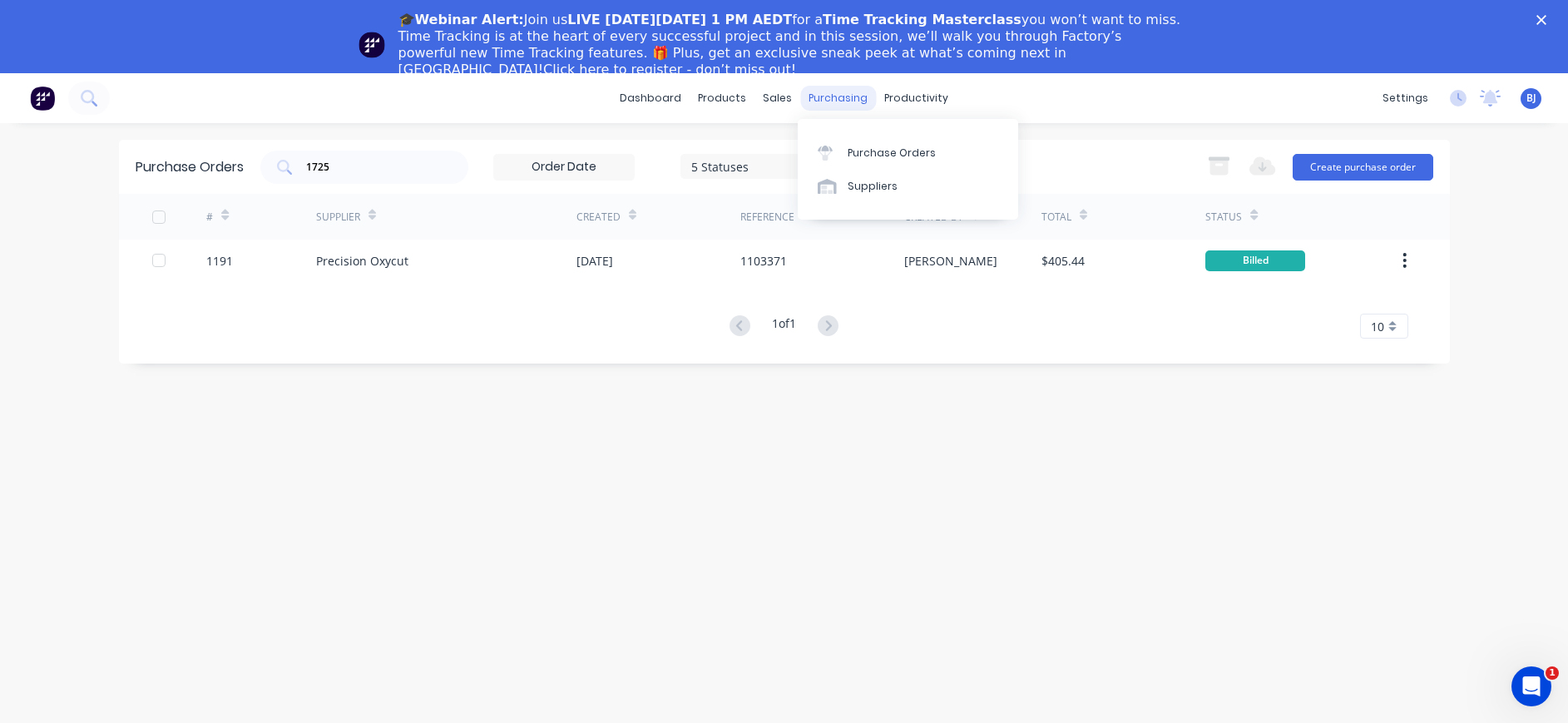
click at [828, 90] on div "purchasing" at bounding box center [838, 98] width 75 height 25
drag, startPoint x: 348, startPoint y: 167, endPoint x: 270, endPoint y: 167, distance: 78.0
click at [270, 167] on div "1725" at bounding box center [364, 167] width 208 height 33
type input "1625"
drag, startPoint x: 372, startPoint y: 163, endPoint x: 315, endPoint y: 174, distance: 58.1
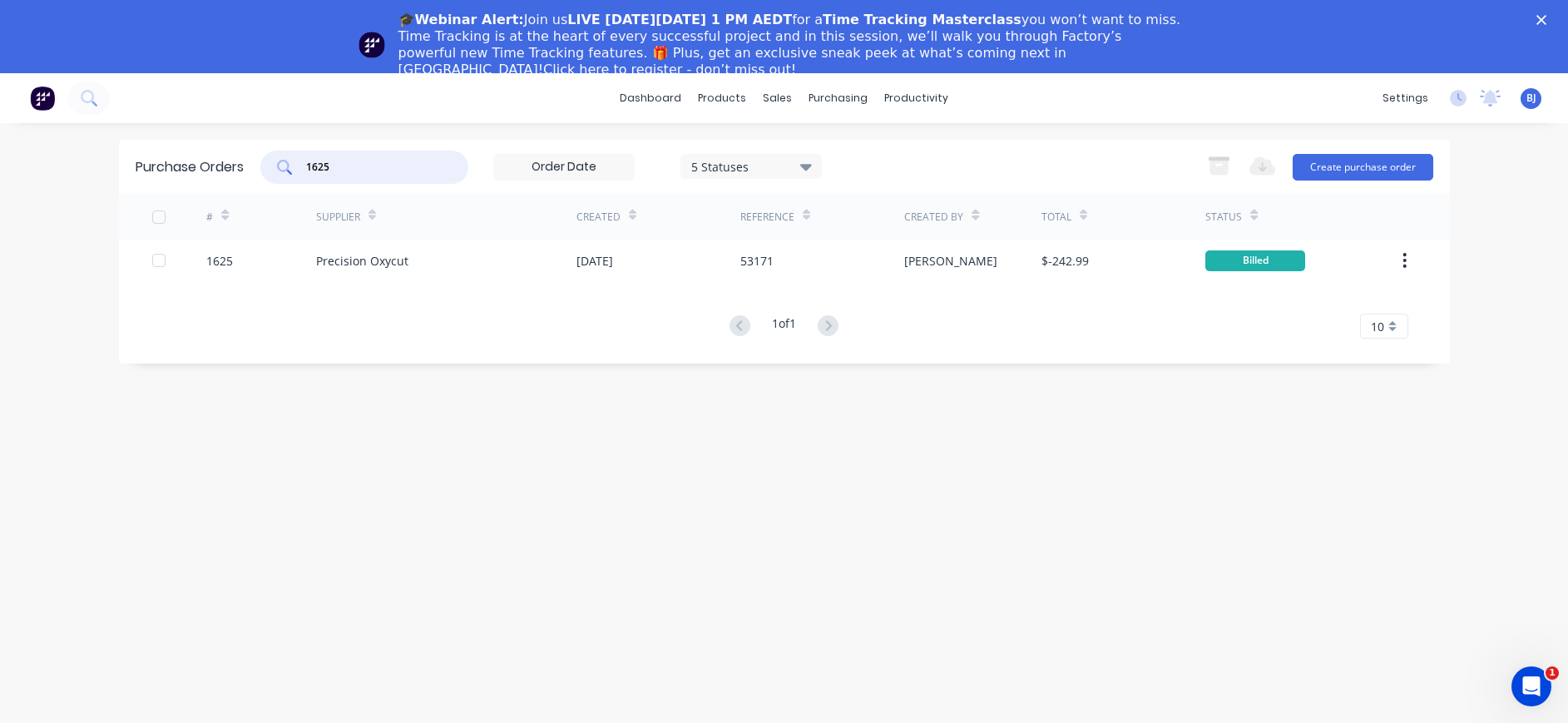
click at [261, 170] on div "Purchase Orders 1625 5 Statuses 5 Statuses Export to Excel (XLSX) Create purcha…" at bounding box center [784, 167] width 1331 height 54
click at [385, 341] on div "Purchase Orders 1625 5 Statuses 5 Statuses Export to Excel (XLSX) Create purcha…" at bounding box center [784, 251] width 1331 height 223
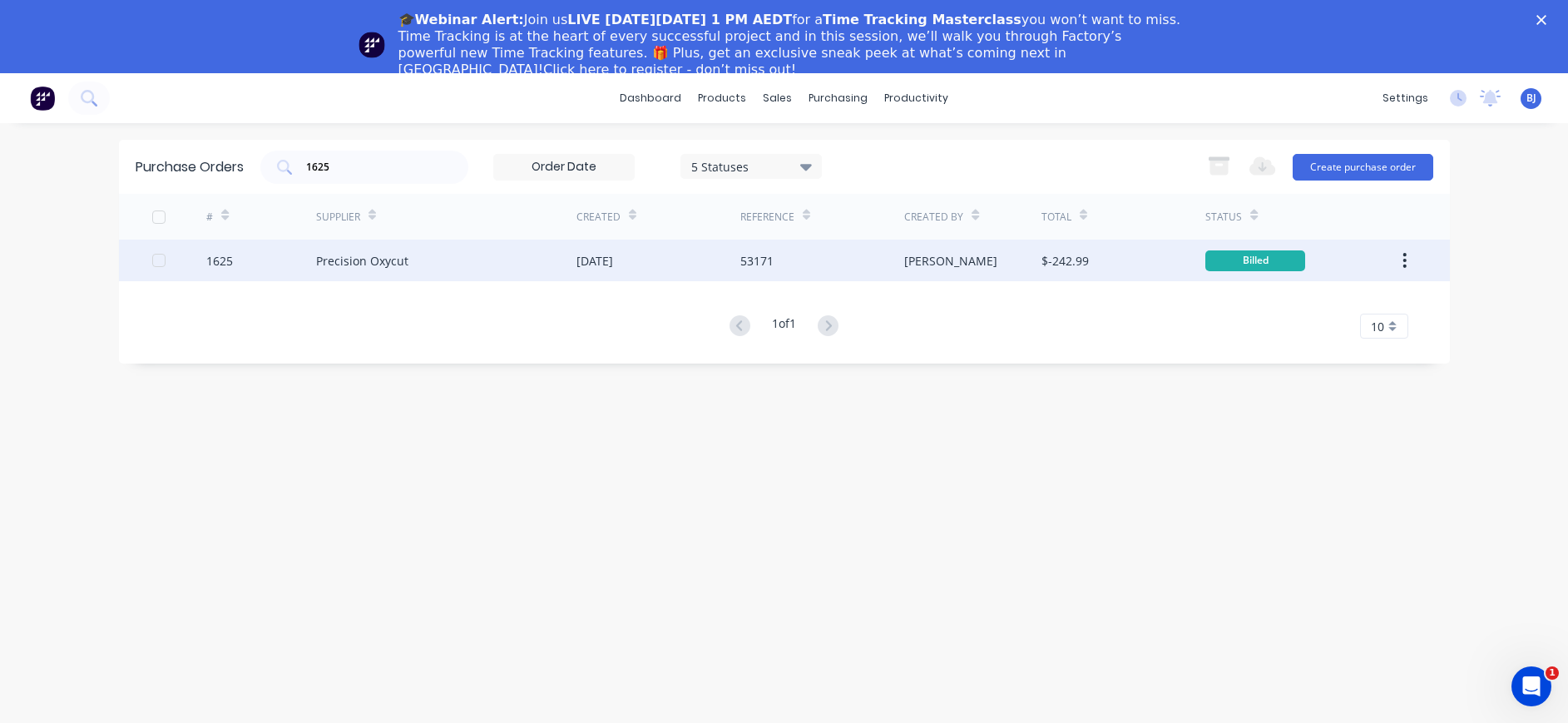
click at [372, 258] on div "Precision Oxycut" at bounding box center [362, 261] width 92 height 18
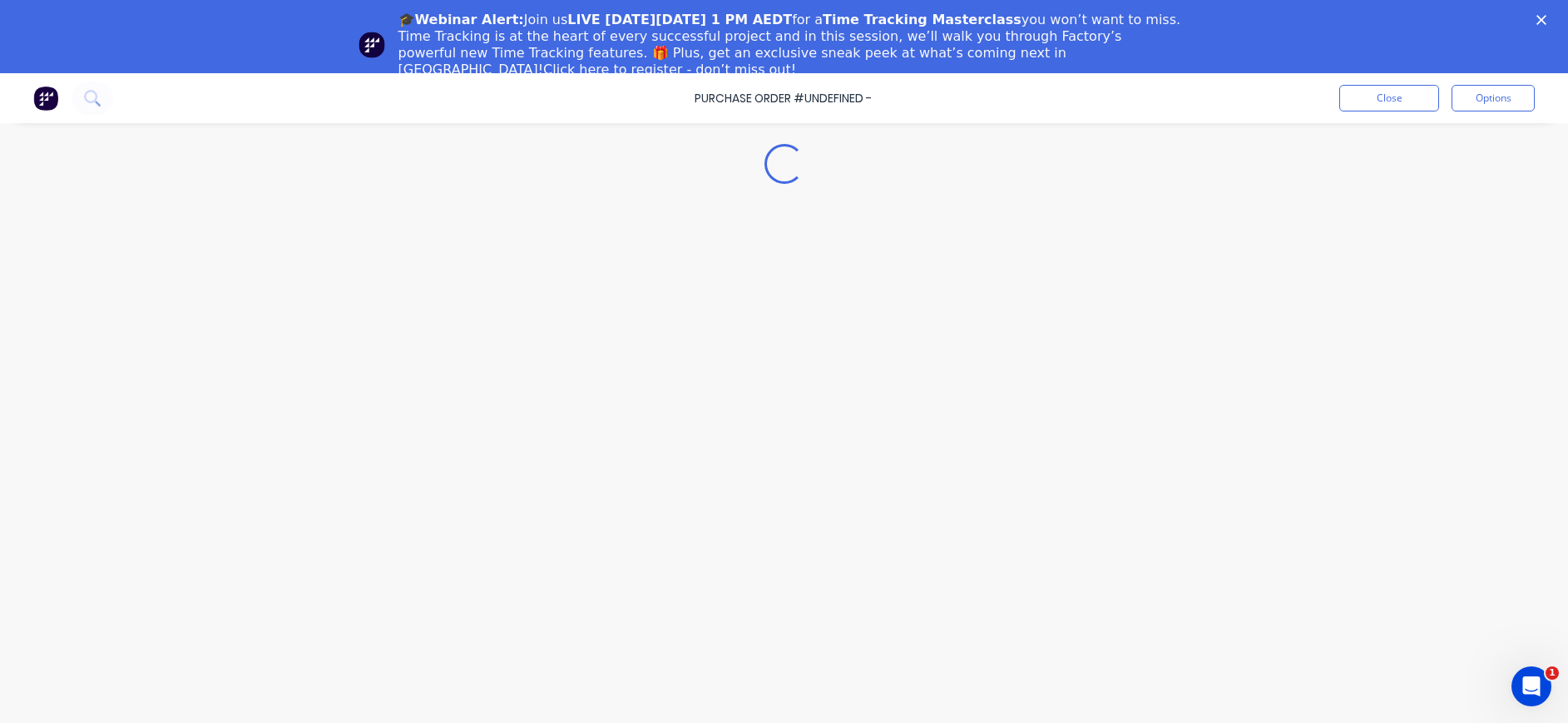
type textarea "x"
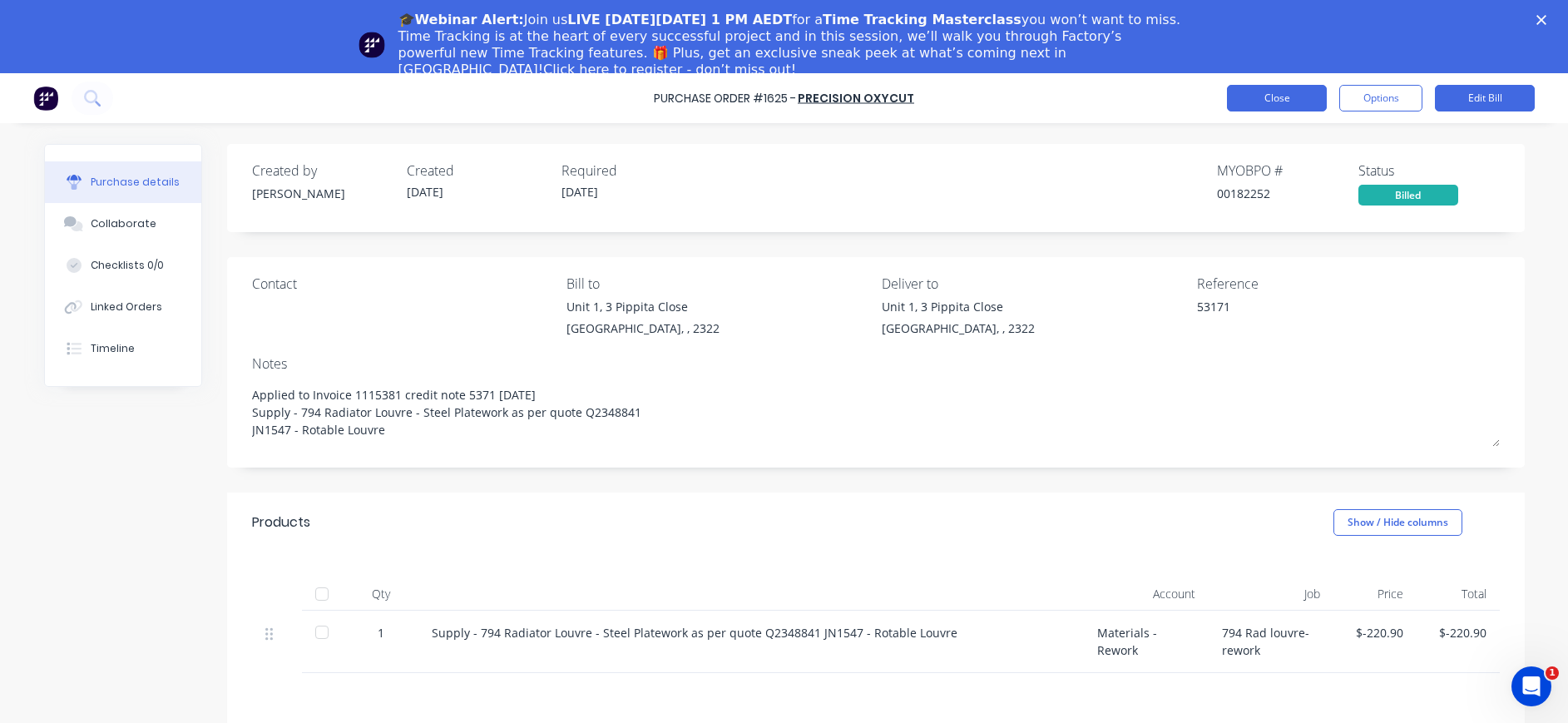
click at [1285, 107] on button "Close" at bounding box center [1277, 98] width 100 height 26
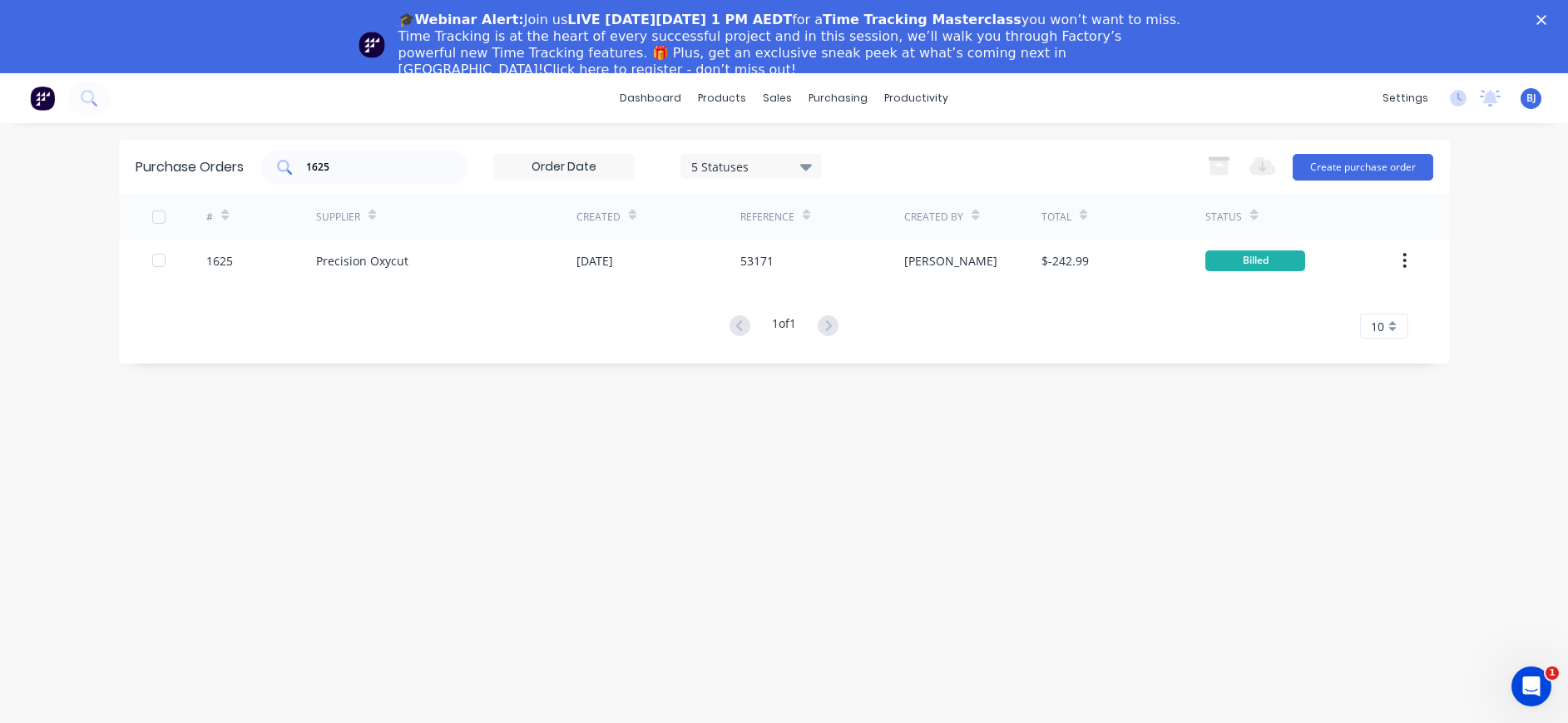
click at [372, 172] on input "1625" at bounding box center [373, 167] width 138 height 17
drag, startPoint x: 369, startPoint y: 169, endPoint x: 329, endPoint y: 174, distance: 40.3
click at [289, 172] on div "1625" at bounding box center [364, 167] width 208 height 33
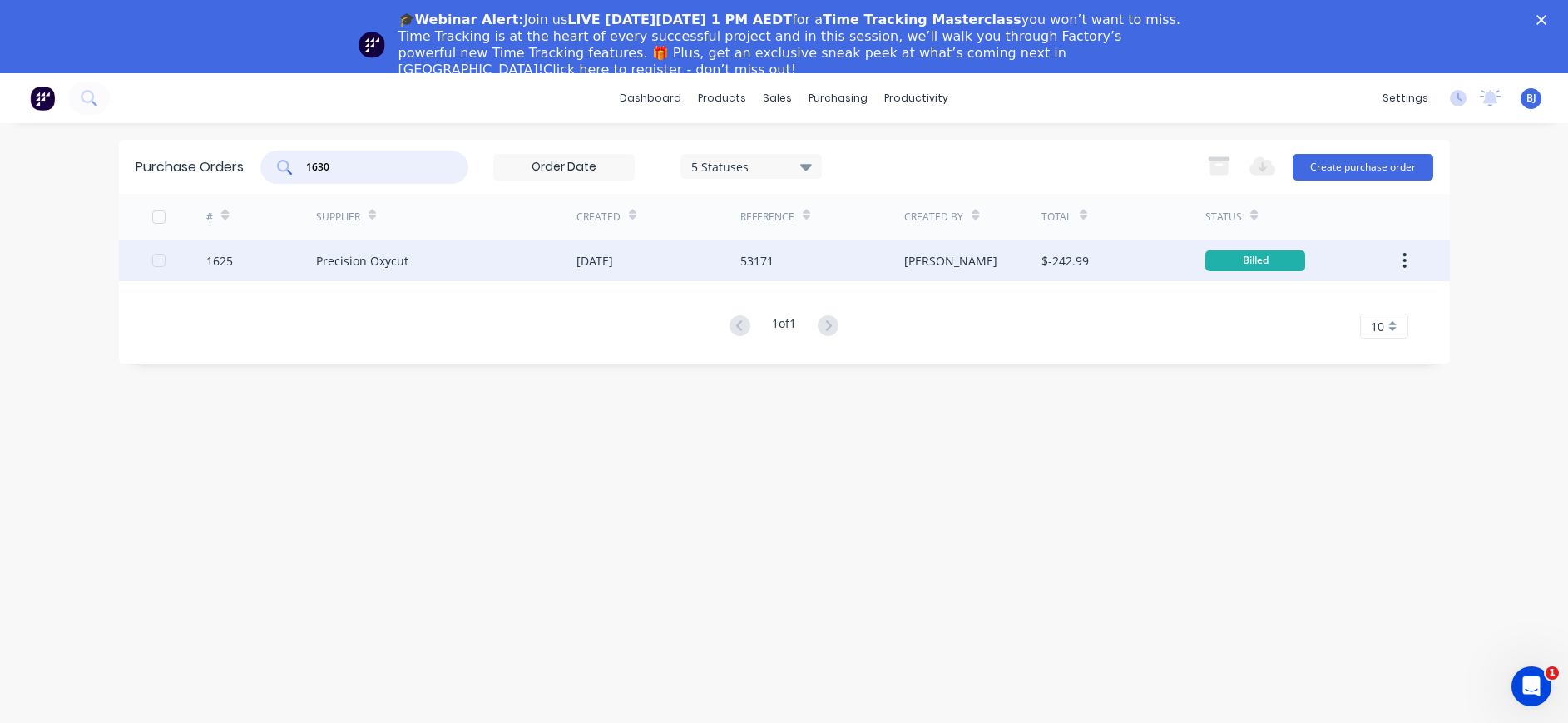
type input "1630"
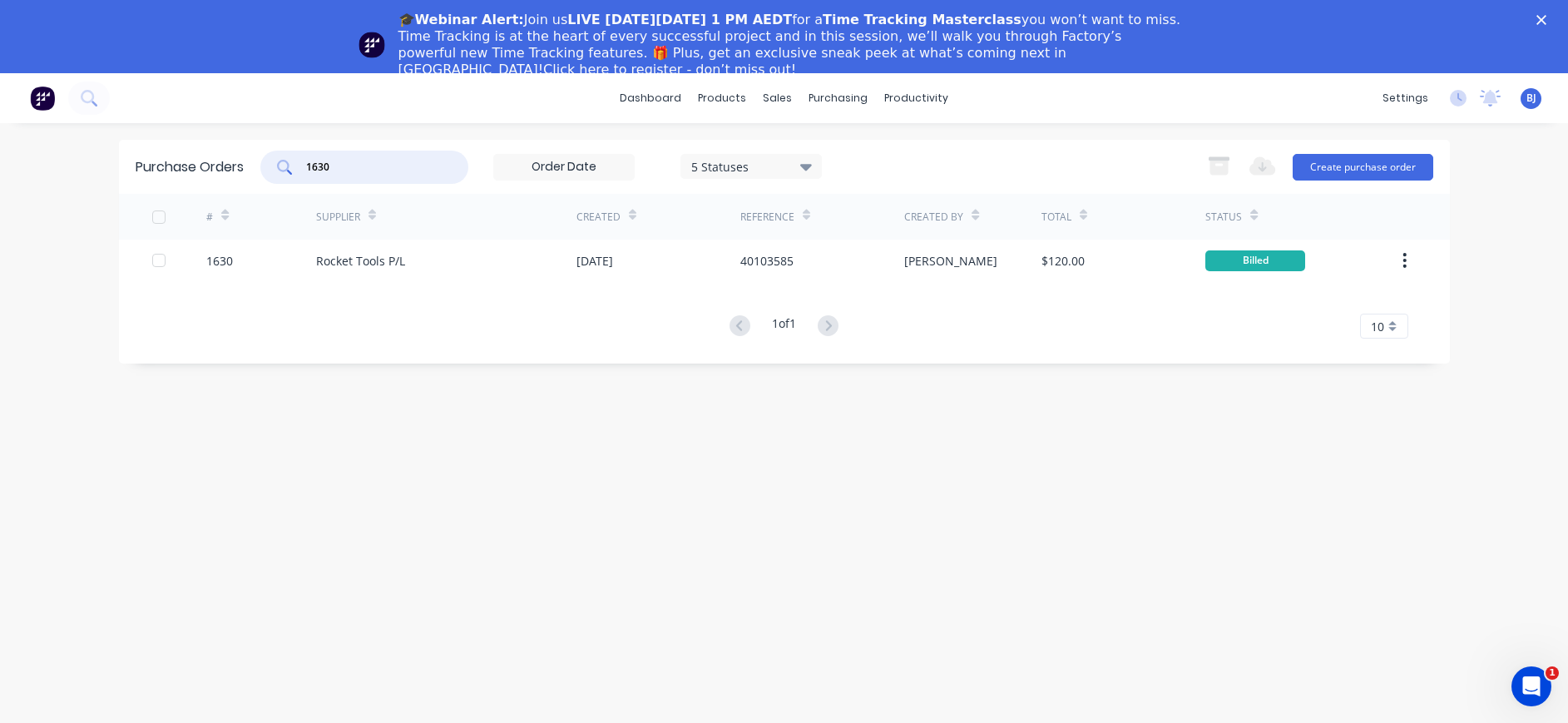
drag, startPoint x: 370, startPoint y: 168, endPoint x: 303, endPoint y: 167, distance: 67.0
click at [289, 163] on div "1630" at bounding box center [364, 167] width 208 height 33
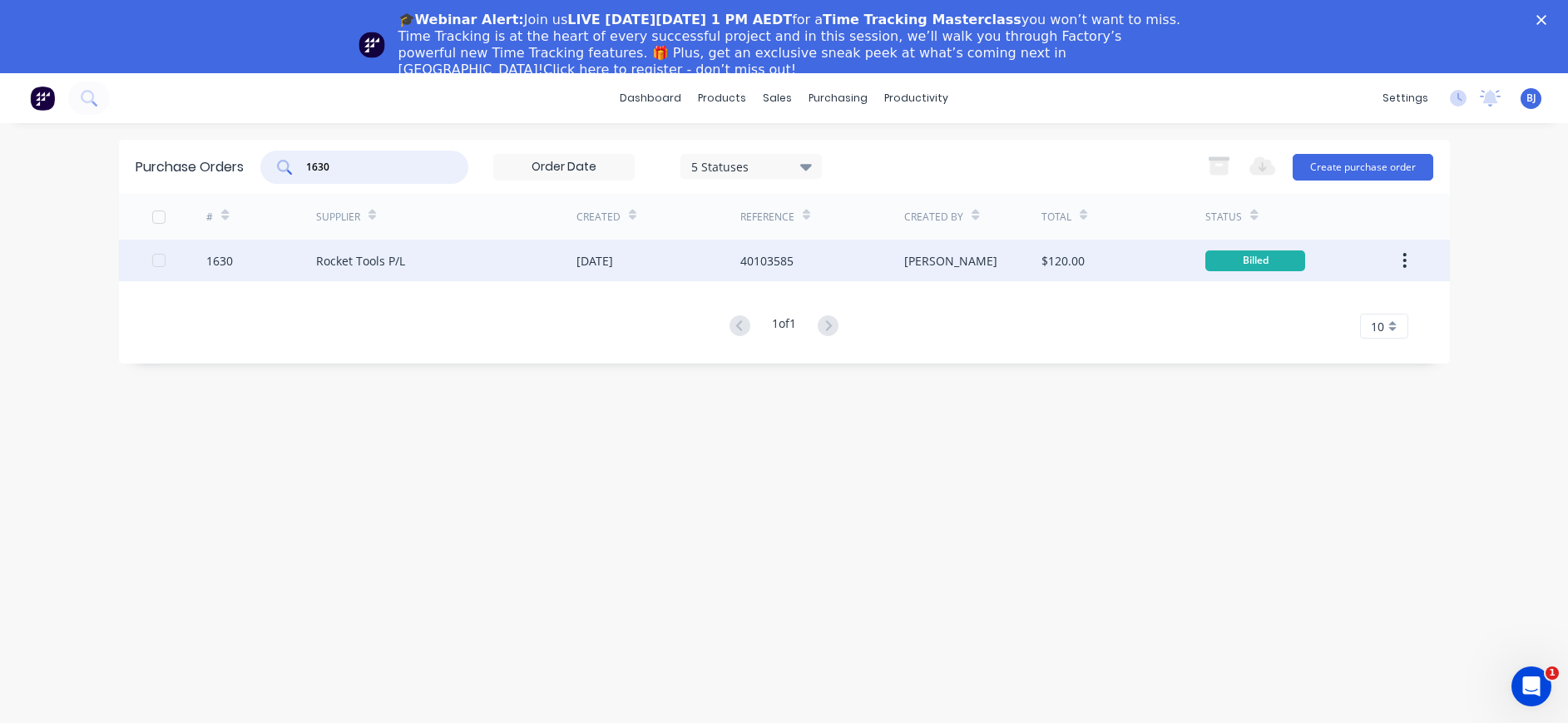
click at [1277, 259] on div "Billed" at bounding box center [1255, 261] width 100 height 21
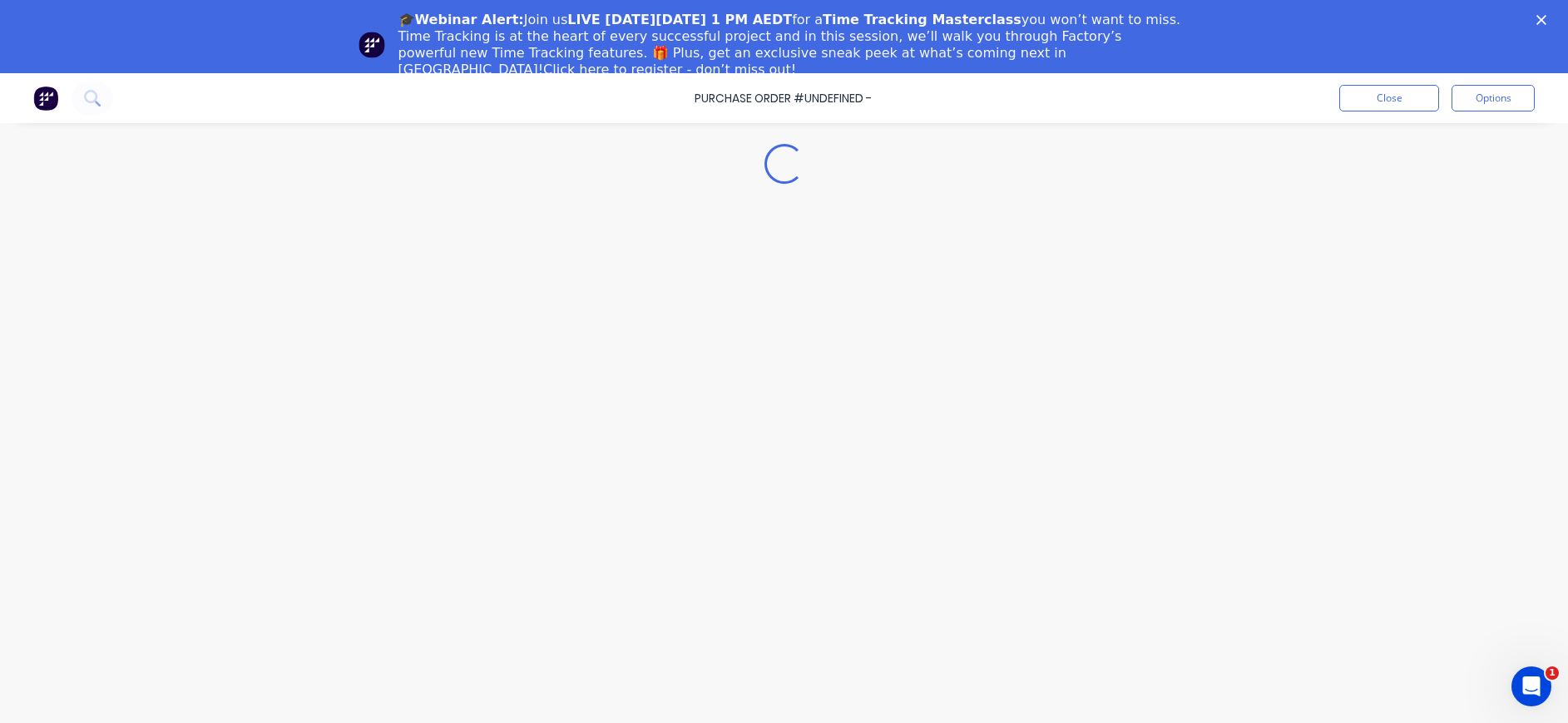
type textarea "x"
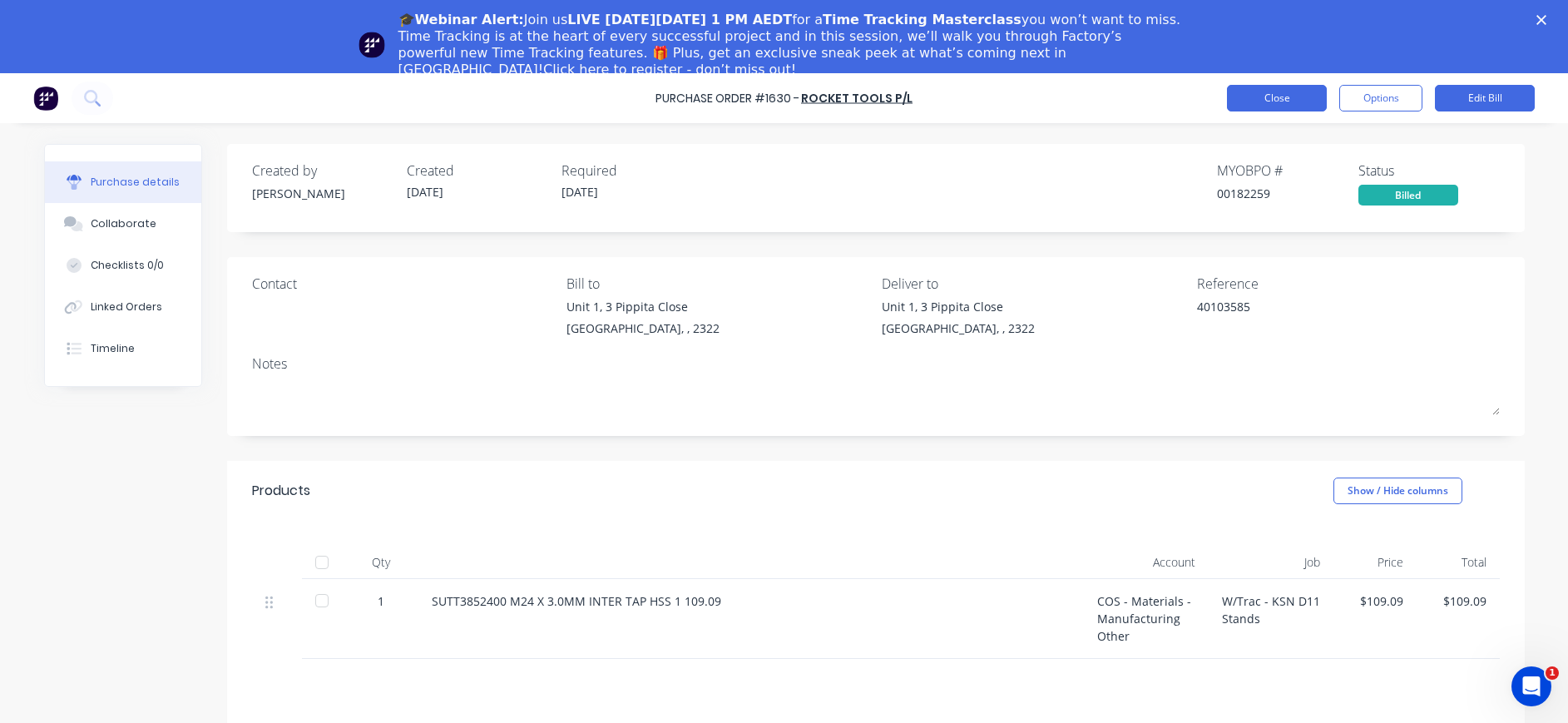
click at [1288, 94] on button "Close" at bounding box center [1277, 98] width 100 height 26
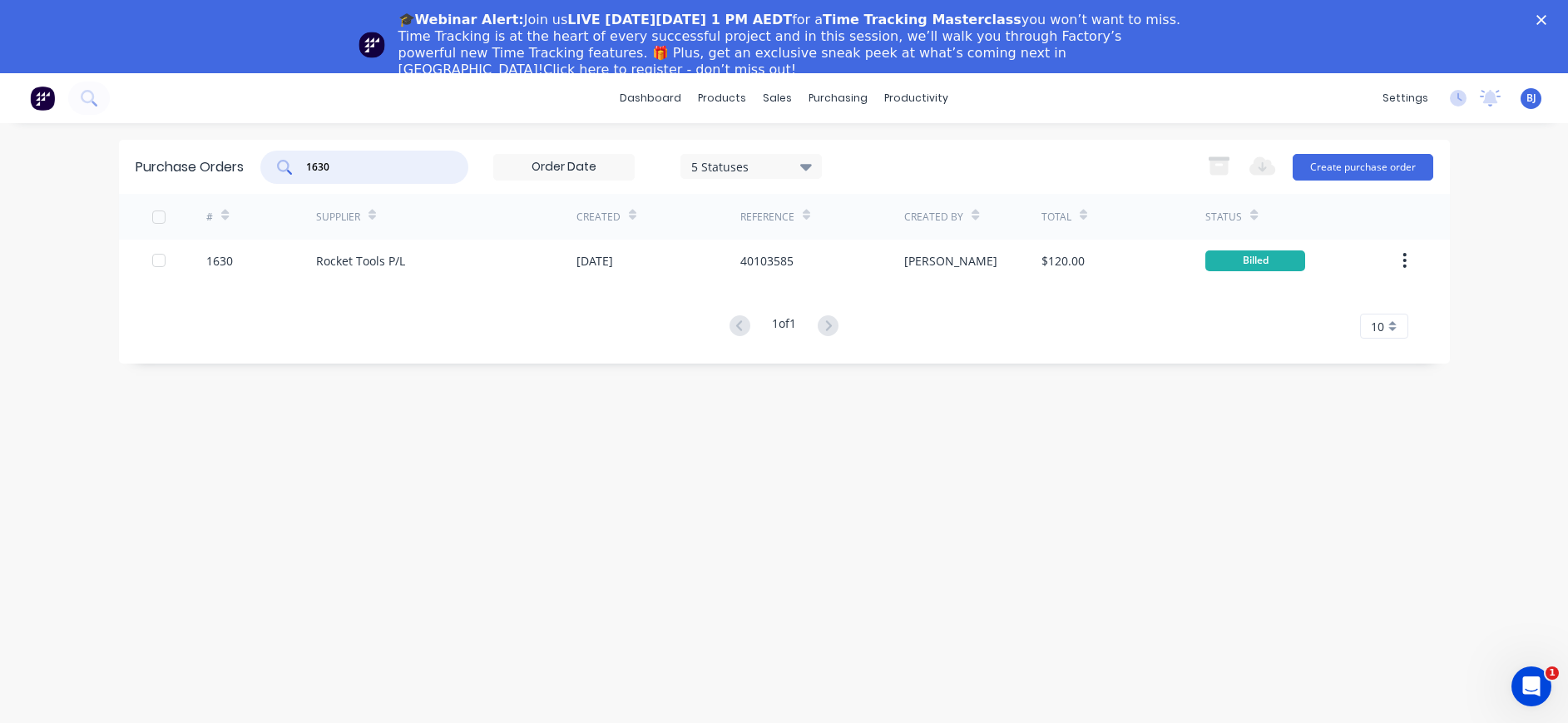
click at [279, 173] on div "1630" at bounding box center [364, 167] width 208 height 33
type input "1752"
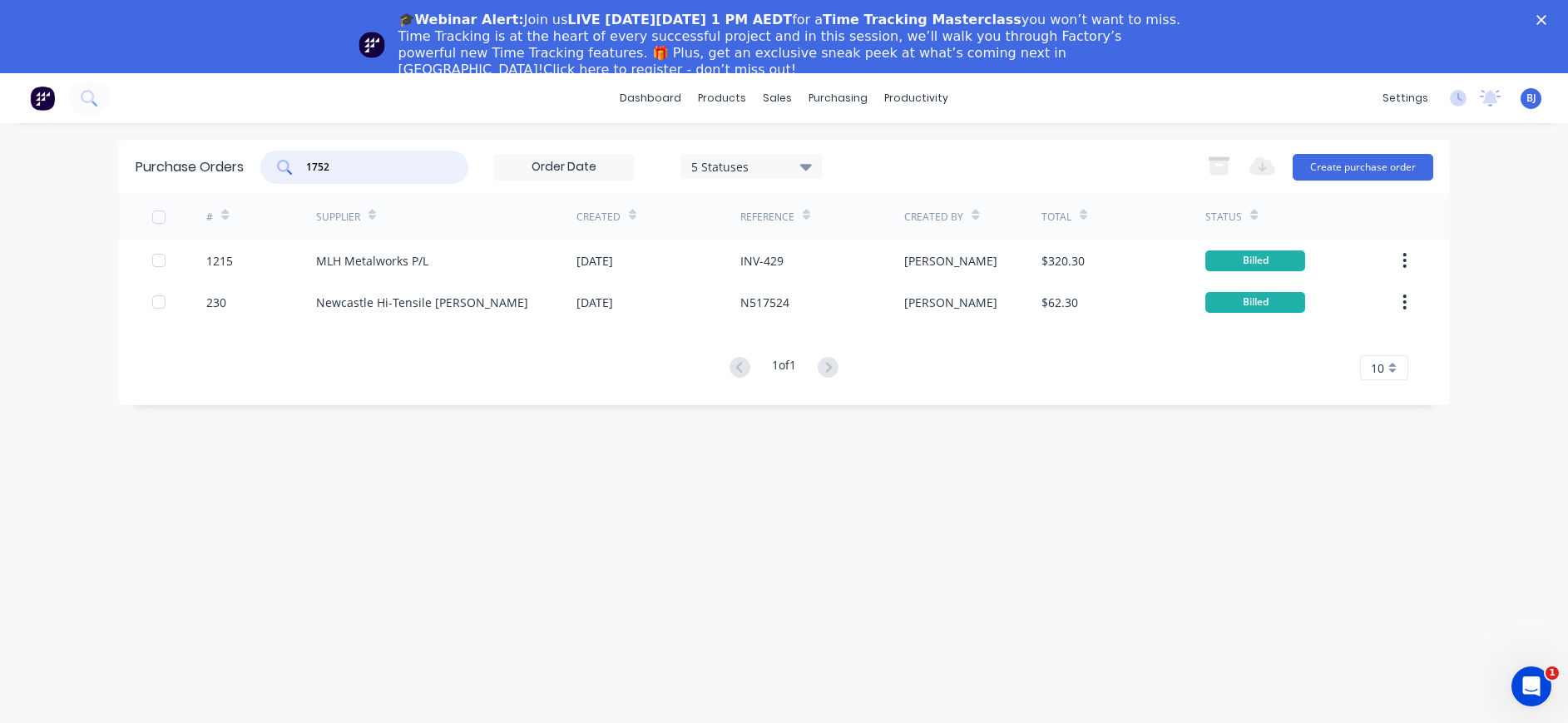
drag, startPoint x: 354, startPoint y: 172, endPoint x: 302, endPoint y: 173, distance: 52.0
click at [284, 171] on div "1752" at bounding box center [364, 167] width 208 height 33
click at [369, 169] on input "1752" at bounding box center [373, 167] width 138 height 17
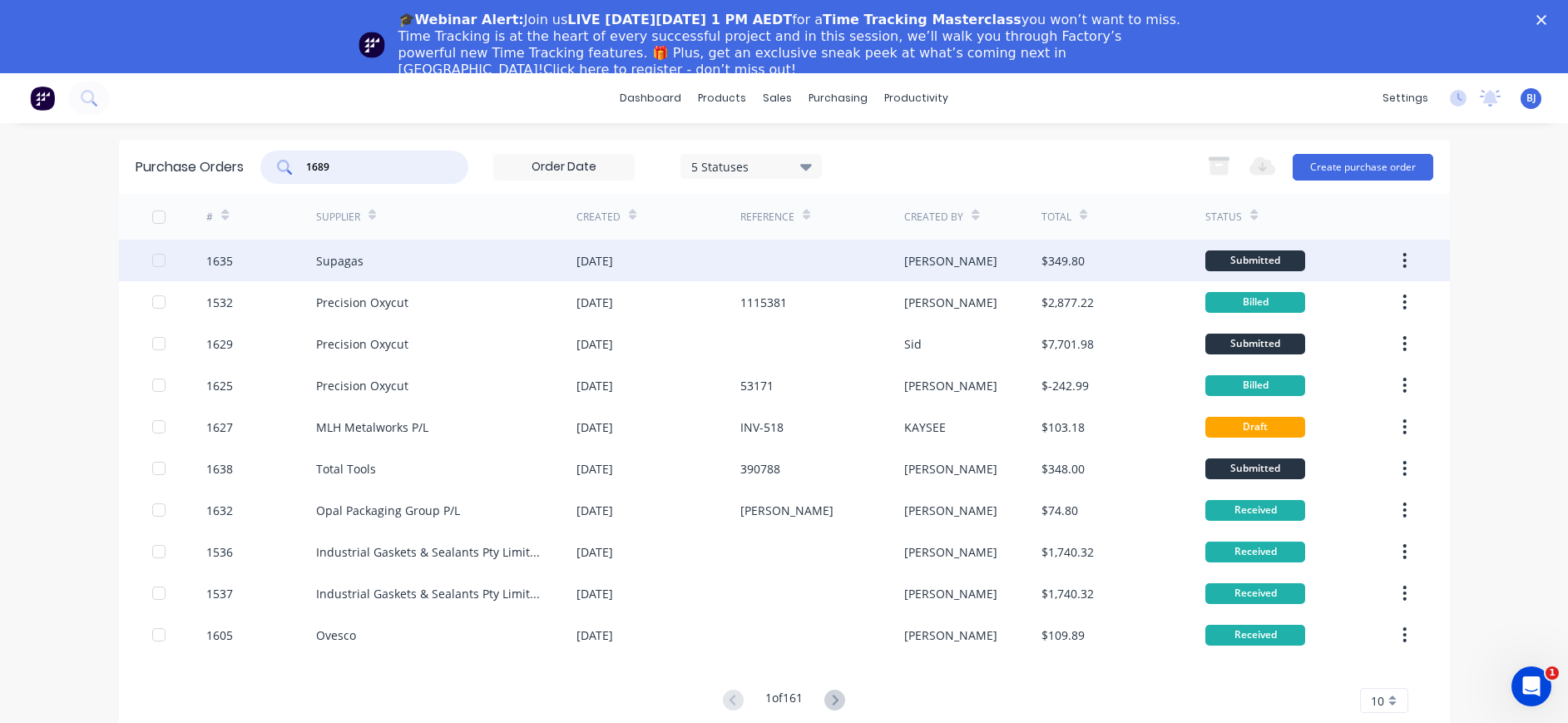
type input "1689"
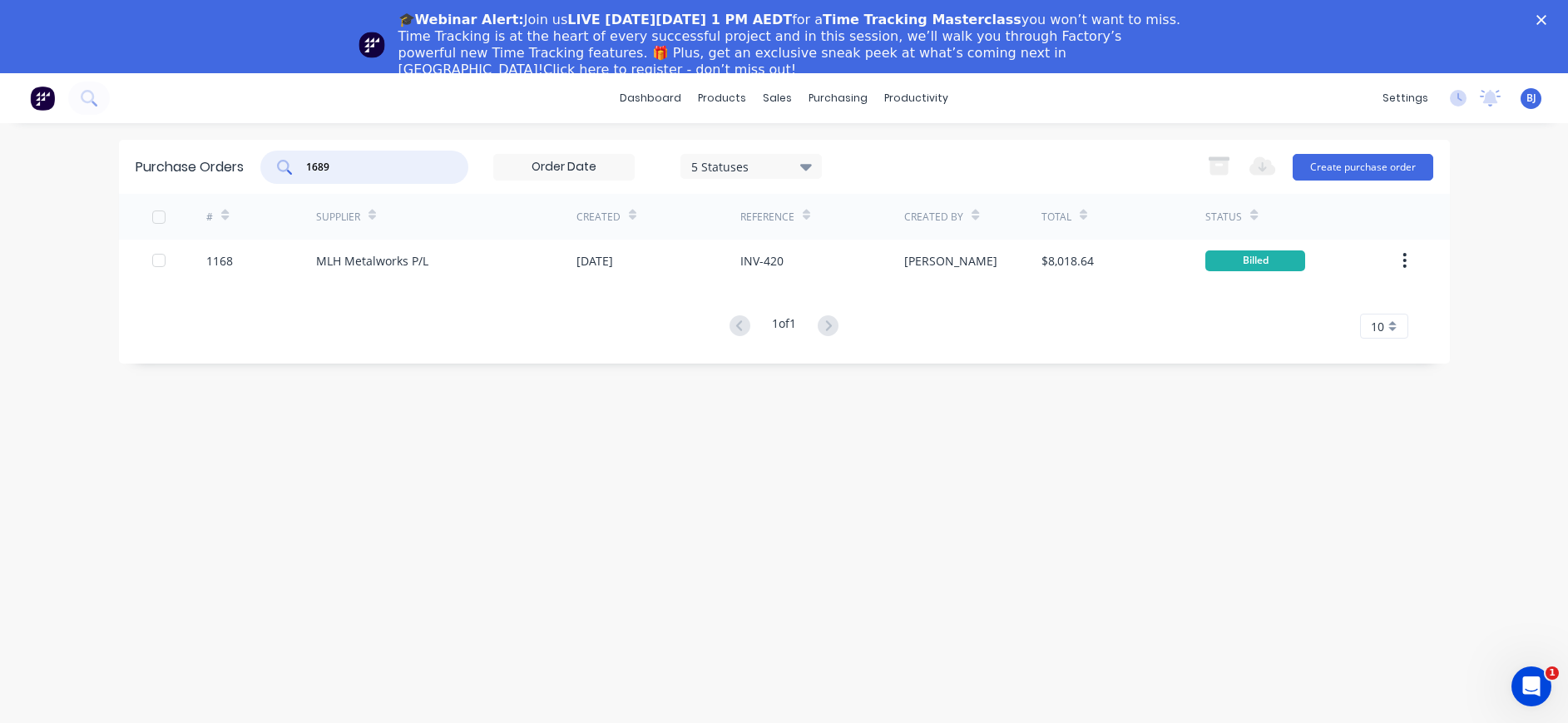
click at [368, 163] on input "1689" at bounding box center [373, 167] width 138 height 17
drag, startPoint x: 318, startPoint y: 171, endPoint x: 271, endPoint y: 174, distance: 47.1
click at [271, 172] on div "1689" at bounding box center [364, 167] width 208 height 33
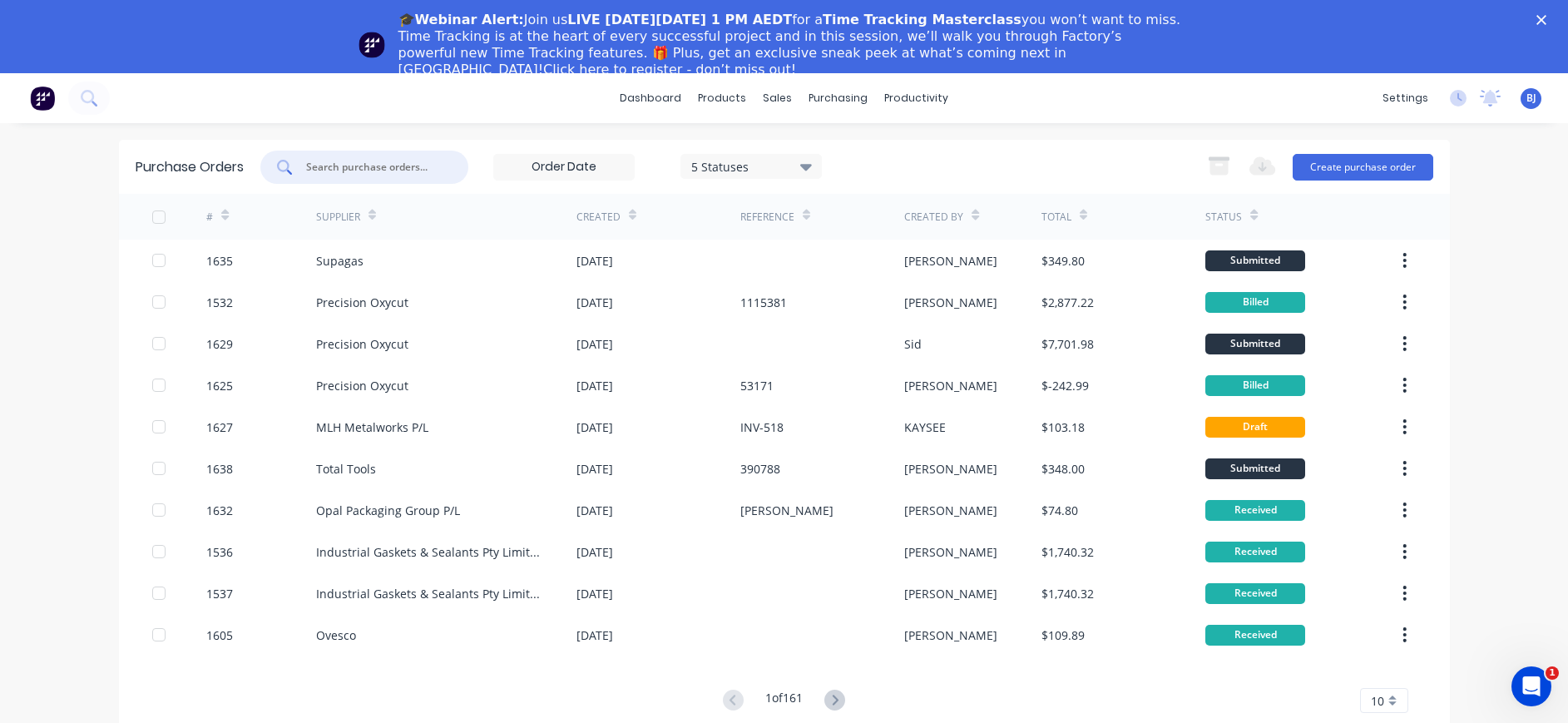
click at [352, 166] on input "text" at bounding box center [373, 167] width 138 height 17
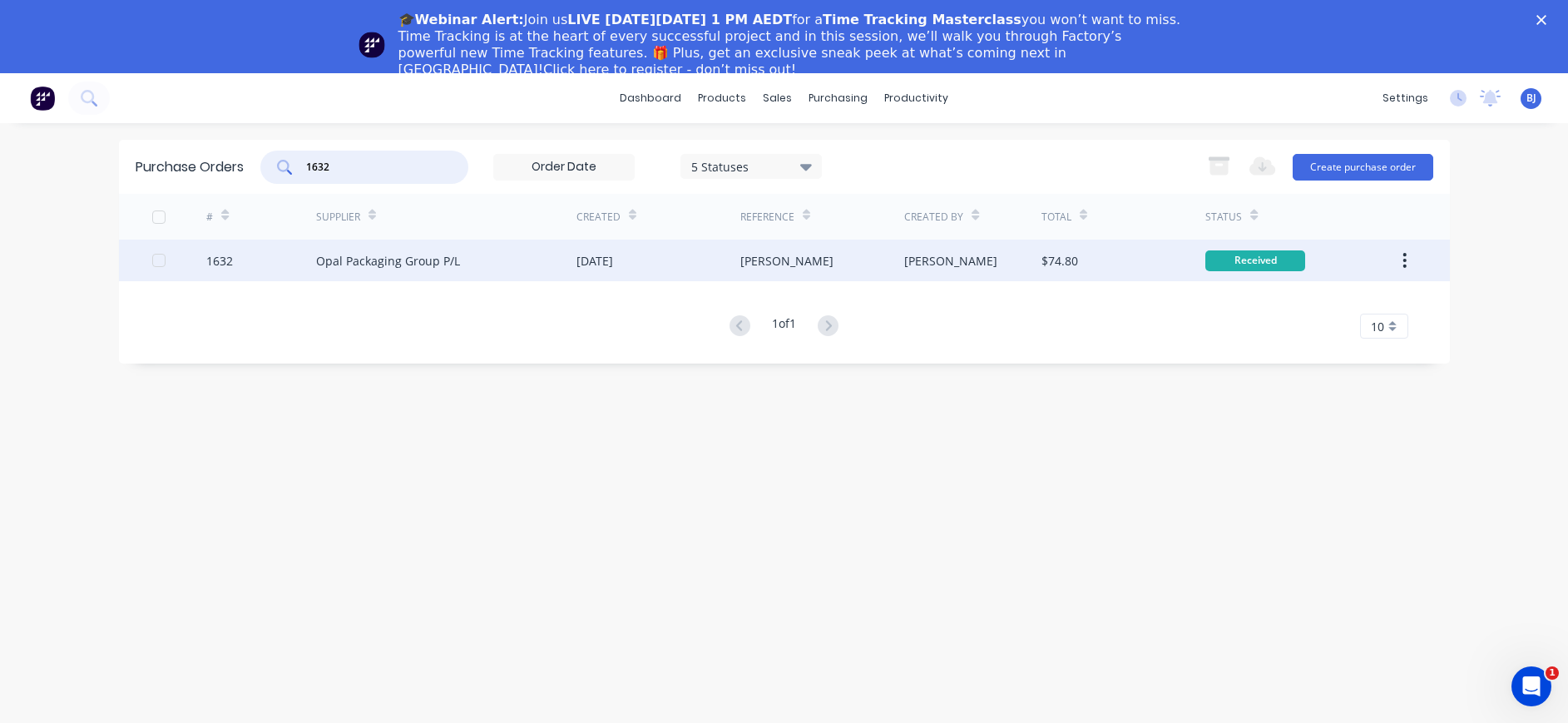
type input "1632"
click at [429, 252] on div "Opal Packaging Group P/L" at bounding box center [388, 261] width 144 height 18
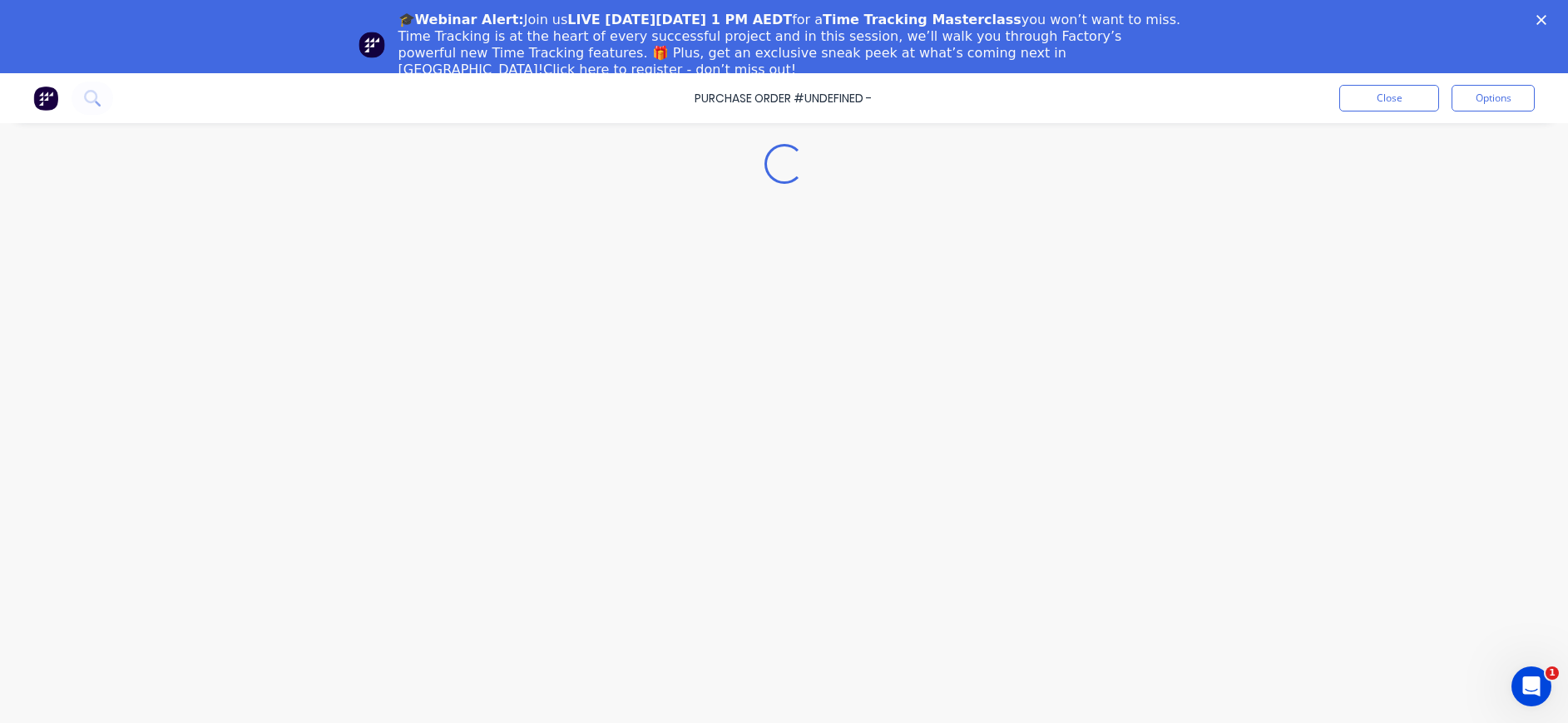
type textarea "x"
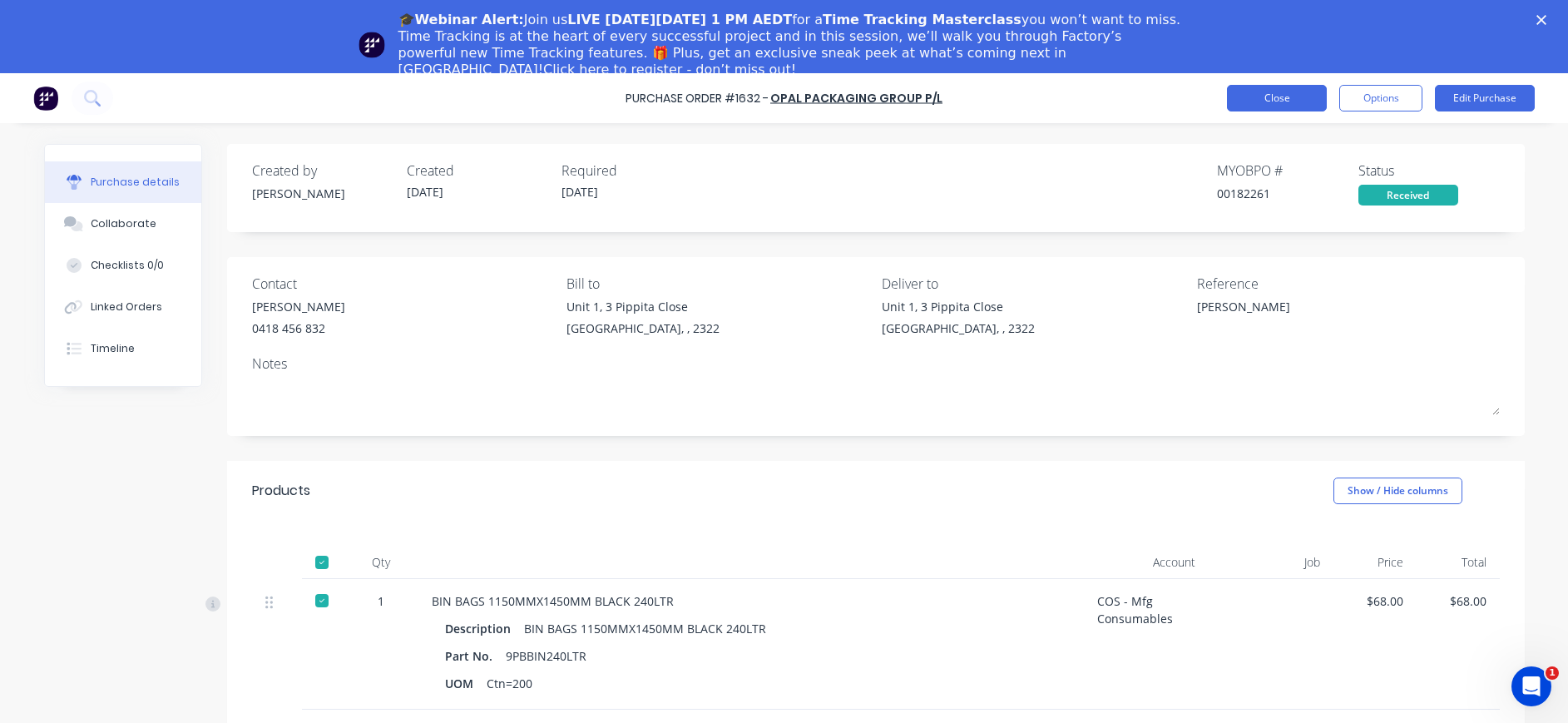
click at [1292, 97] on button "Close" at bounding box center [1277, 98] width 100 height 26
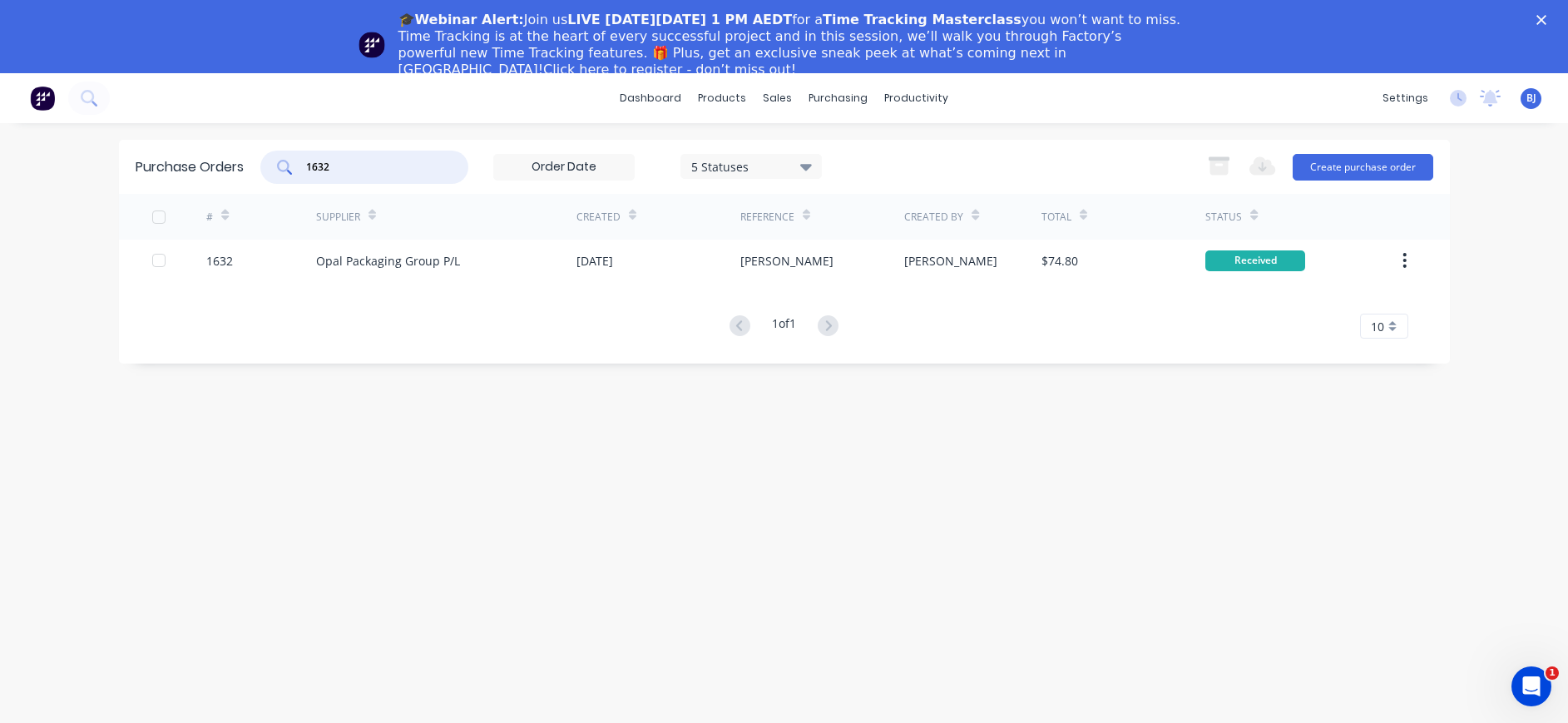
drag, startPoint x: 351, startPoint y: 168, endPoint x: 267, endPoint y: 167, distance: 84.0
click at [267, 167] on div "1632" at bounding box center [364, 167] width 208 height 33
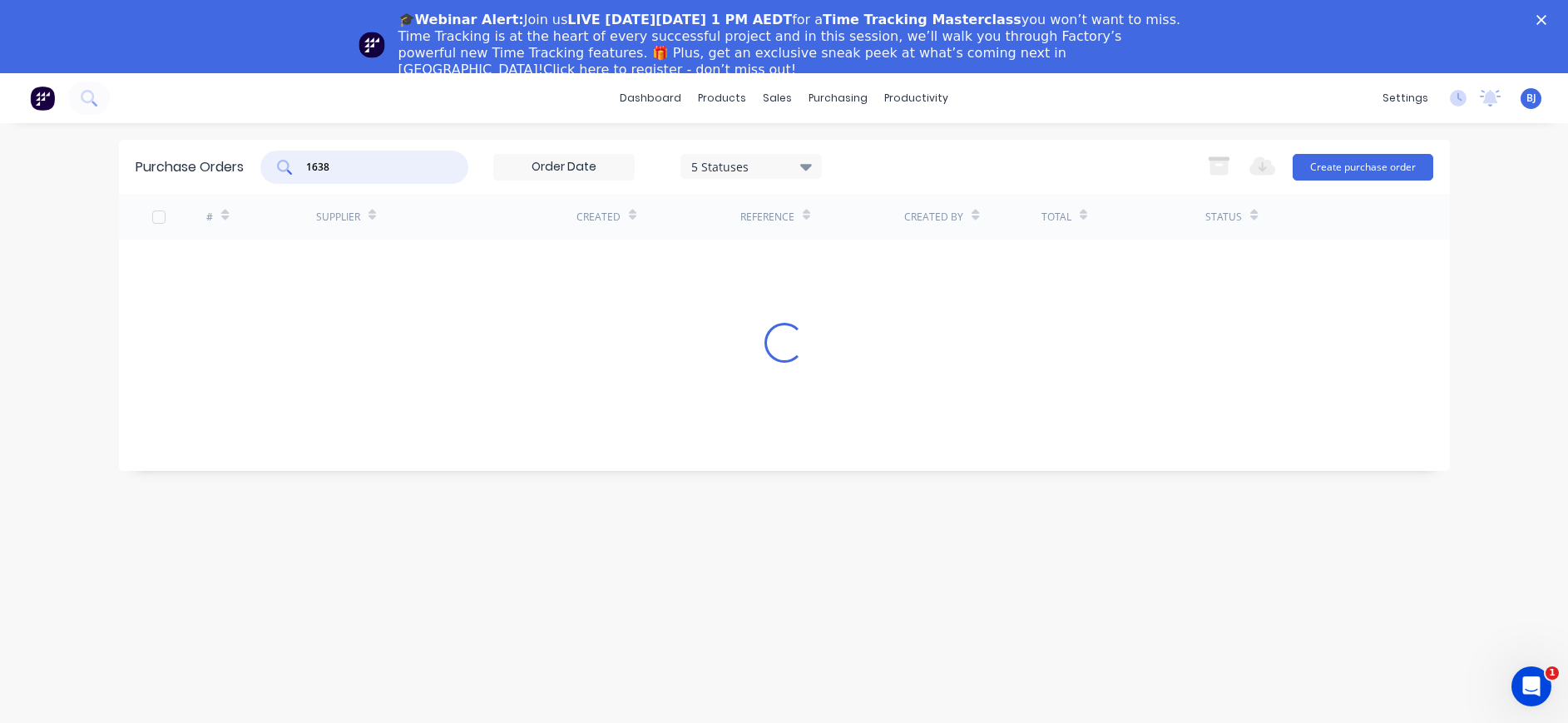
type input "1638"
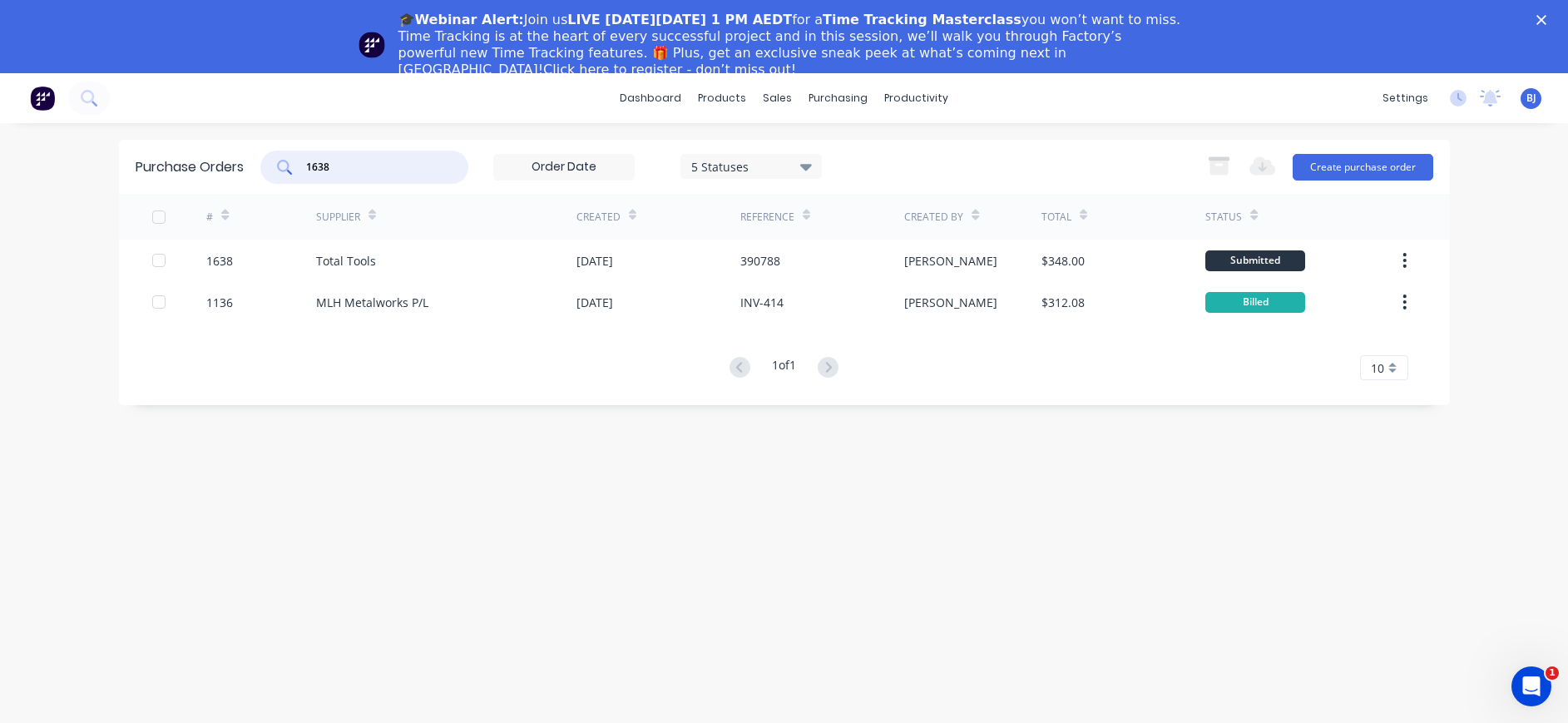
drag, startPoint x: 358, startPoint y: 167, endPoint x: 283, endPoint y: 167, distance: 75.0
click at [283, 167] on div "1638" at bounding box center [364, 167] width 208 height 33
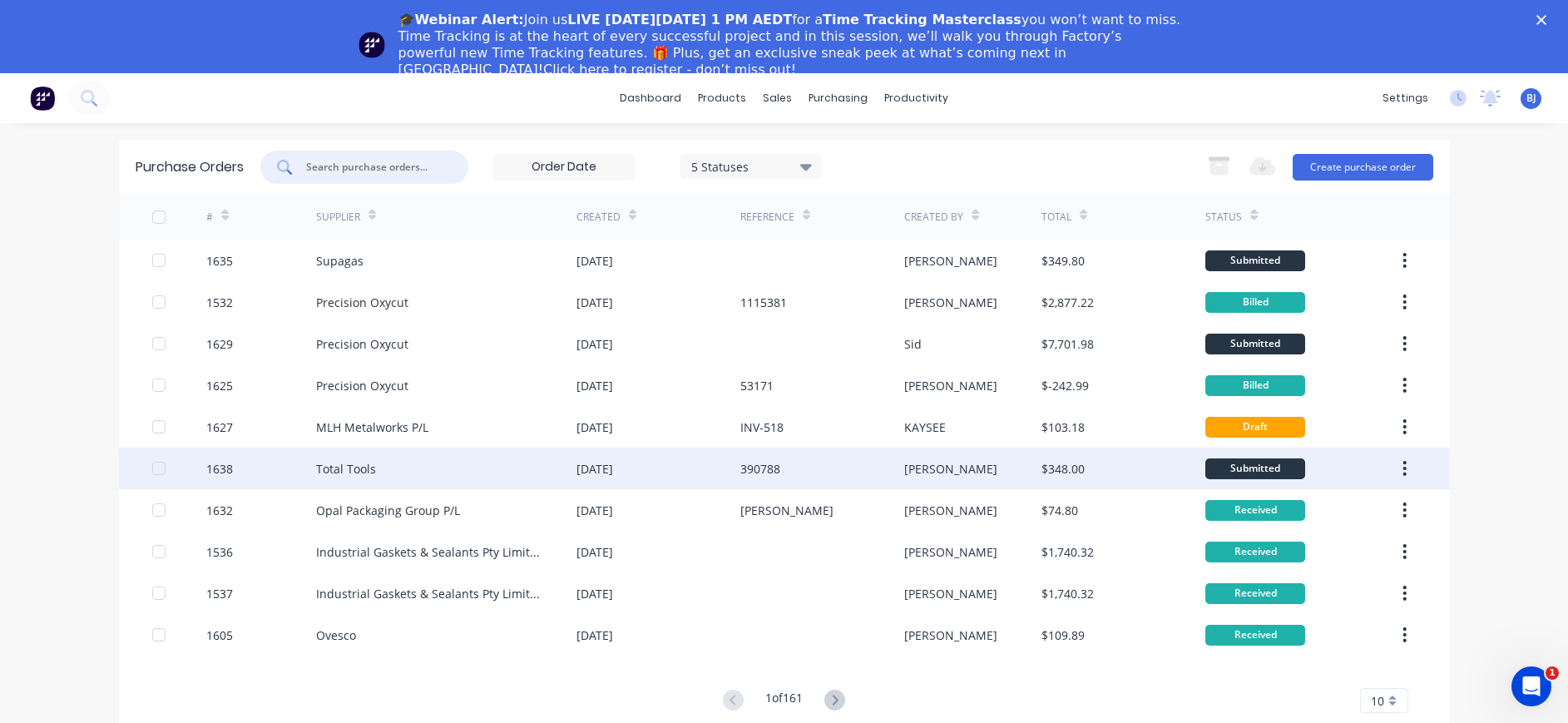
click at [508, 460] on div "Total Tools" at bounding box center [446, 468] width 260 height 41
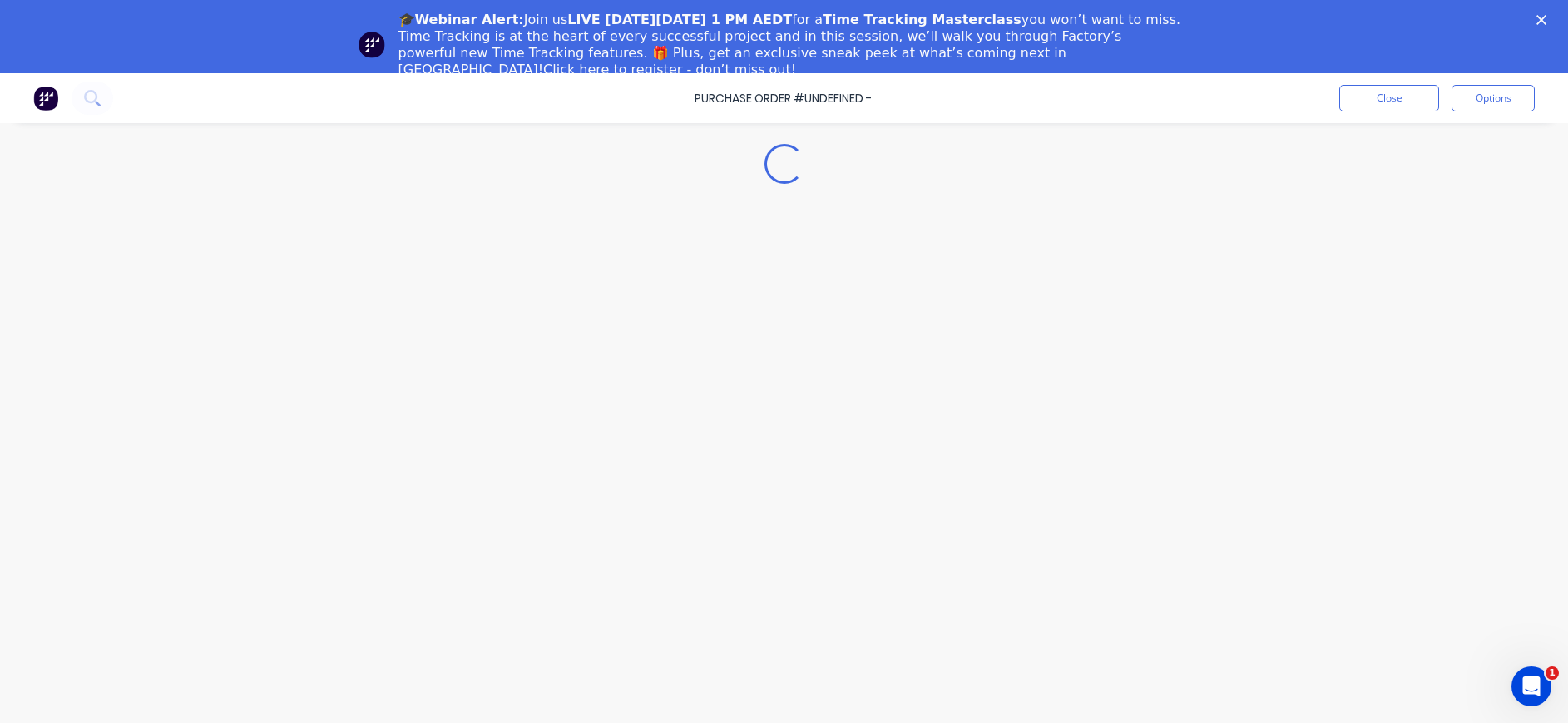
type textarea "x"
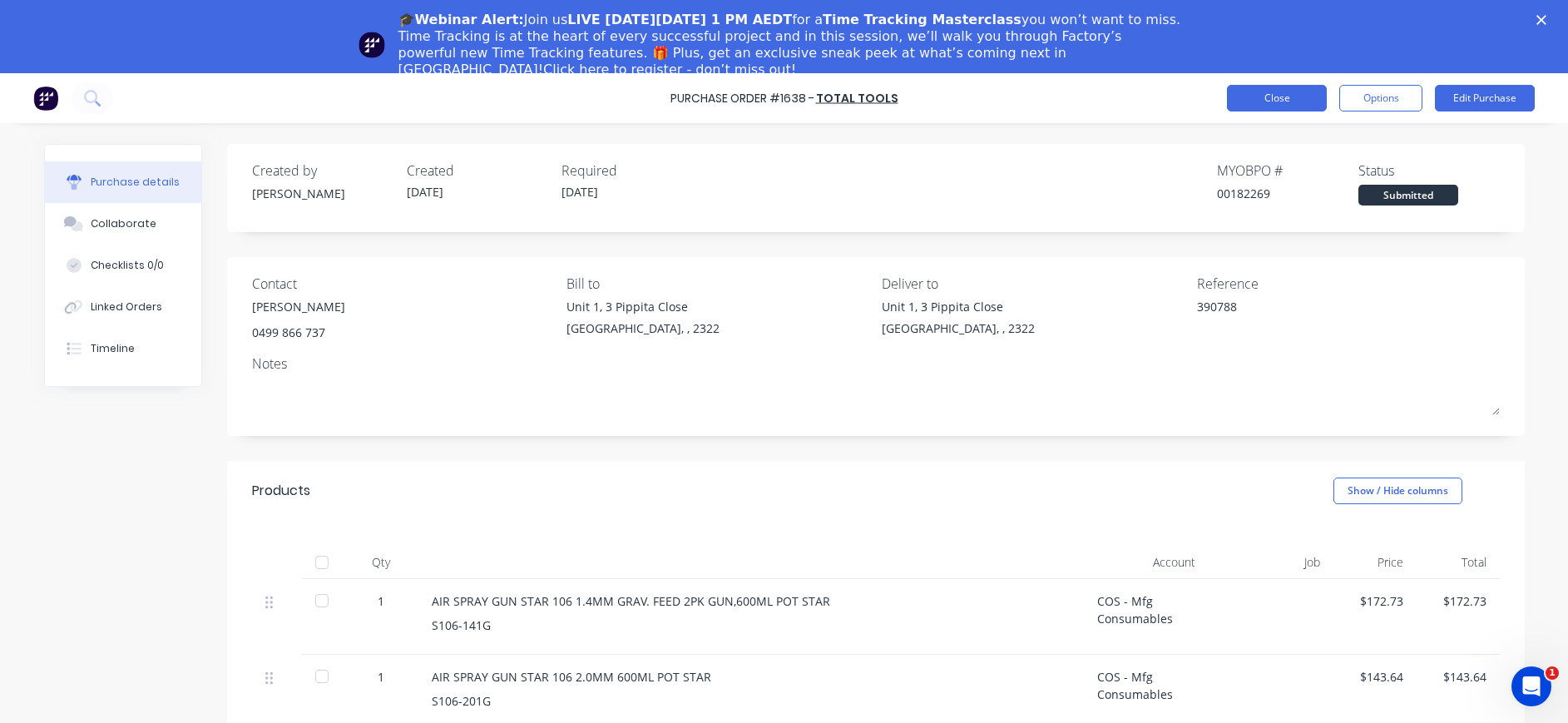
click at [1259, 94] on button "Close" at bounding box center [1277, 98] width 100 height 26
